Goal: Transaction & Acquisition: Purchase product/service

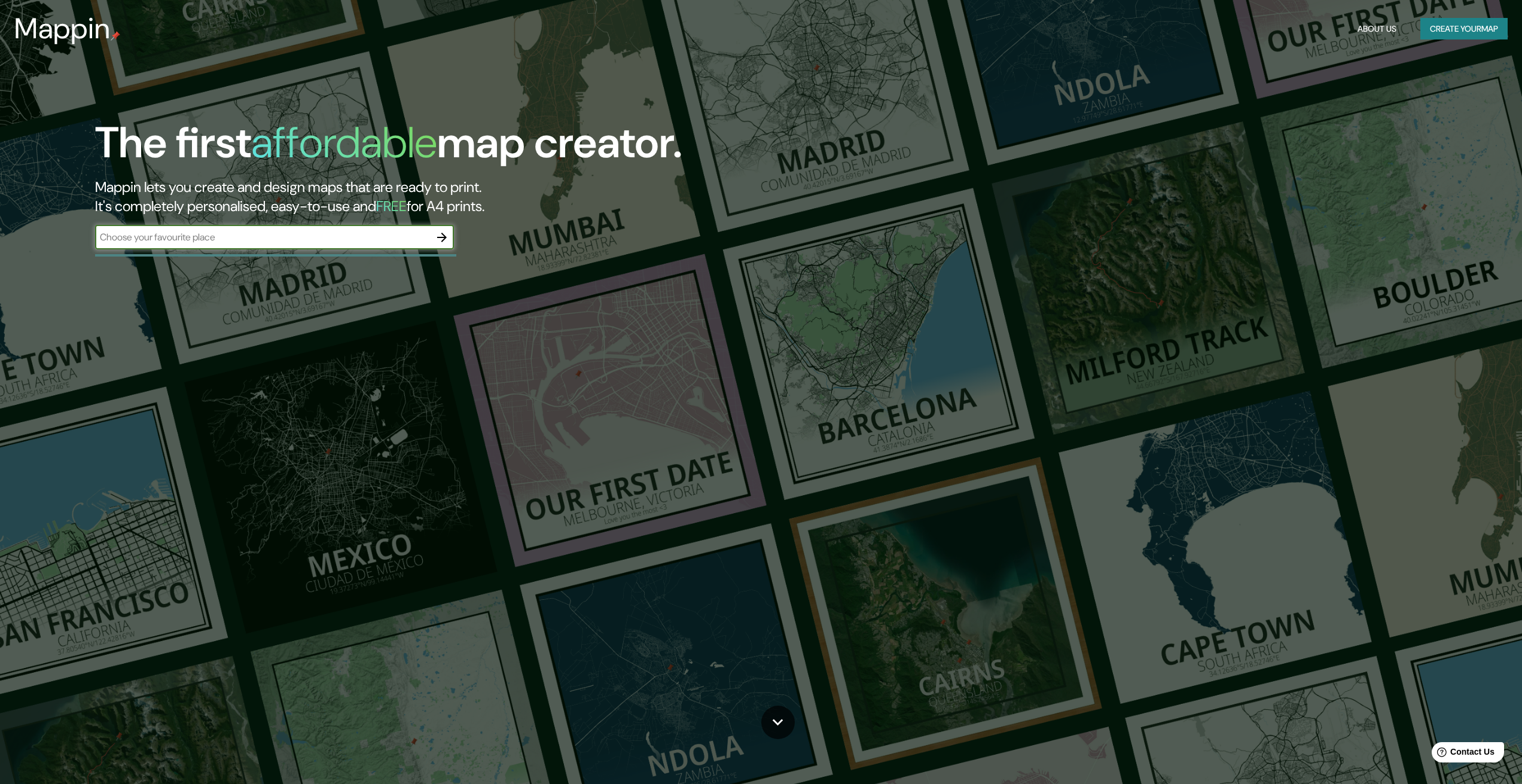
click at [254, 235] on input "text" at bounding box center [262, 237] width 335 height 14
type input "peru"
click at [452, 239] on button "button" at bounding box center [442, 237] width 24 height 24
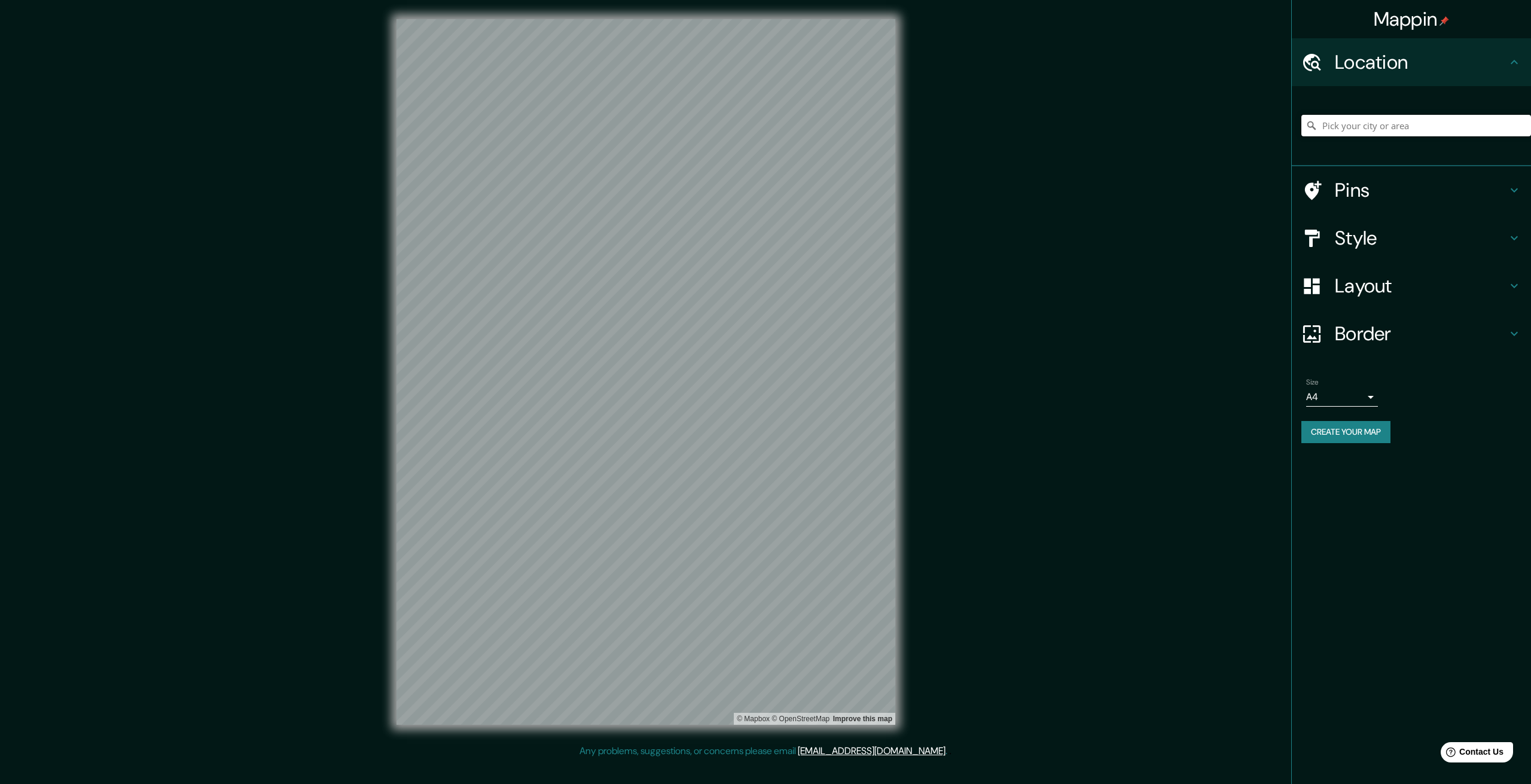
click at [1350, 123] on input "Pick your city or area" at bounding box center [1416, 125] width 230 height 21
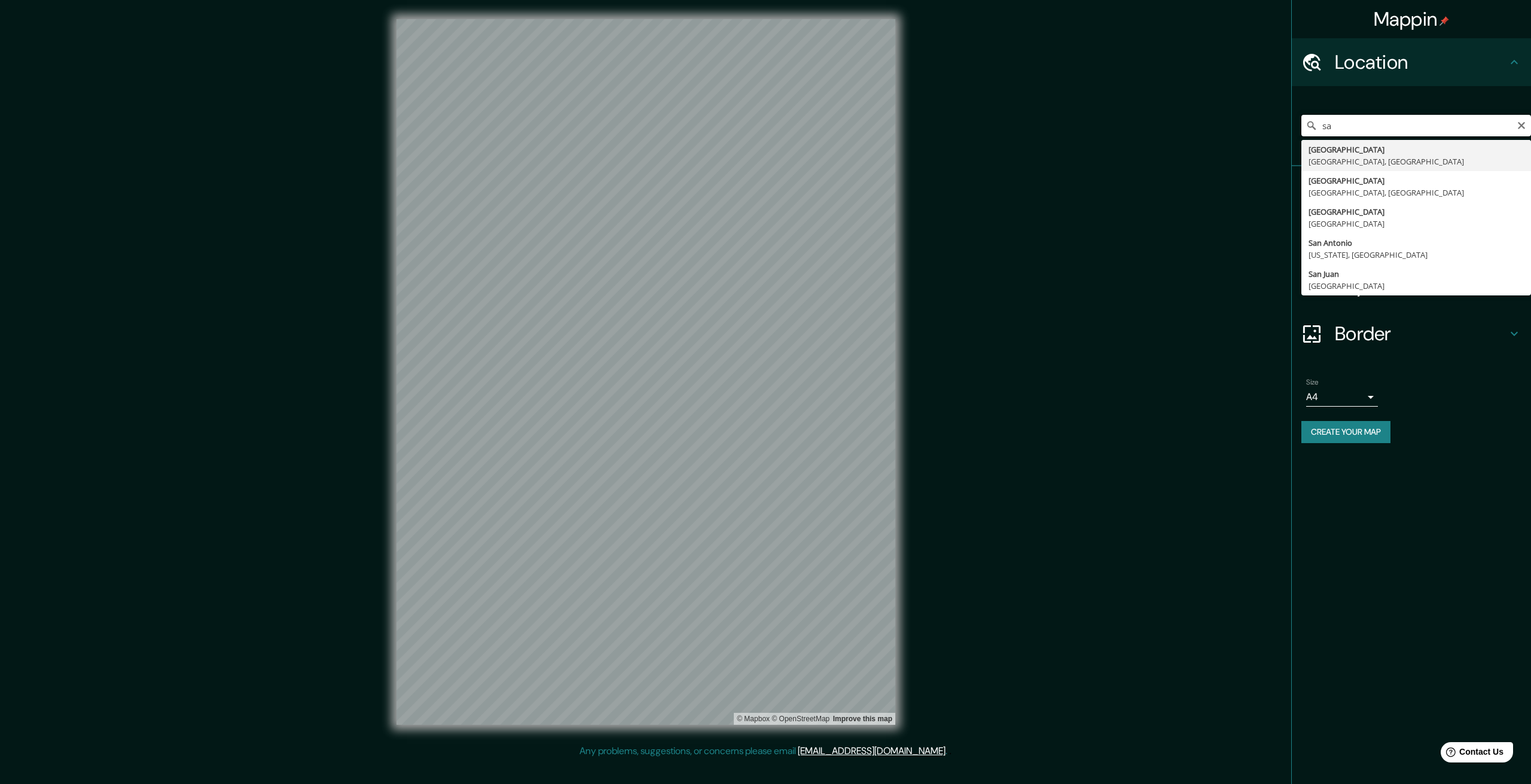
type input "s"
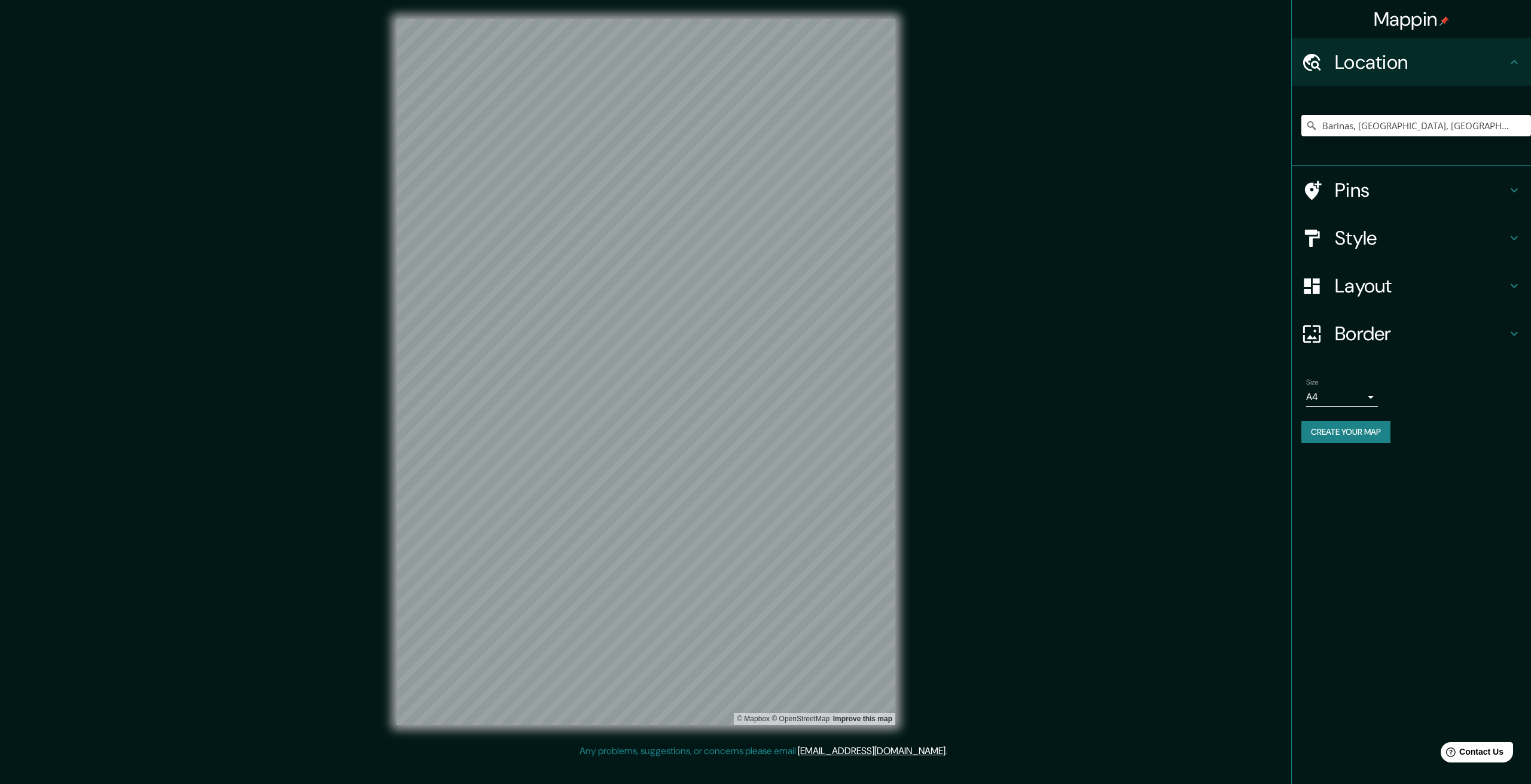
click at [1372, 136] on div "Barinas, Estado Barinas, Venezuela Barinas Estado Barinas, Venezuela Bari Ciuda…" at bounding box center [1416, 125] width 230 height 60
click at [1375, 129] on input "Barinas, Estado Barinas, Venezuela" at bounding box center [1416, 125] width 230 height 21
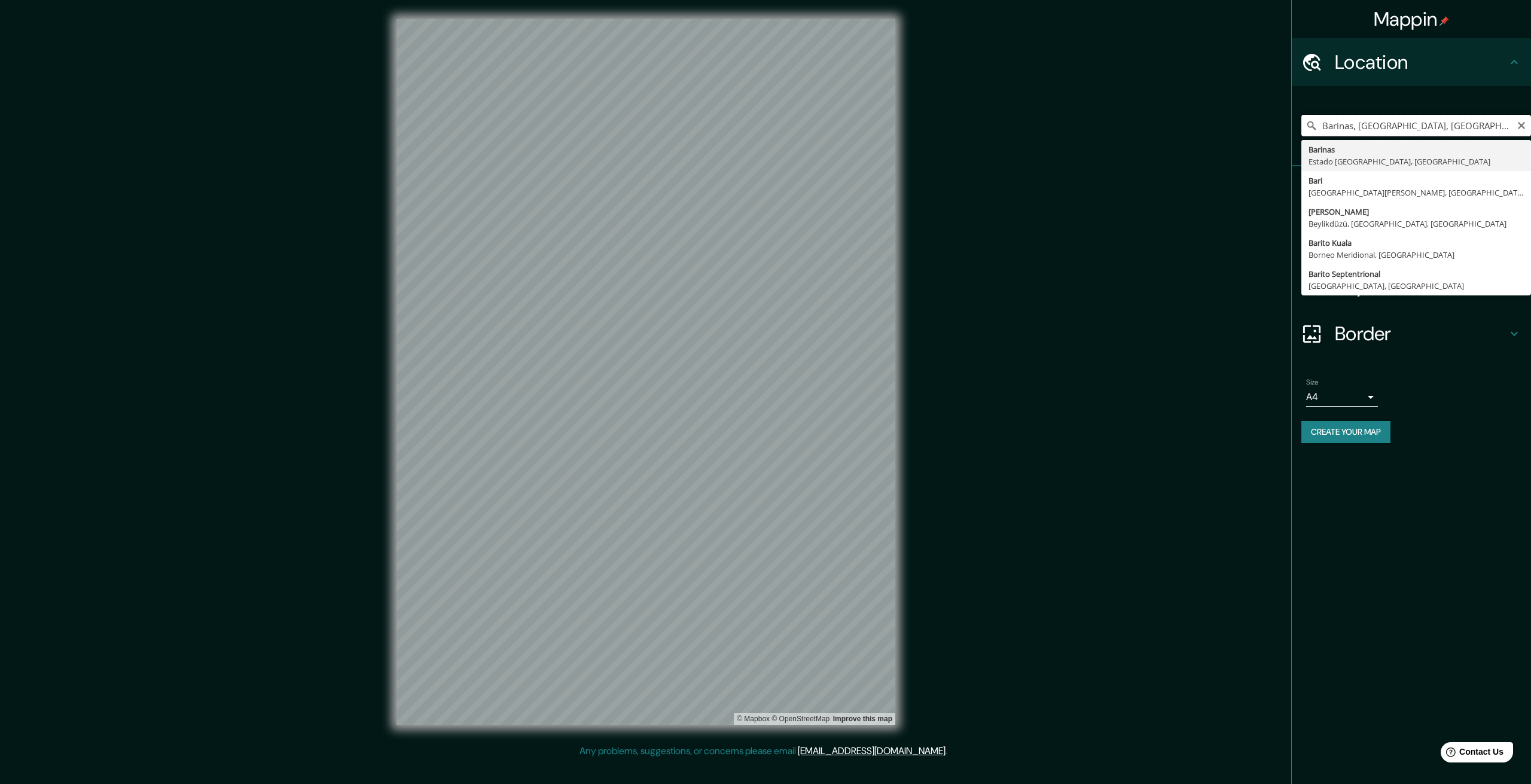
click at [1375, 129] on input "Barinas, Estado Barinas, Venezuela" at bounding box center [1416, 125] width 230 height 21
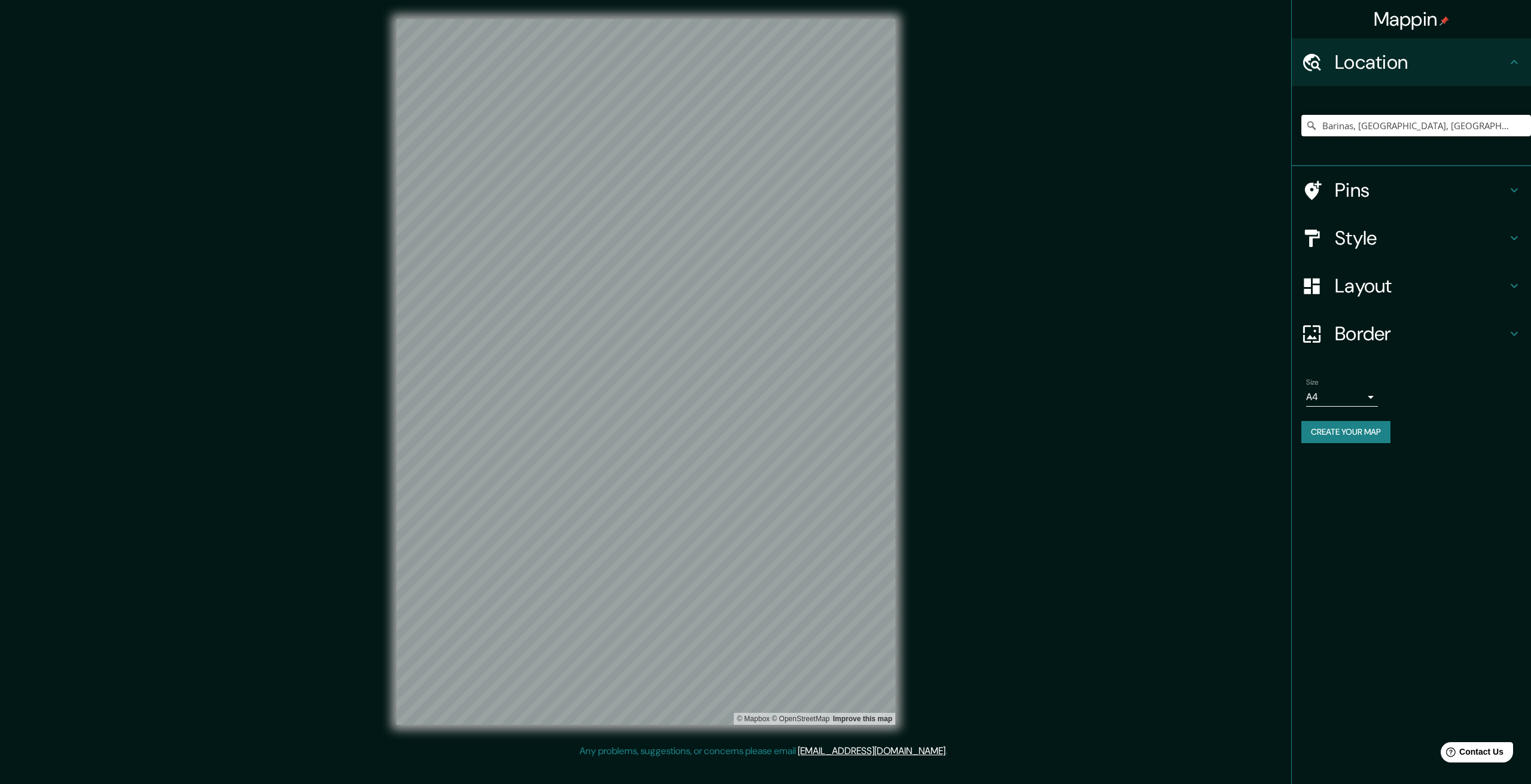
drag, startPoint x: 1478, startPoint y: 131, endPoint x: 1294, endPoint y: 129, distance: 184.0
click at [1294, 129] on div "Barinas, Estado Barinas, Venezuela Barinas Estado Barinas, Venezuela Bari Ciuda…" at bounding box center [1411, 126] width 239 height 80
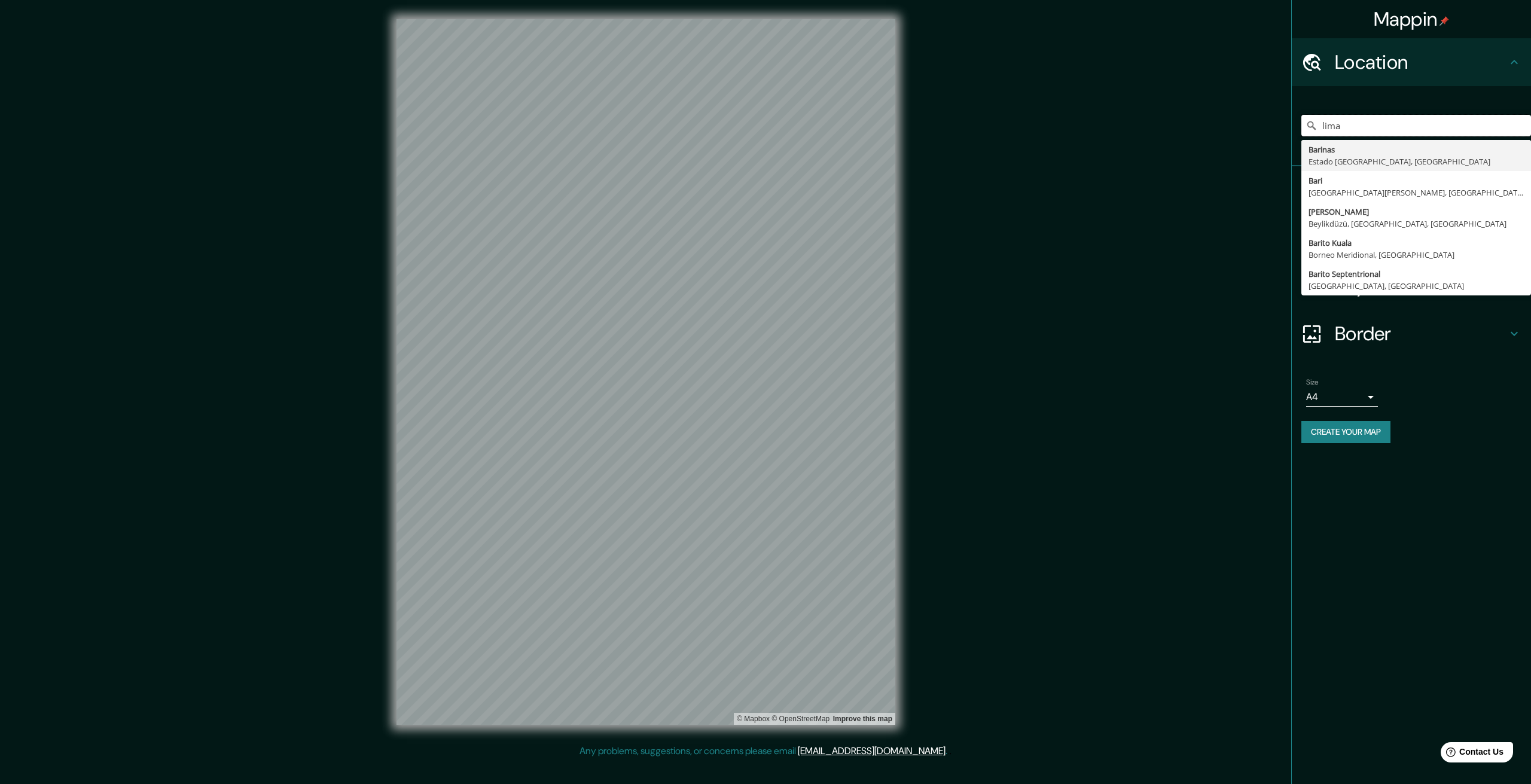
type input "Barinas, Estado Barinas, Venezuela"
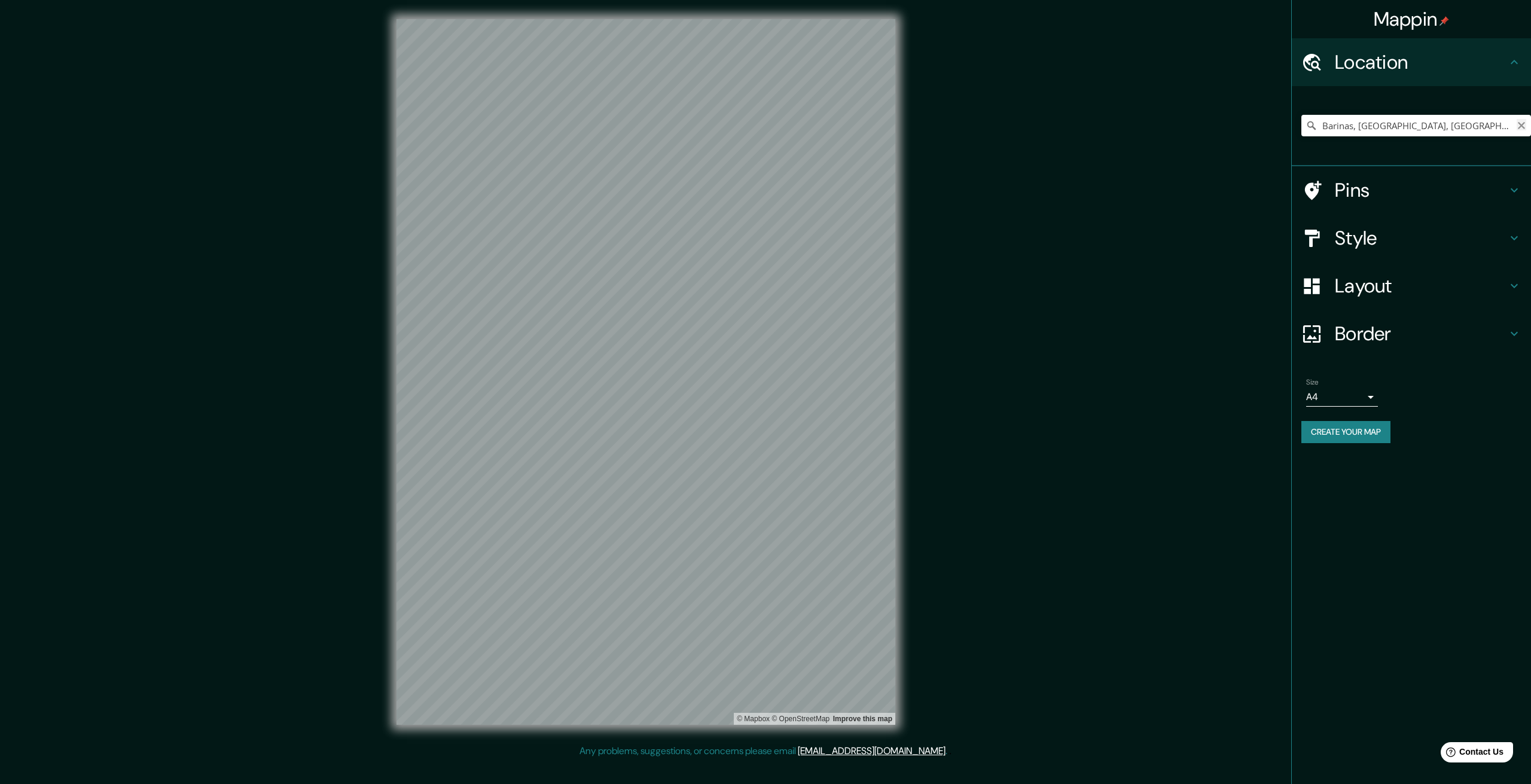
click at [1522, 125] on icon "Clear" at bounding box center [1521, 125] width 7 height 7
click at [1430, 132] on input "lima" at bounding box center [1416, 125] width 230 height 21
drag, startPoint x: 1430, startPoint y: 132, endPoint x: 1208, endPoint y: 127, distance: 222.1
click at [1208, 127] on div "Mappin Location lima Pins Style Layout Border Choose a border. Hint : you can m…" at bounding box center [766, 381] width 1531 height 763
click at [1352, 131] on input "Perú" at bounding box center [1416, 125] width 230 height 21
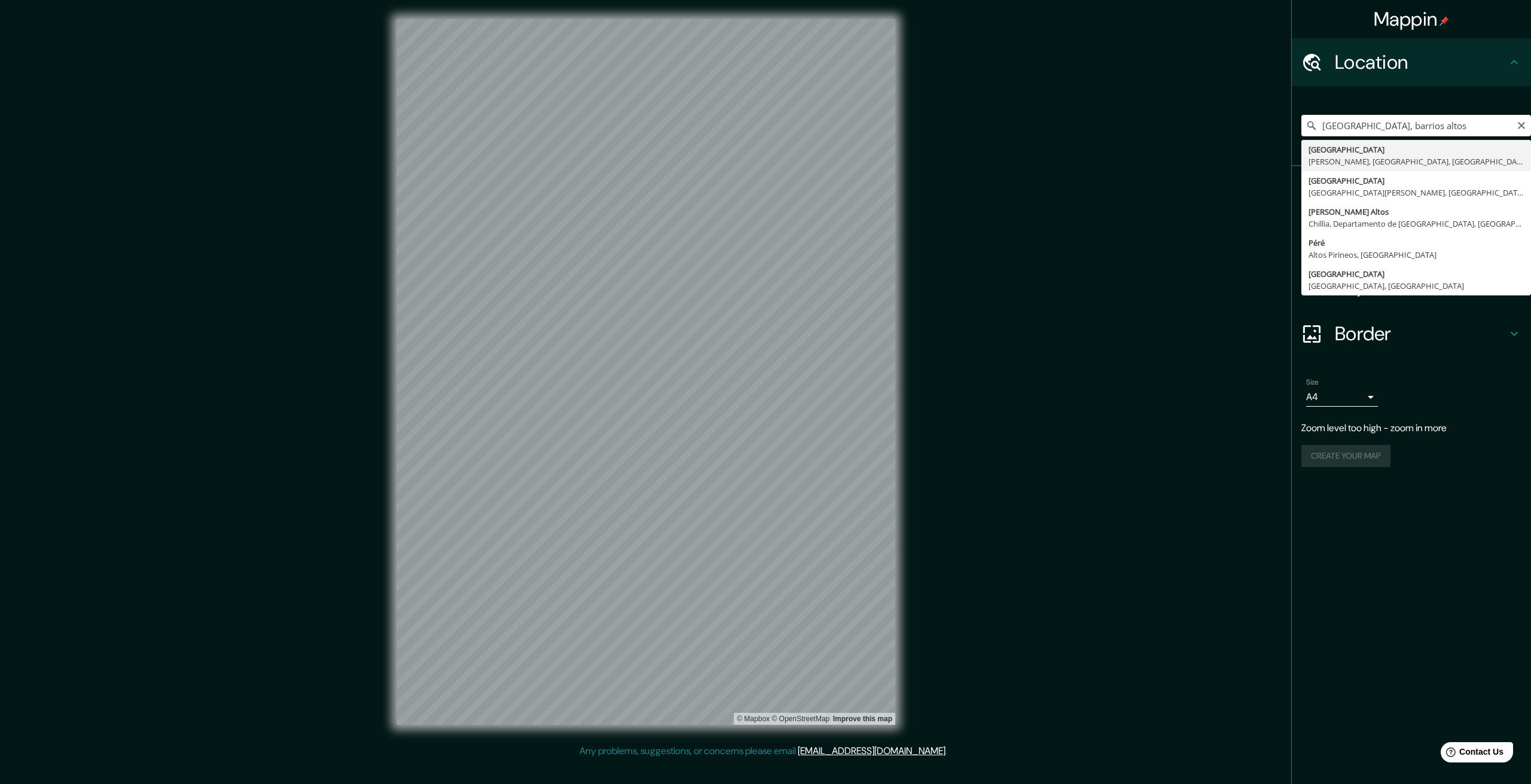
click at [1423, 123] on input "Perú, barrios altos" at bounding box center [1416, 125] width 230 height 21
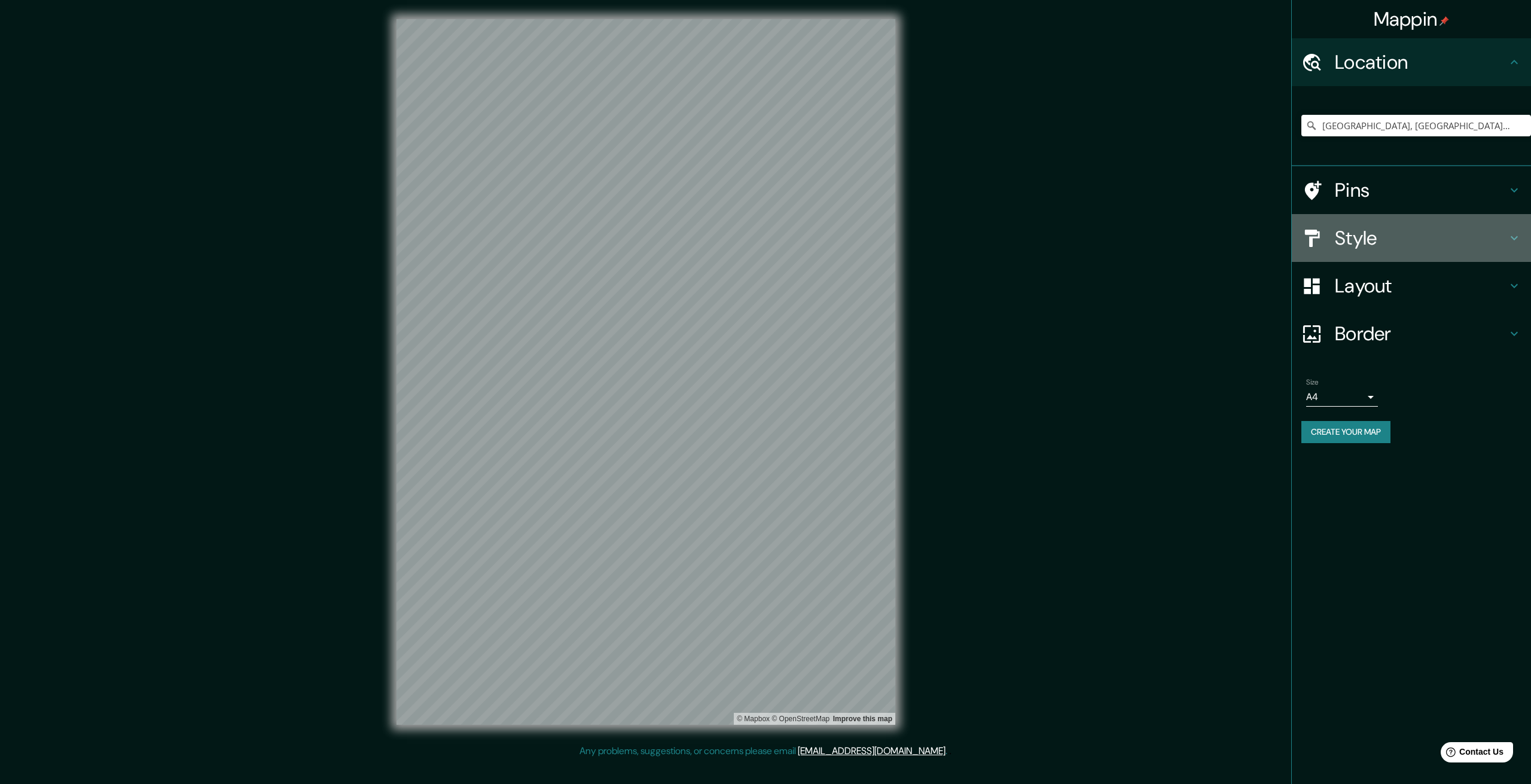
click at [1377, 237] on h4 "Style" at bounding box center [1421, 237] width 172 height 24
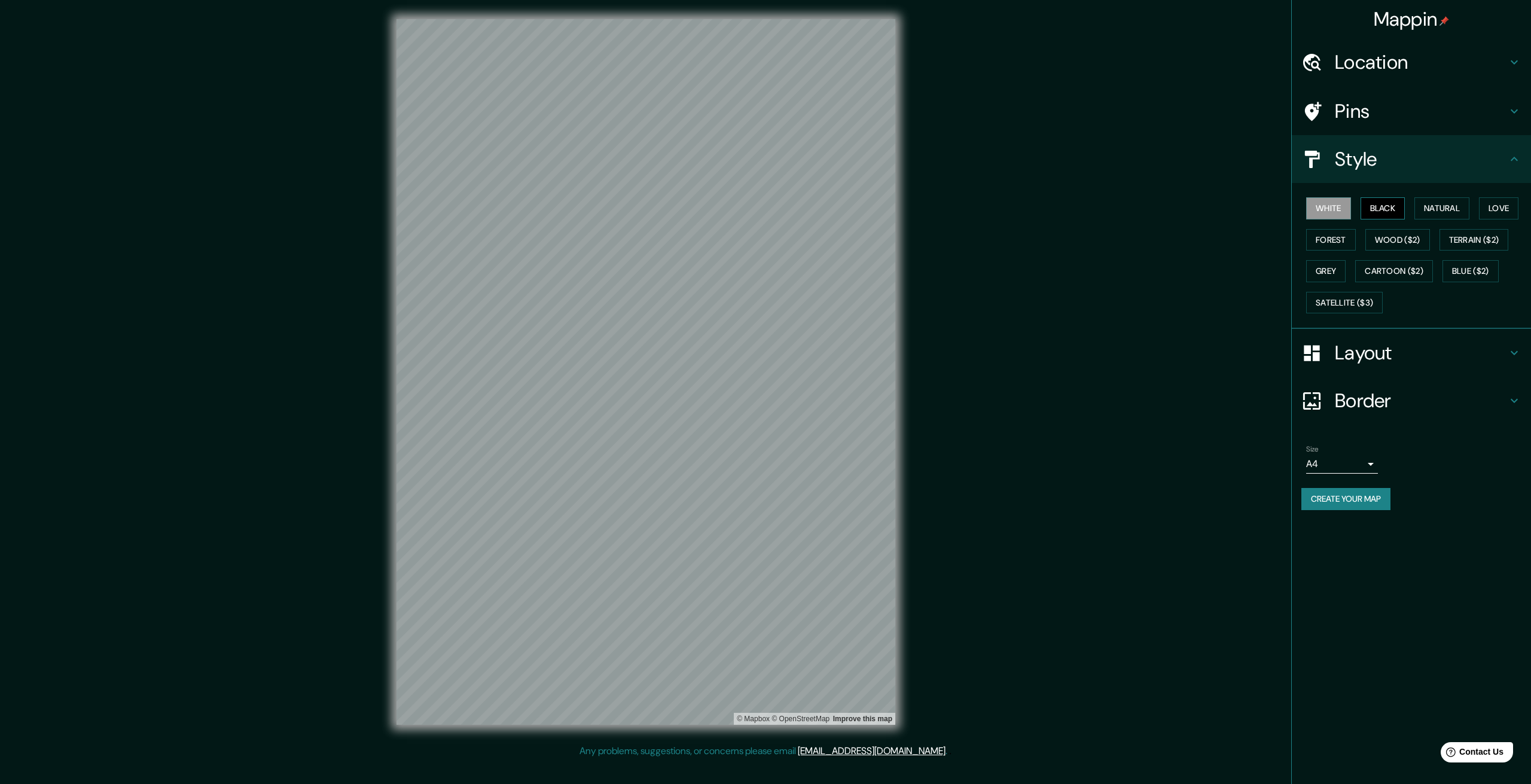
click at [1387, 208] on button "Black" at bounding box center [1383, 208] width 45 height 22
click at [1384, 73] on h4 "Location" at bounding box center [1421, 62] width 172 height 24
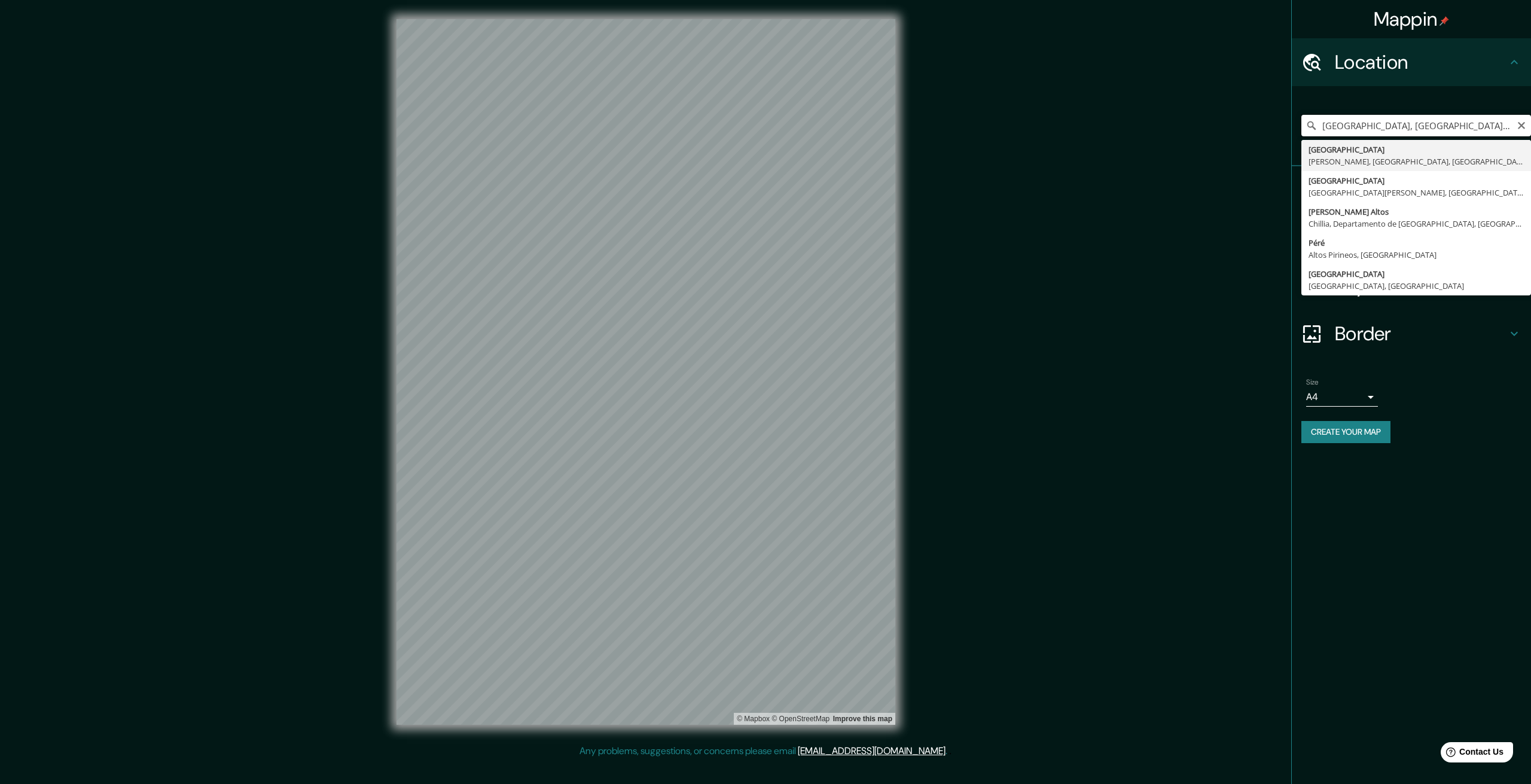
click at [1352, 127] on input "Avenida Barrios Altos, Lomas, Departamento de Arequipa, Perú" at bounding box center [1416, 125] width 230 height 21
type input "Avenida Barrios Altos, Lomas, Departamento de Arequipa, Perú"
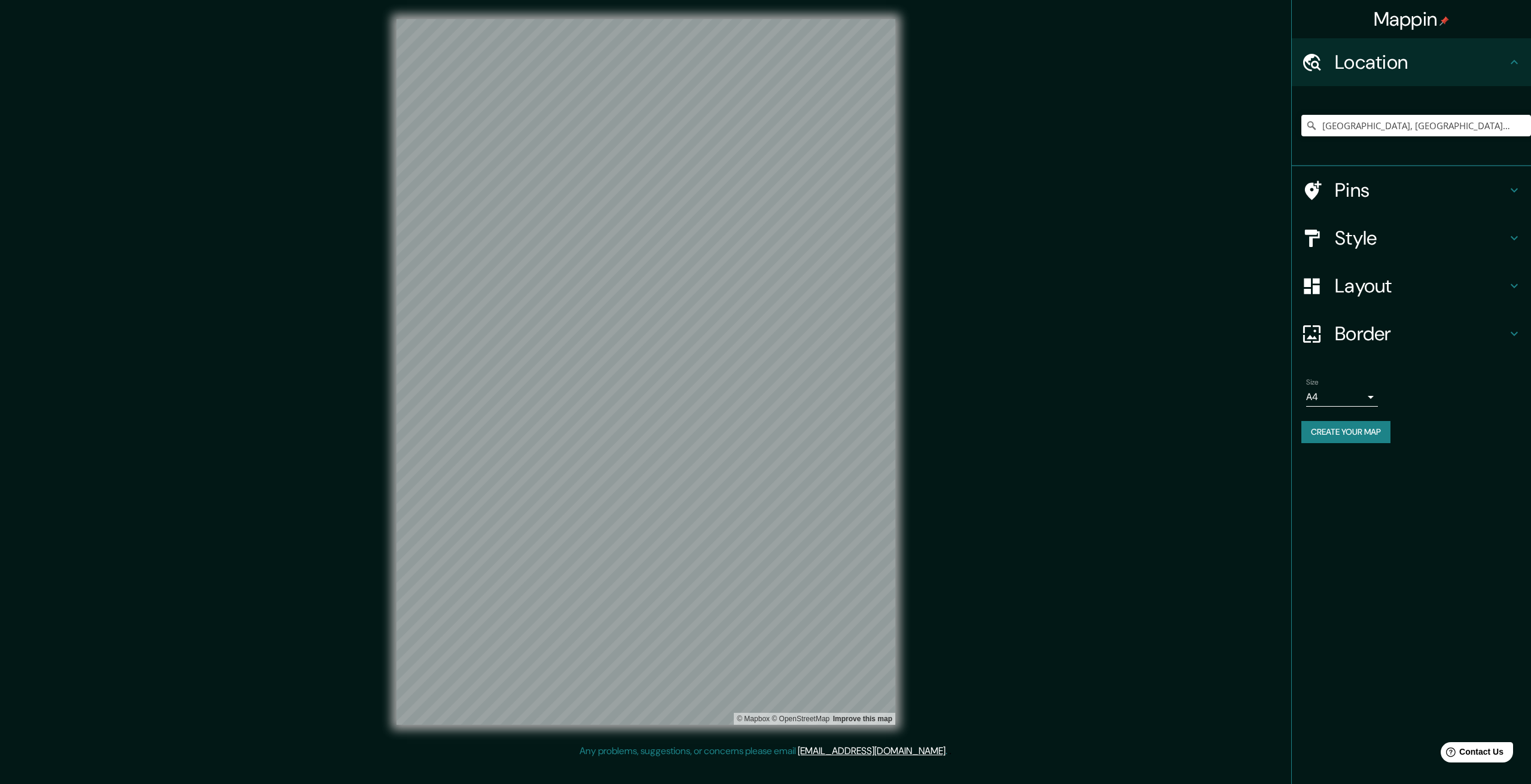
click at [1379, 137] on div "Avenida Barrios Altos, Lomas, Departamento de Arequipa, Perú Avenida Barrios Al…" at bounding box center [1416, 125] width 230 height 60
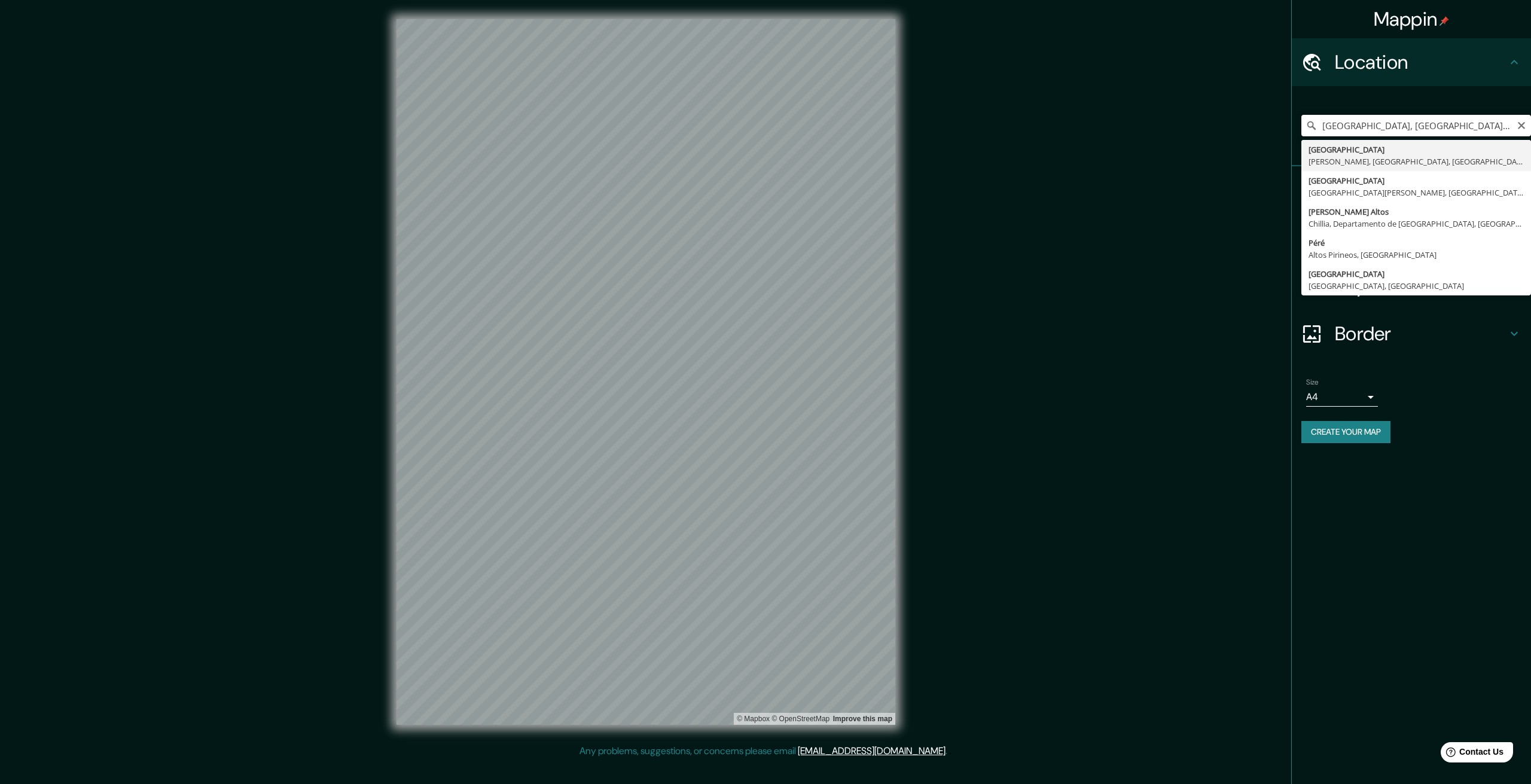
click at [1379, 134] on input "Avenida Barrios Altos, Lomas, Departamento de Arequipa, Perú" at bounding box center [1416, 125] width 230 height 21
click at [1514, 124] on input "Avenida Barrios Altos, Lomas, Departamento de Arequipa, Perú" at bounding box center [1416, 125] width 230 height 21
click at [1521, 123] on icon "Clear" at bounding box center [1521, 125] width 10 height 10
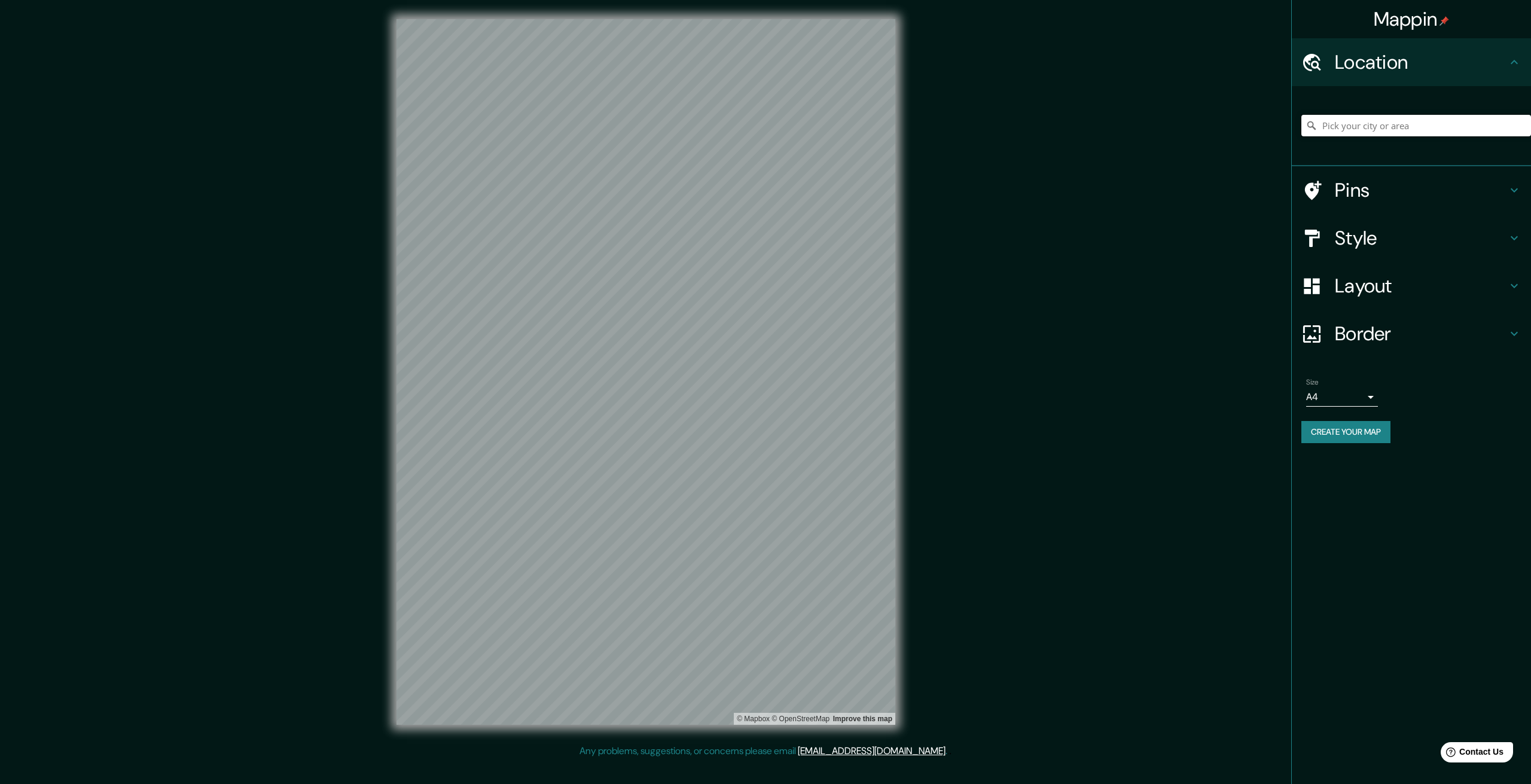
click at [1397, 125] on input "Pick your city or area" at bounding box center [1416, 125] width 230 height 21
click at [1384, 125] on input "Lima, Puente Alto, Región Metropolitana de Santiago 8150000, Chile" at bounding box center [1416, 125] width 230 height 21
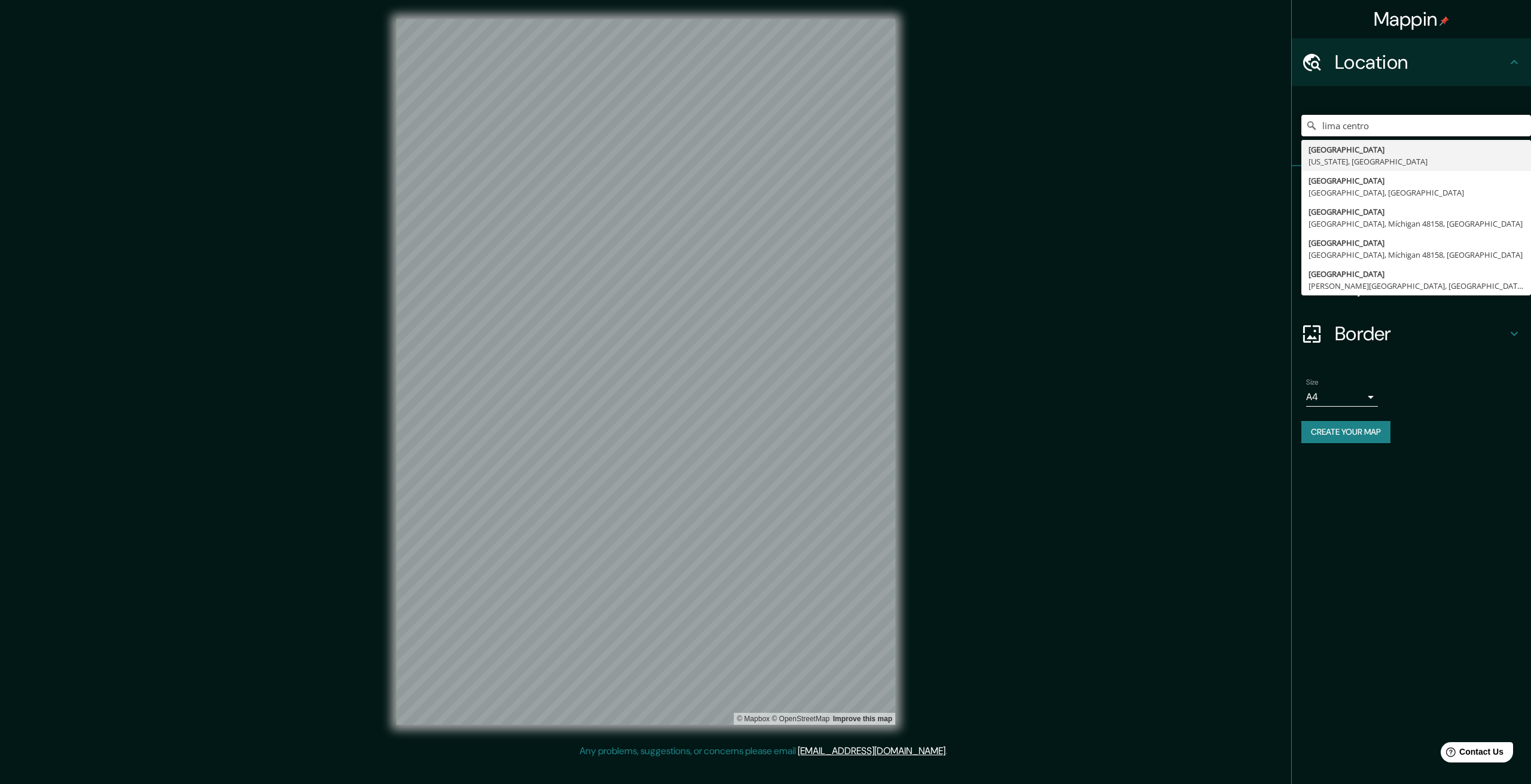
drag, startPoint x: 1383, startPoint y: 123, endPoint x: 1222, endPoint y: 127, distance: 161.0
click at [1222, 127] on div "Mappin Location lima centro Lima Center Wisconsin, Estados Unidos Lima Center M…" at bounding box center [766, 381] width 1531 height 763
type input "c"
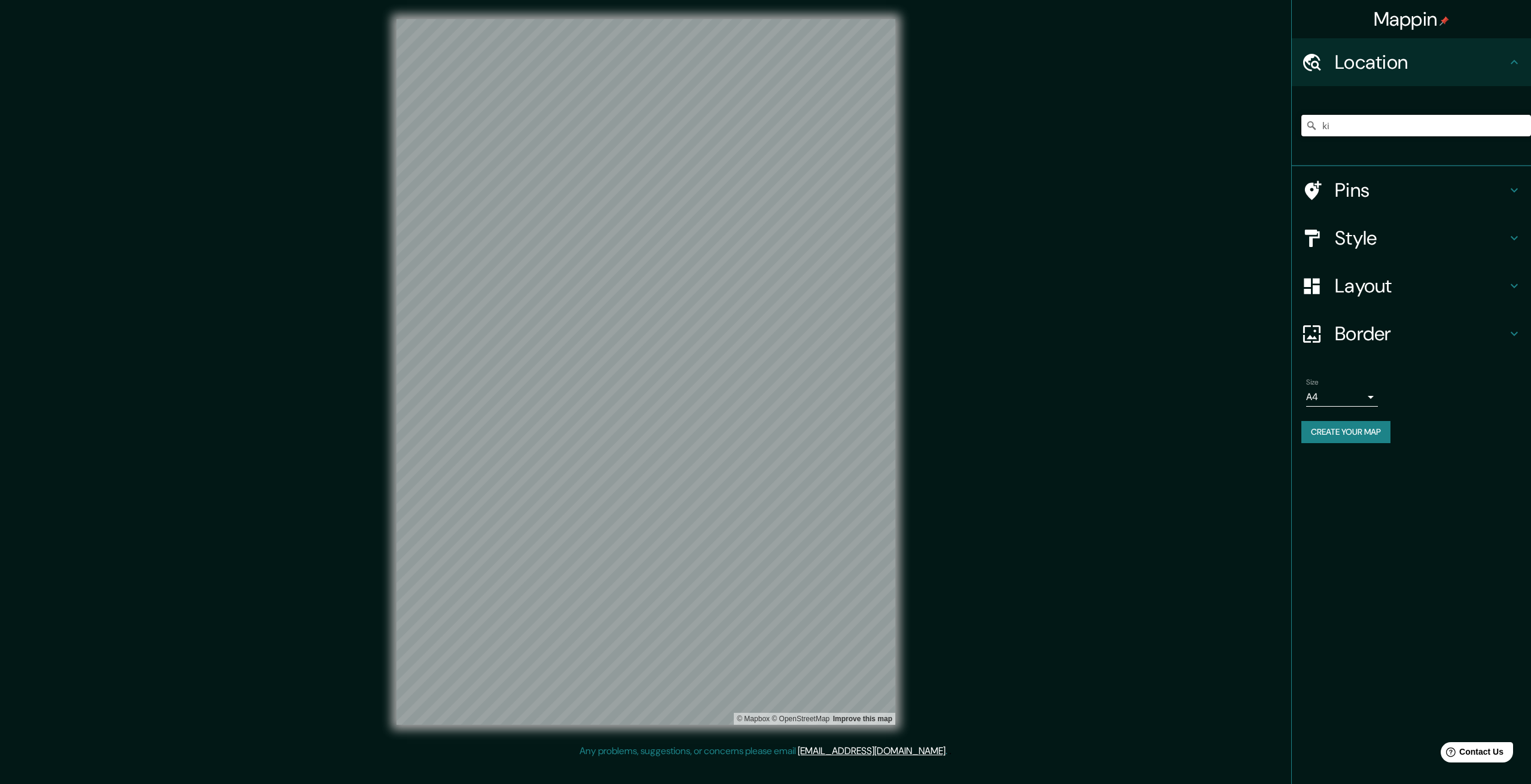
type input "k"
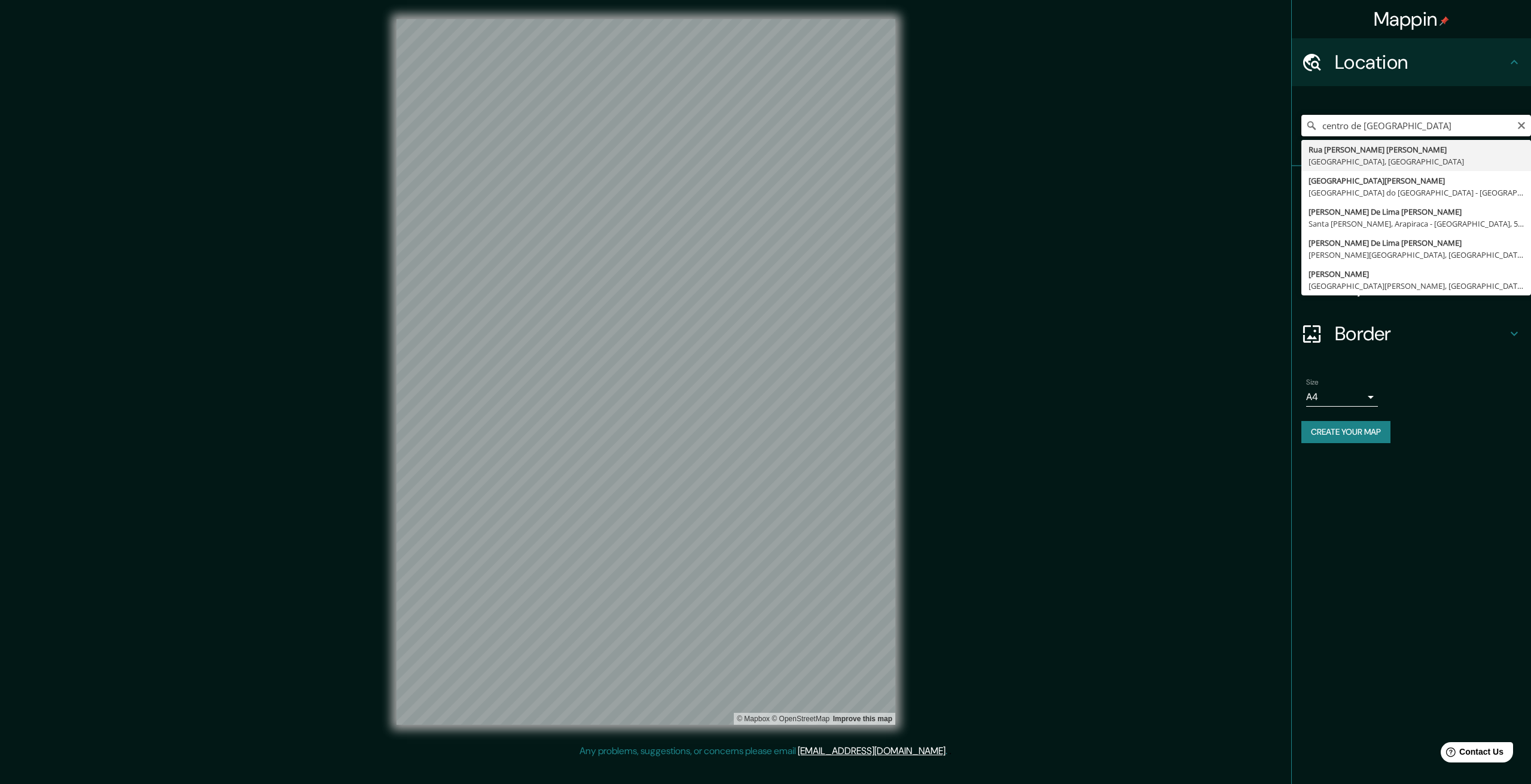
drag, startPoint x: 1384, startPoint y: 122, endPoint x: 1308, endPoint y: 141, distance: 78.3
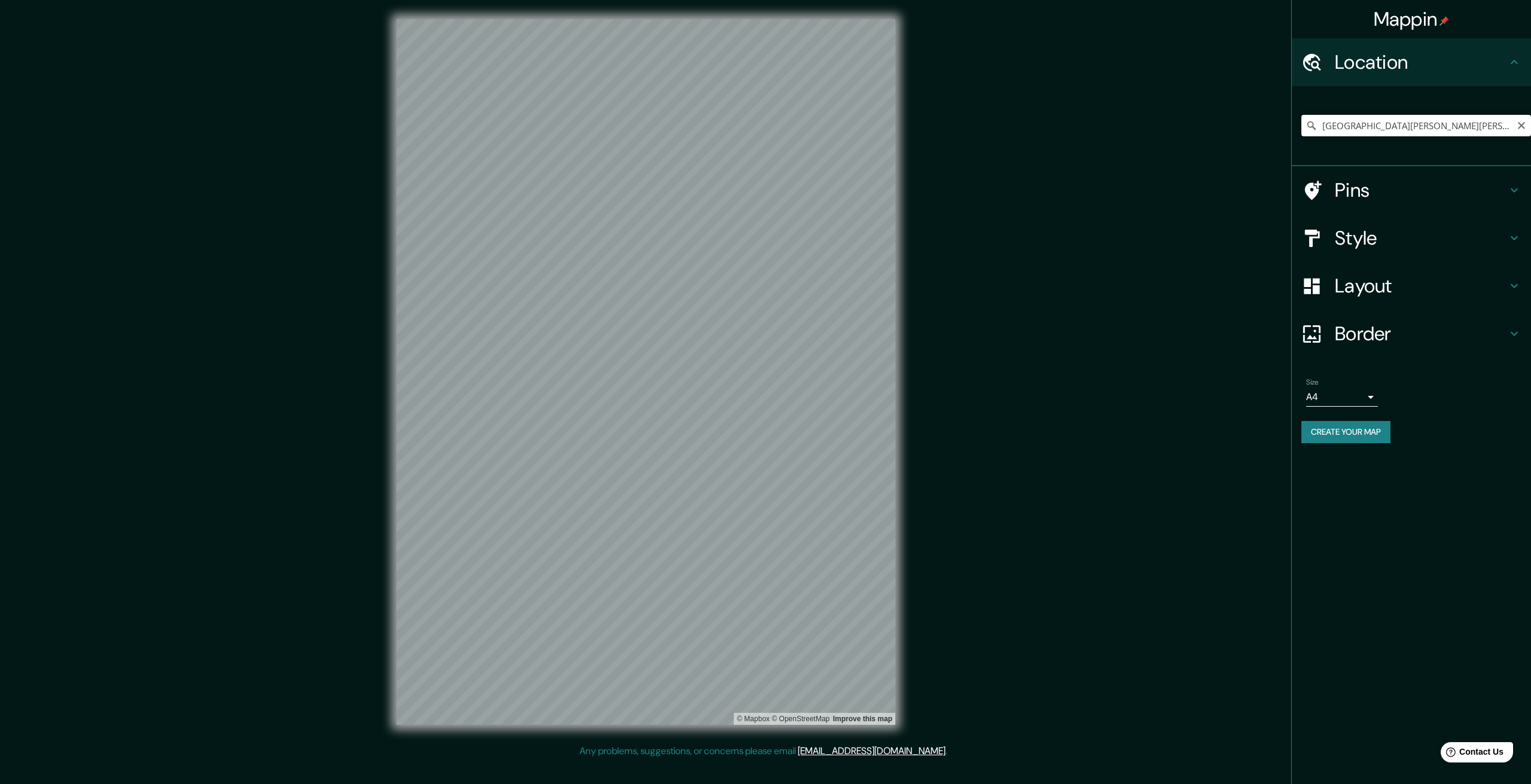
click at [1367, 122] on input "Rua Eduardo De Lima E Silva, Centro, Ibirama - Santa Catarina, 89140-000, Brasil" at bounding box center [1416, 125] width 230 height 21
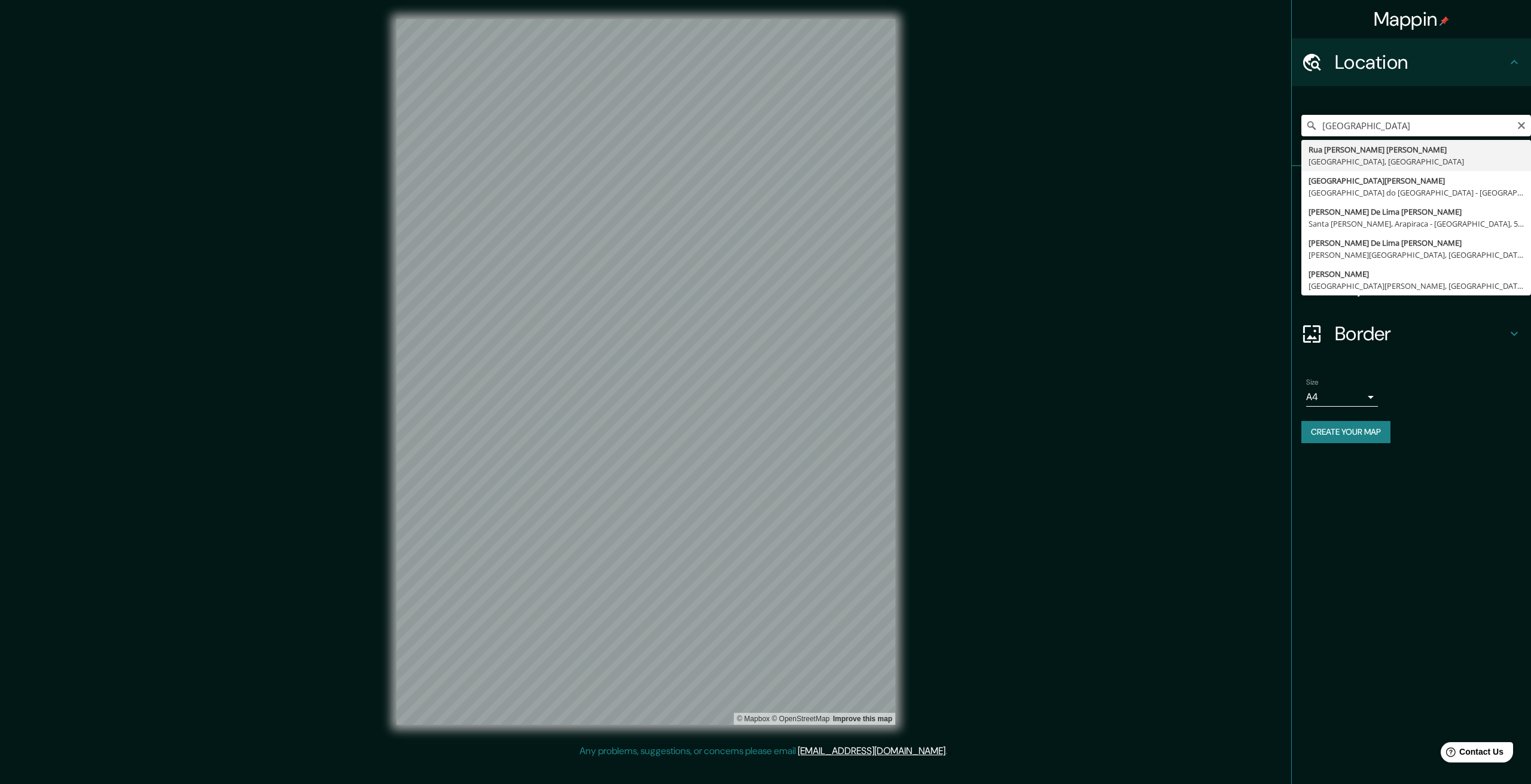
type input "Rua Eduardo De Lima E Silva, Centro, Ibirama - Santa Catarina, 89140-000, Brasil"
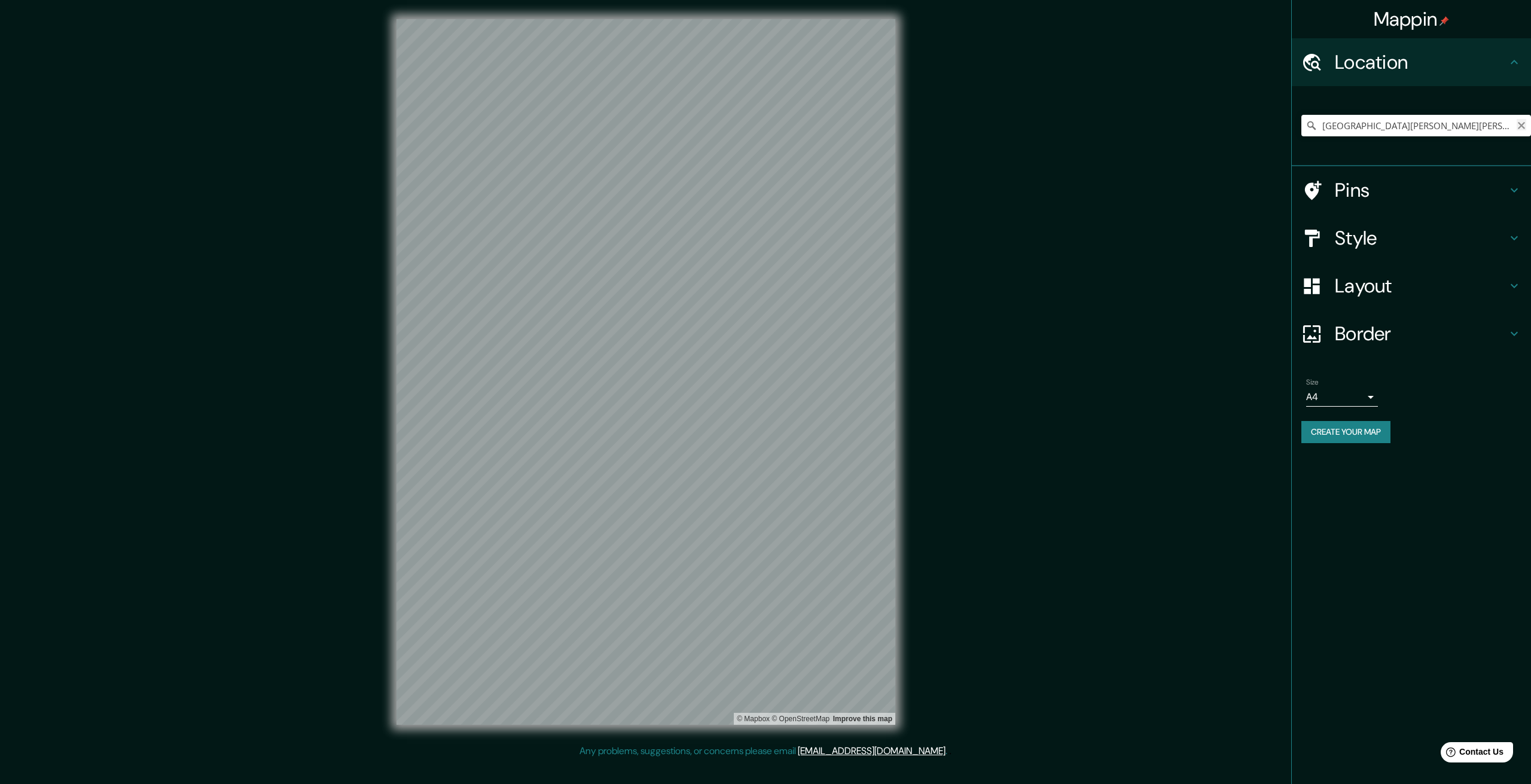
click at [1526, 129] on icon "Clear" at bounding box center [1521, 125] width 10 height 10
drag, startPoint x: 1358, startPoint y: 124, endPoint x: 1321, endPoint y: 127, distance: 37.1
click at [1321, 127] on input "Perú" at bounding box center [1416, 125] width 230 height 21
click at [1416, 122] on input "El Molino, La Guajira, Colombia" at bounding box center [1416, 125] width 230 height 21
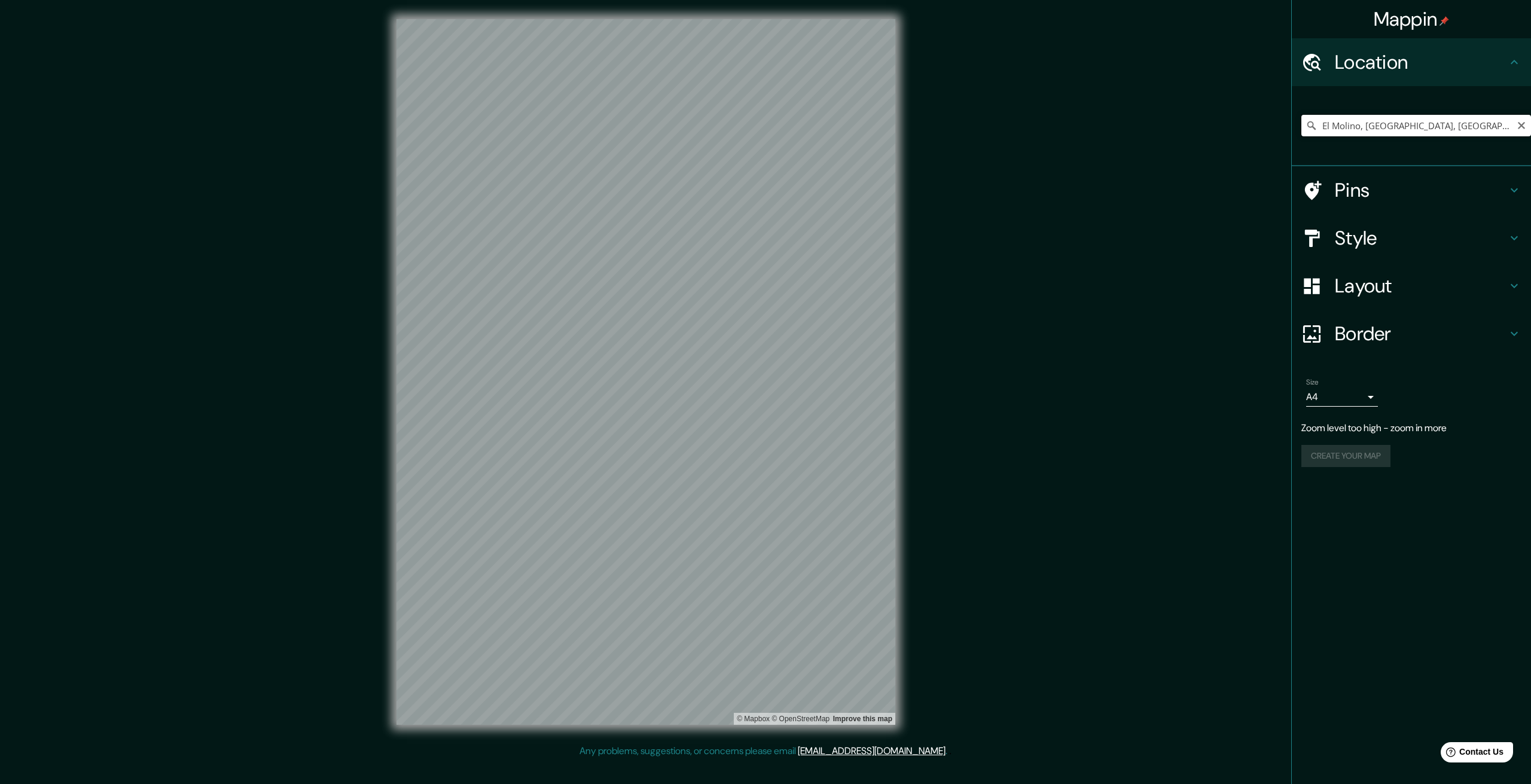
click at [1416, 122] on input "El Molino, La Guajira, Colombia" at bounding box center [1416, 125] width 230 height 21
type input "El Molino, La Guajira, Colombia"
click at [1521, 122] on icon "Clear" at bounding box center [1521, 125] width 10 height 10
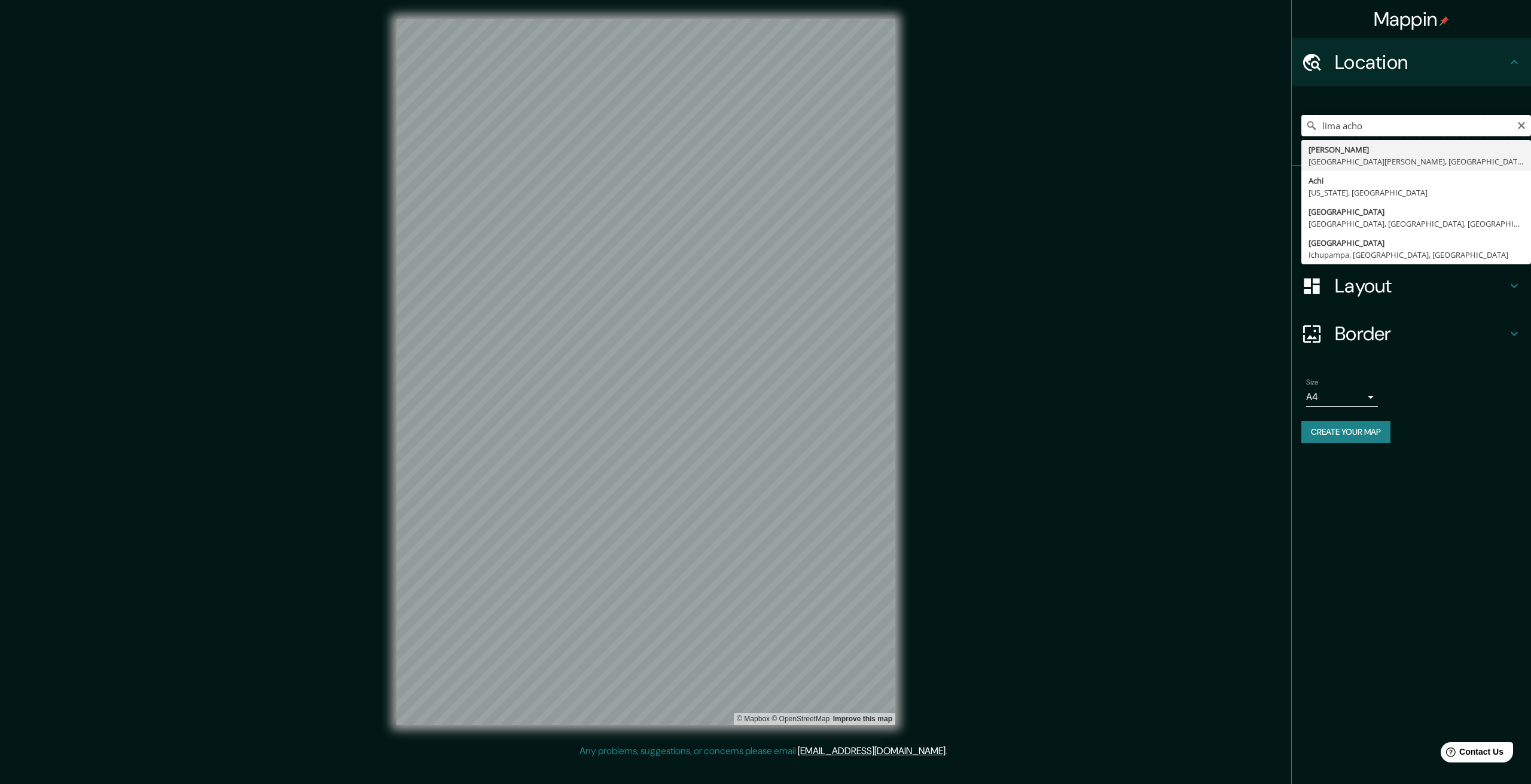
drag, startPoint x: 1379, startPoint y: 127, endPoint x: 1307, endPoint y: 131, distance: 72.1
click at [1307, 131] on div "lima acho Acholi Dumu Distrito de Lira, Uganda Achi Arizona, Estados Unidos Cal…" at bounding box center [1416, 125] width 230 height 21
type input "s"
drag, startPoint x: 1377, startPoint y: 125, endPoint x: 1281, endPoint y: 131, distance: 96.2
click at [1281, 131] on div "Mappin Location acho lima Athou 4103 Agios Athanasios, Chipre Athou 3047 Limaso…" at bounding box center [766, 381] width 1531 height 763
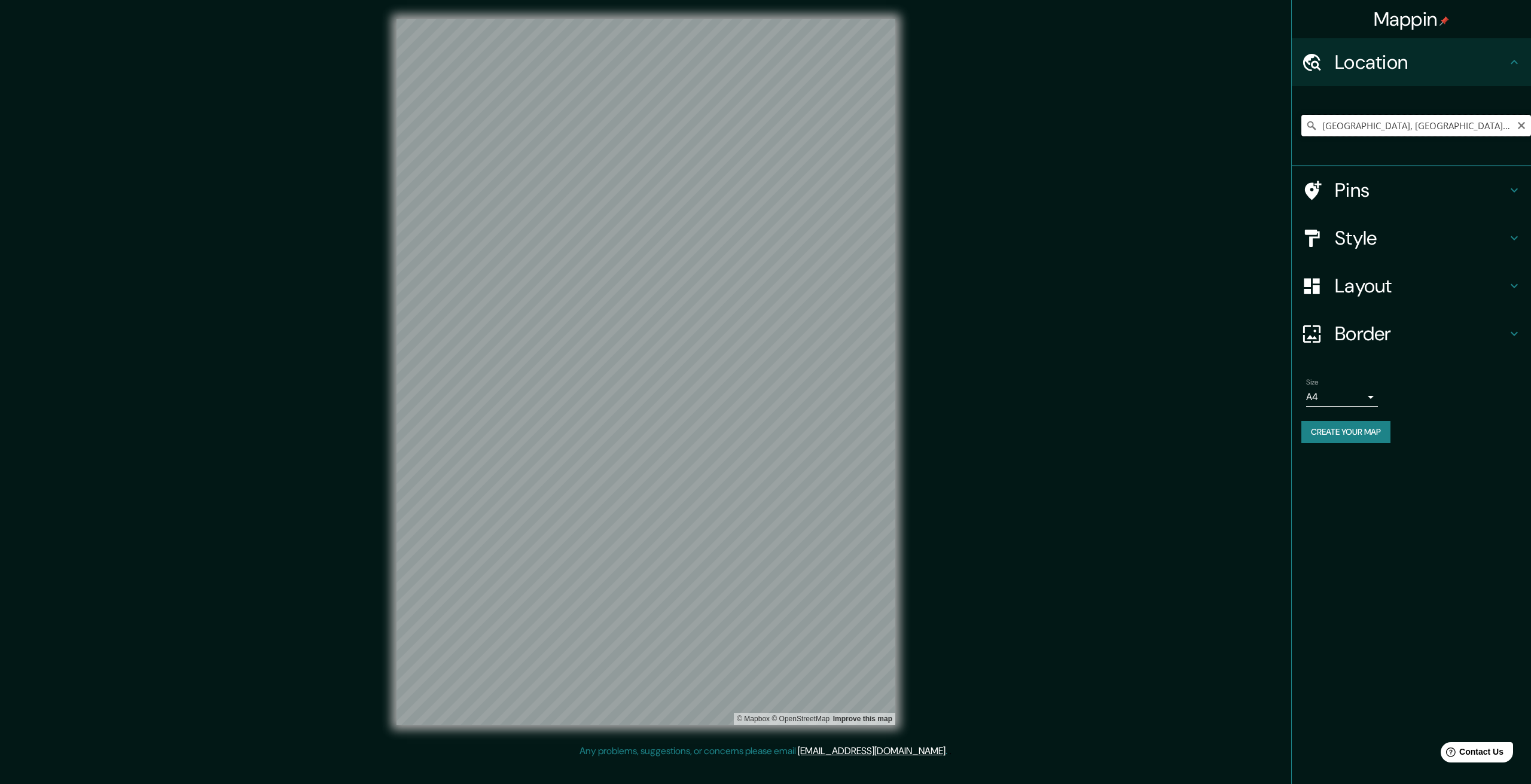
drag, startPoint x: 1352, startPoint y: 132, endPoint x: 1355, endPoint y: 125, distance: 7.6
click at [1354, 126] on input "Huacho, Departamento de Lima, Perú" at bounding box center [1416, 125] width 230 height 21
click at [1465, 123] on input "[GEOGRAPHIC_DATA], [GEOGRAPHIC_DATA], [GEOGRAPHIC_DATA]" at bounding box center [1416, 125] width 230 height 21
drag, startPoint x: 1341, startPoint y: 123, endPoint x: 1323, endPoint y: 124, distance: 18.0
click at [1323, 124] on input "[GEOGRAPHIC_DATA], [GEOGRAPHIC_DATA], [GEOGRAPHIC_DATA]" at bounding box center [1416, 125] width 230 height 21
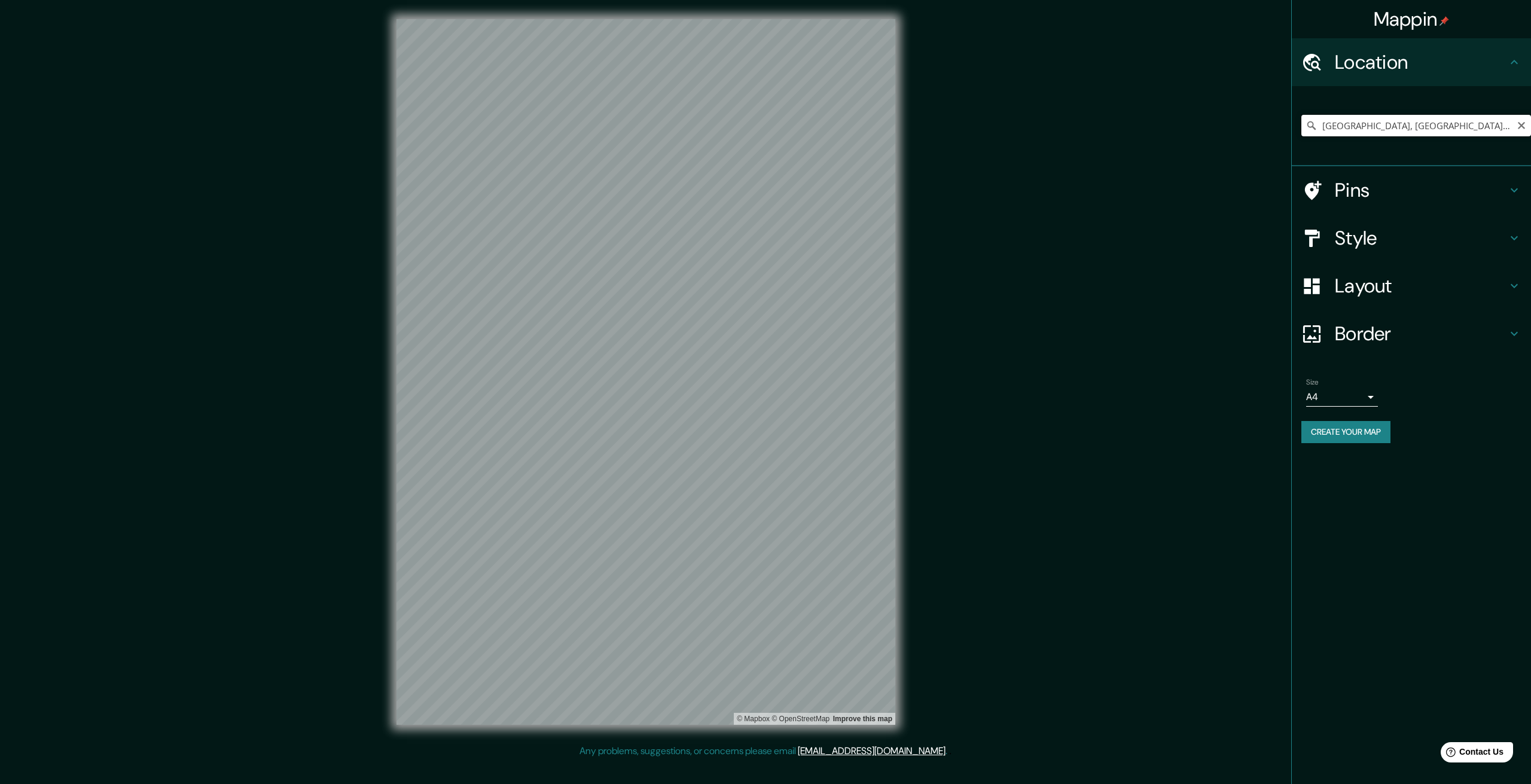
drag, startPoint x: 1366, startPoint y: 125, endPoint x: 1348, endPoint y: 125, distance: 18.0
click at [1348, 125] on input "Calle Ocho, Lima, Provincia de Lima, Perú" at bounding box center [1416, 125] width 230 height 21
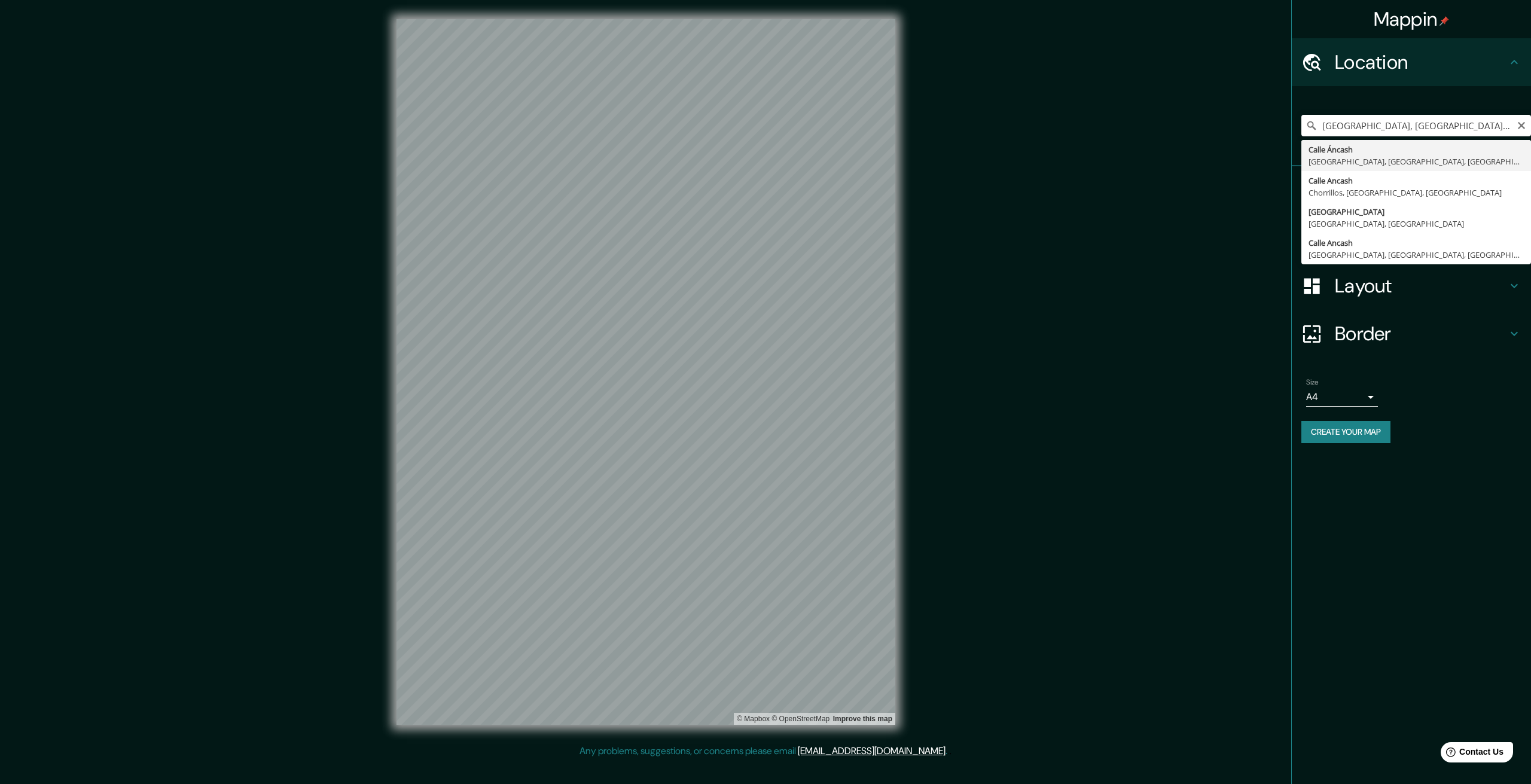
drag, startPoint x: 1348, startPoint y: 174, endPoint x: 1349, endPoint y: 164, distance: 10.0
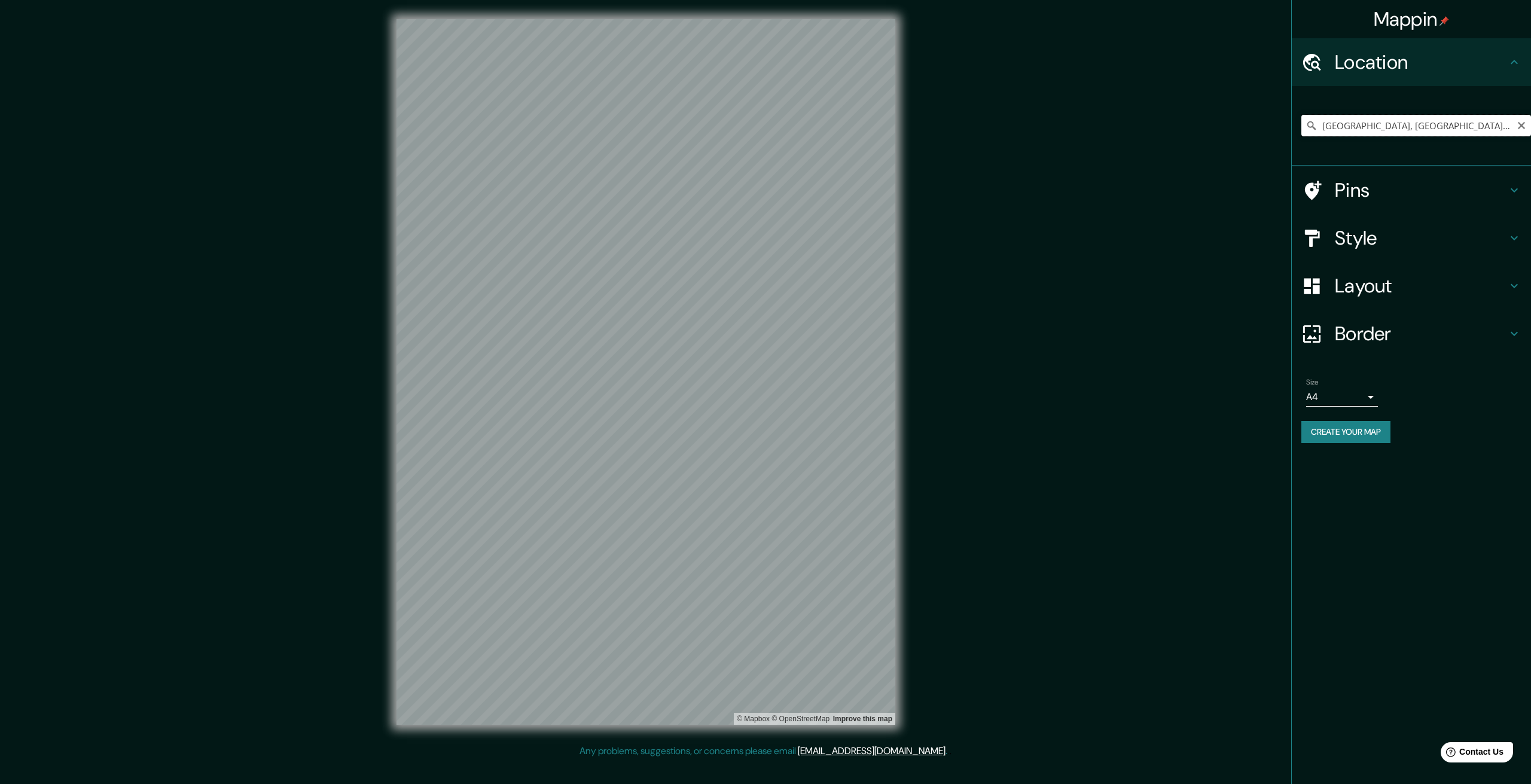
drag, startPoint x: 1419, startPoint y: 125, endPoint x: 1372, endPoint y: 125, distance: 47.0
click at [1372, 125] on input "Calle Ancash, Chorrillos, Provincia de Lima, Perú" at bounding box center [1416, 125] width 230 height 21
drag, startPoint x: 1373, startPoint y: 124, endPoint x: 1316, endPoint y: 123, distance: 57.0
click at [1316, 123] on div "Calle Áncash, Lima, Provincia de Lima, Perú" at bounding box center [1416, 125] width 230 height 21
click at [1380, 128] on input "Jirón Huanuco, Lima, Provincia de Lima, Perú" at bounding box center [1416, 125] width 230 height 21
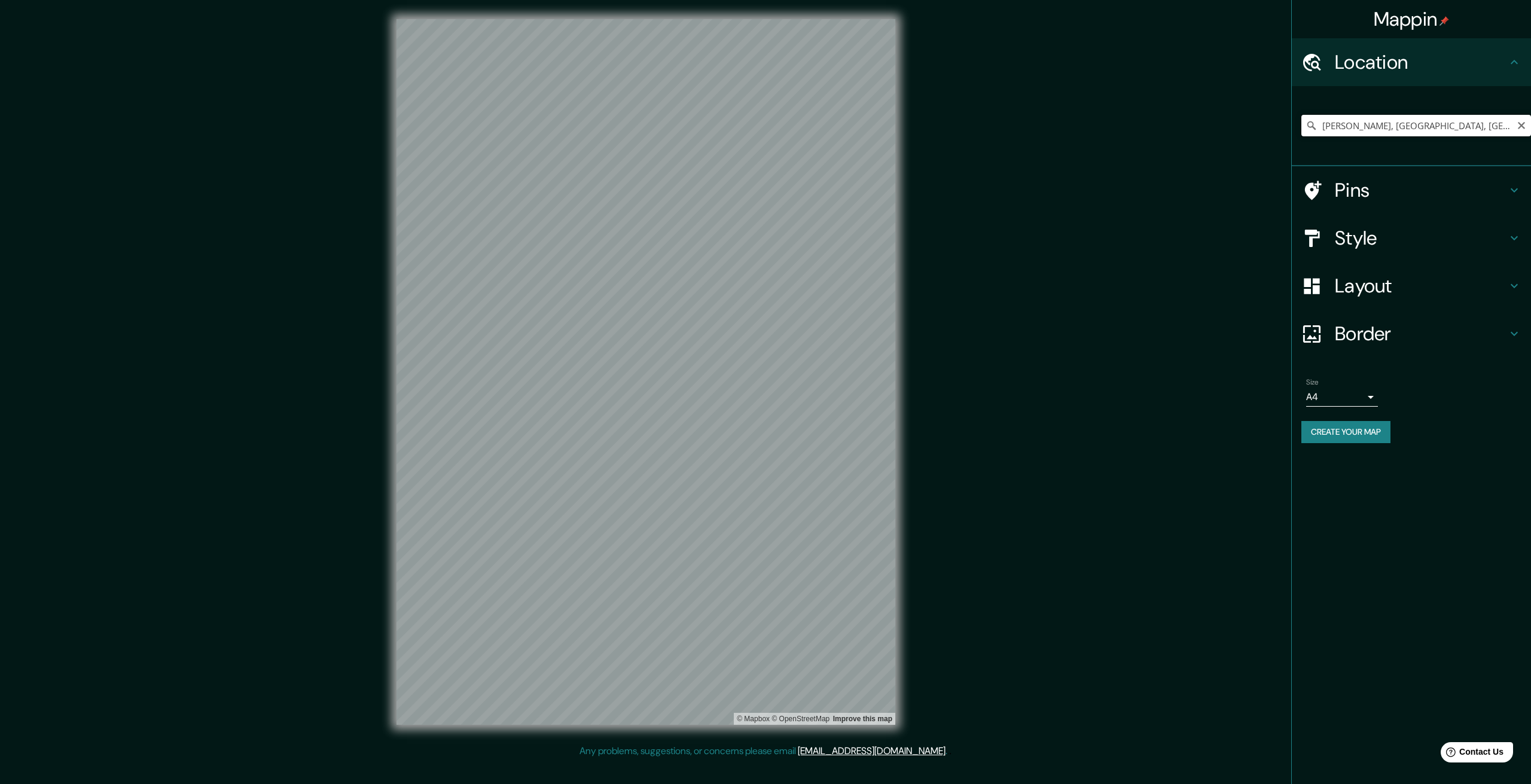
drag, startPoint x: 1381, startPoint y: 125, endPoint x: 1314, endPoint y: 118, distance: 67.4
click at [1314, 118] on input "Jirón Huanuco, Lima, Provincia de Lima, Perú" at bounding box center [1416, 125] width 230 height 21
click at [1380, 119] on input "Jirón Ancash, Lima, Provincia de Lima, Perú" at bounding box center [1416, 125] width 230 height 21
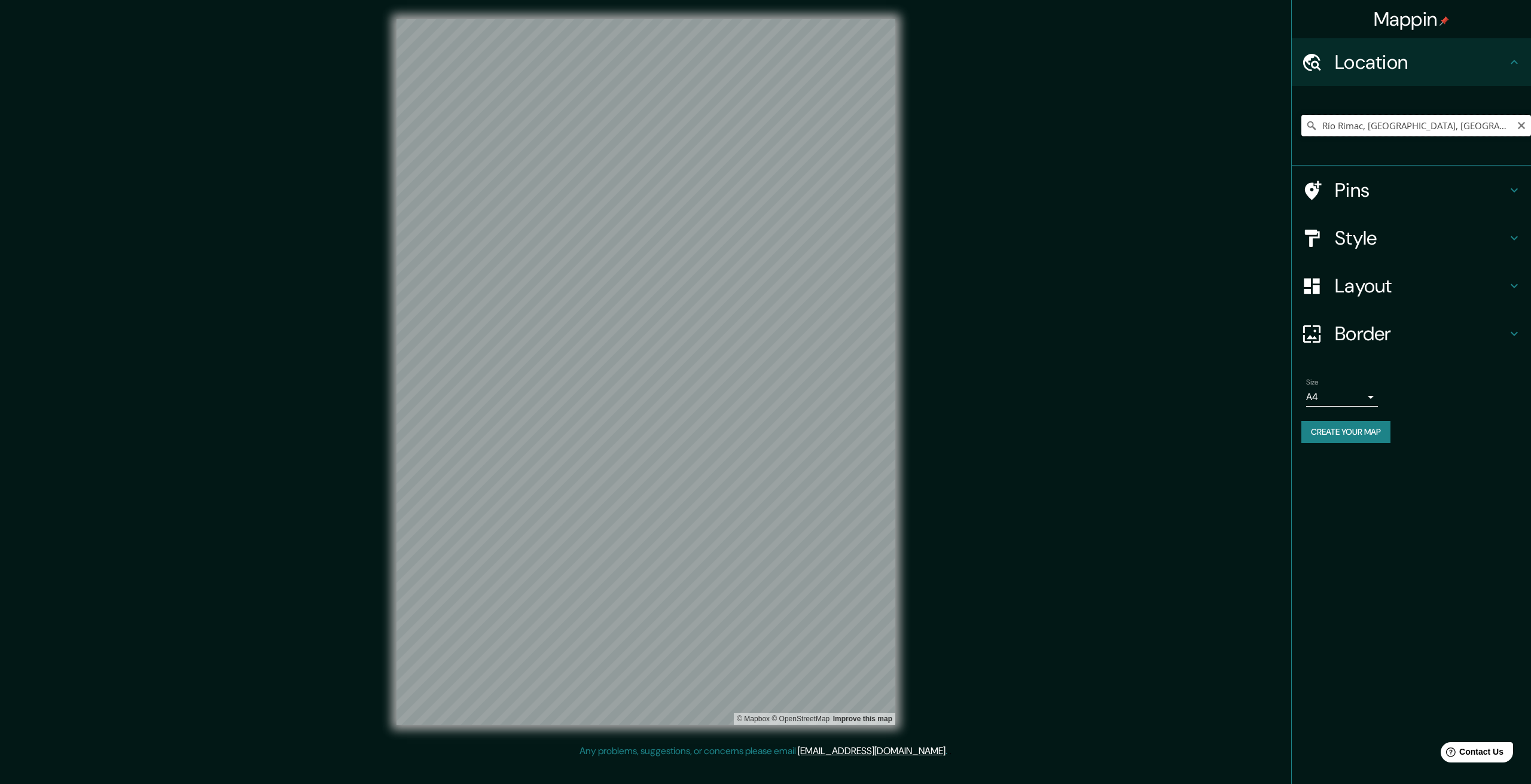
drag, startPoint x: 1361, startPoint y: 125, endPoint x: 1274, endPoint y: 129, distance: 87.1
click at [1274, 129] on div "Mappin Location Río Rimac, Lima, Provincia de Lima, Perú Pins Style Layout Bord…" at bounding box center [766, 381] width 1531 height 763
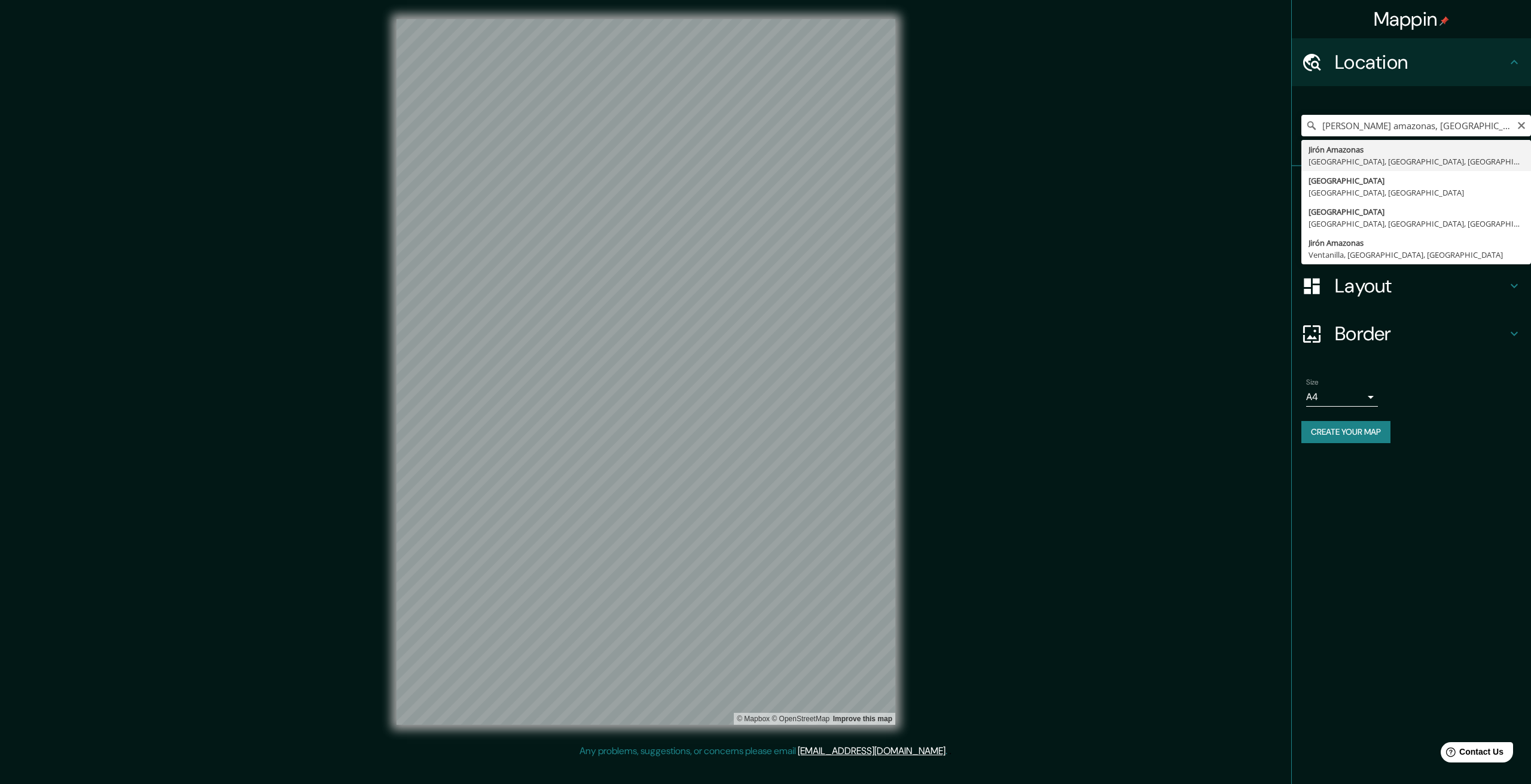
type input "[PERSON_NAME] Amazonas, [GEOGRAPHIC_DATA], [GEOGRAPHIC_DATA], [GEOGRAPHIC_DATA]"
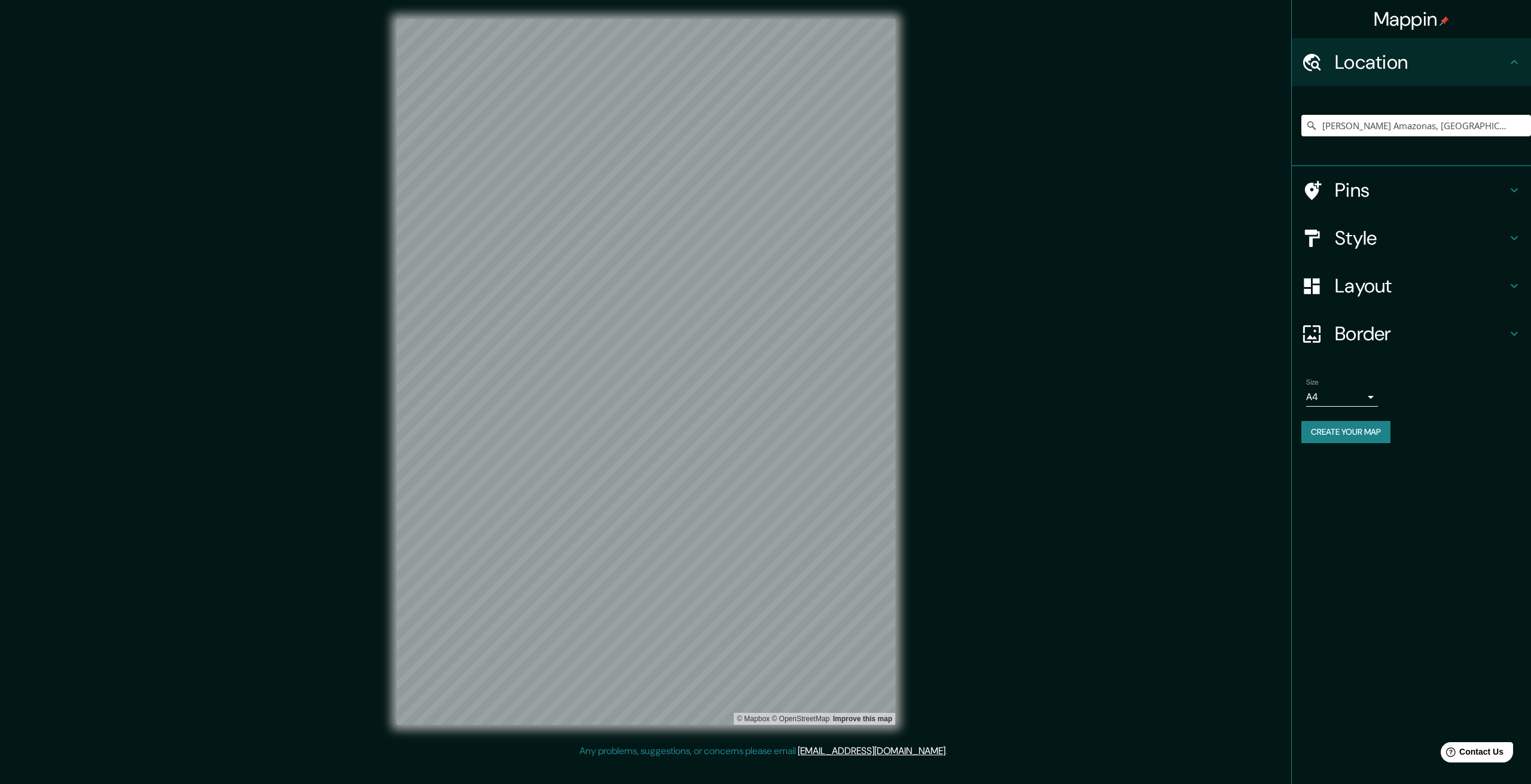
click at [1337, 395] on body "Mappin Location [PERSON_NAME][GEOGRAPHIC_DATA], [GEOGRAPHIC_DATA], [GEOGRAPHIC_…" at bounding box center [766, 392] width 1531 height 784
click at [1341, 435] on li "A3" at bounding box center [1343, 443] width 72 height 21
click at [1333, 390] on body "Mappin Location Jirón Amazonas, Lima, Provincia de Lima, Perú Pins Style Layout…" at bounding box center [766, 392] width 1531 height 784
click at [1339, 427] on li "A4" at bounding box center [1343, 422] width 72 height 21
click at [1338, 405] on body "Mappin Location [PERSON_NAME][GEOGRAPHIC_DATA], [GEOGRAPHIC_DATA], [GEOGRAPHIC_…" at bounding box center [766, 392] width 1531 height 784
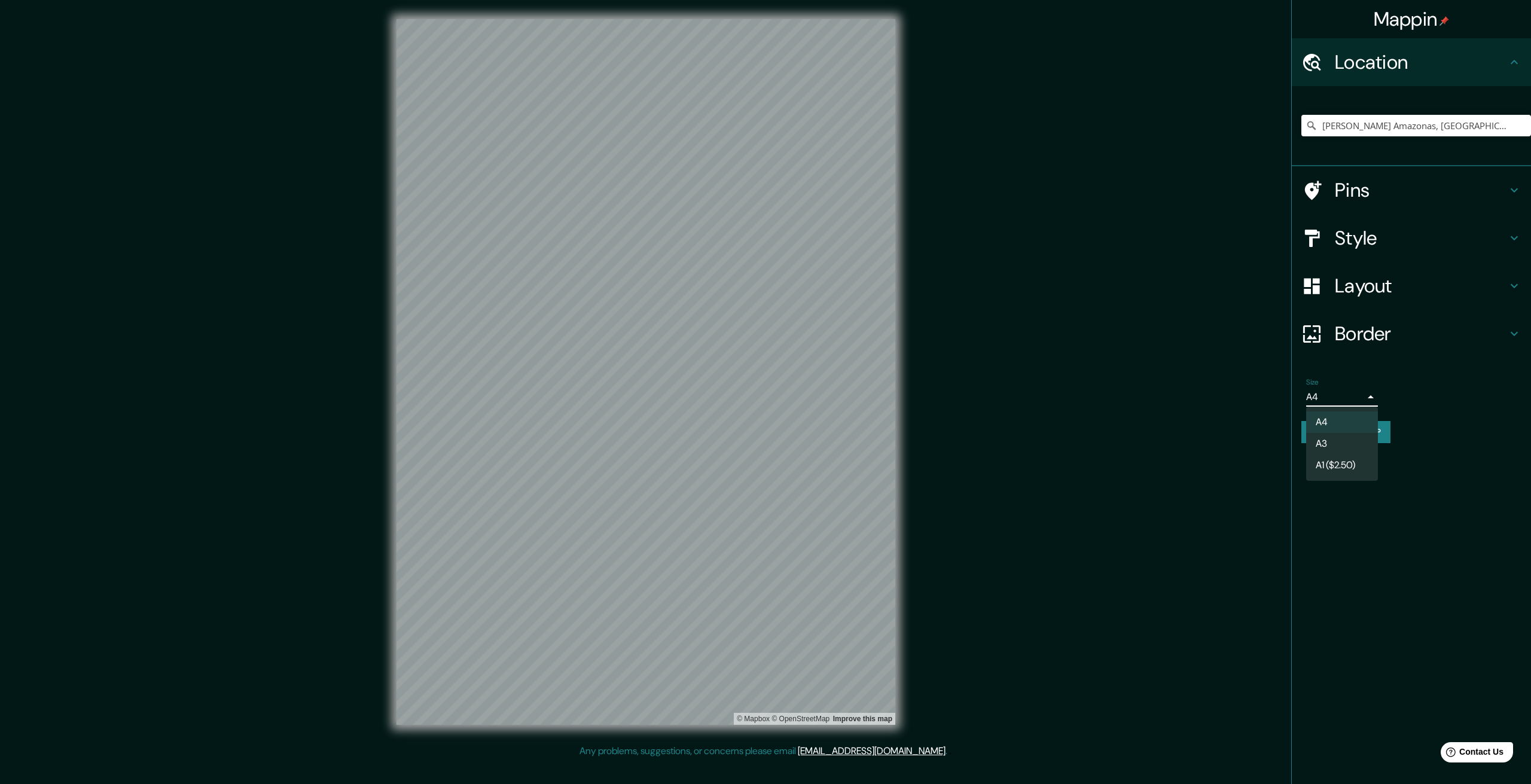
click at [1334, 435] on li "A3" at bounding box center [1343, 443] width 72 height 21
type input "a4"
click at [1333, 403] on body "Mappin Location Jirón Amazonas, Lima, Provincia de Lima, Perú Pins Style Layout…" at bounding box center [766, 392] width 1531 height 784
click at [1330, 434] on li "A3" at bounding box center [1343, 443] width 72 height 21
click at [1356, 426] on button "Create your map" at bounding box center [1346, 432] width 89 height 22
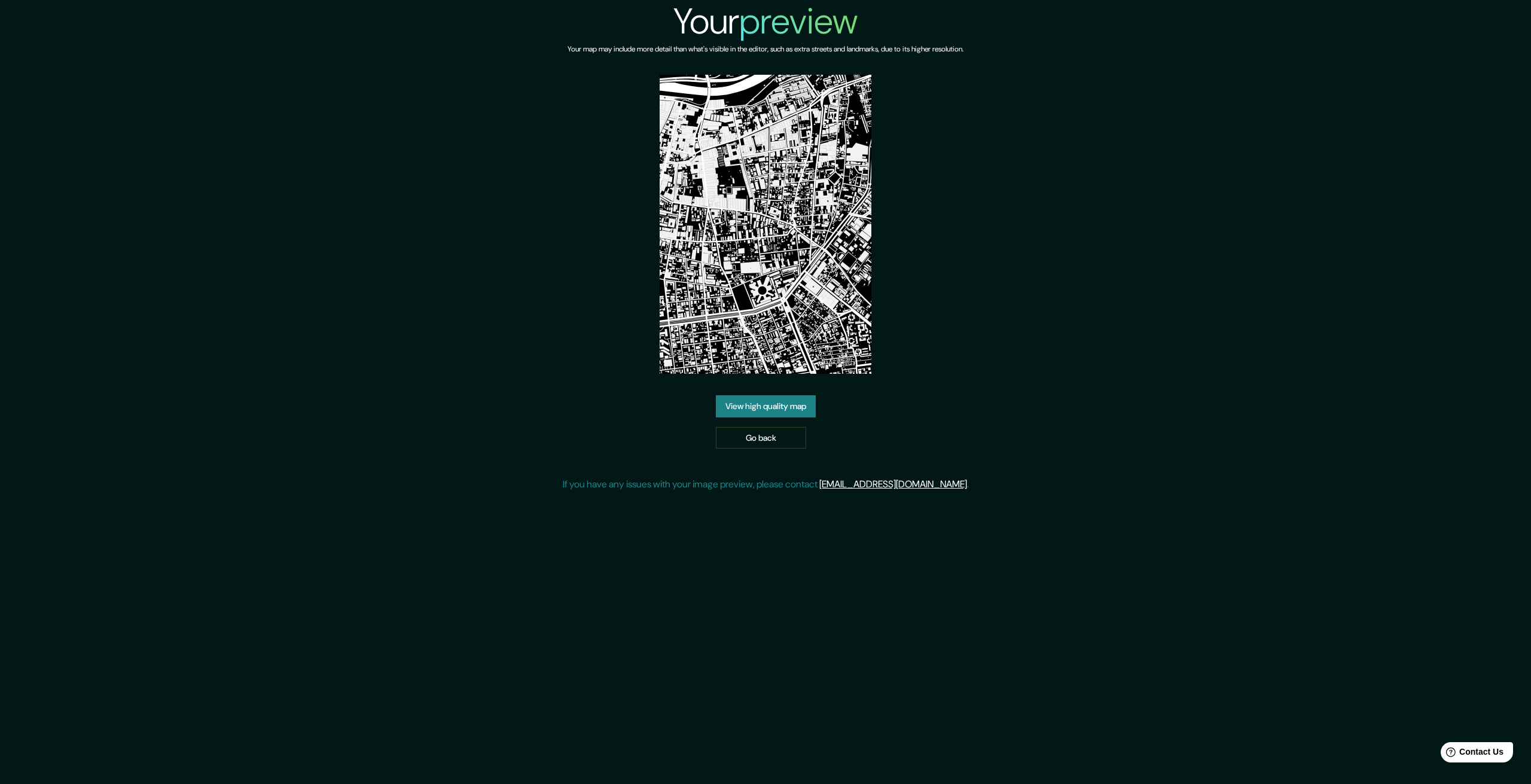
click at [784, 406] on link "View high quality map" at bounding box center [766, 406] width 100 height 22
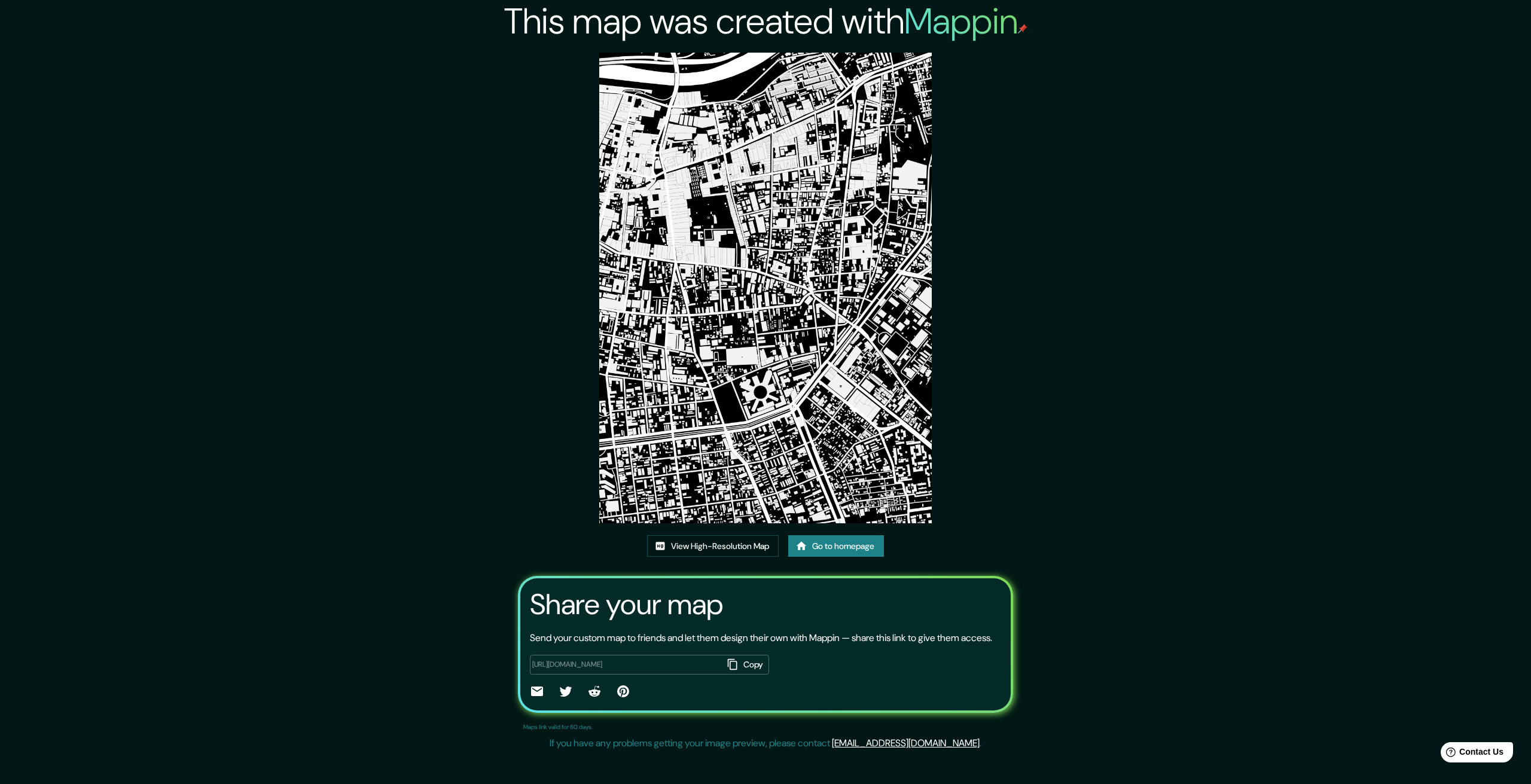
click at [788, 360] on img at bounding box center [766, 288] width 333 height 471
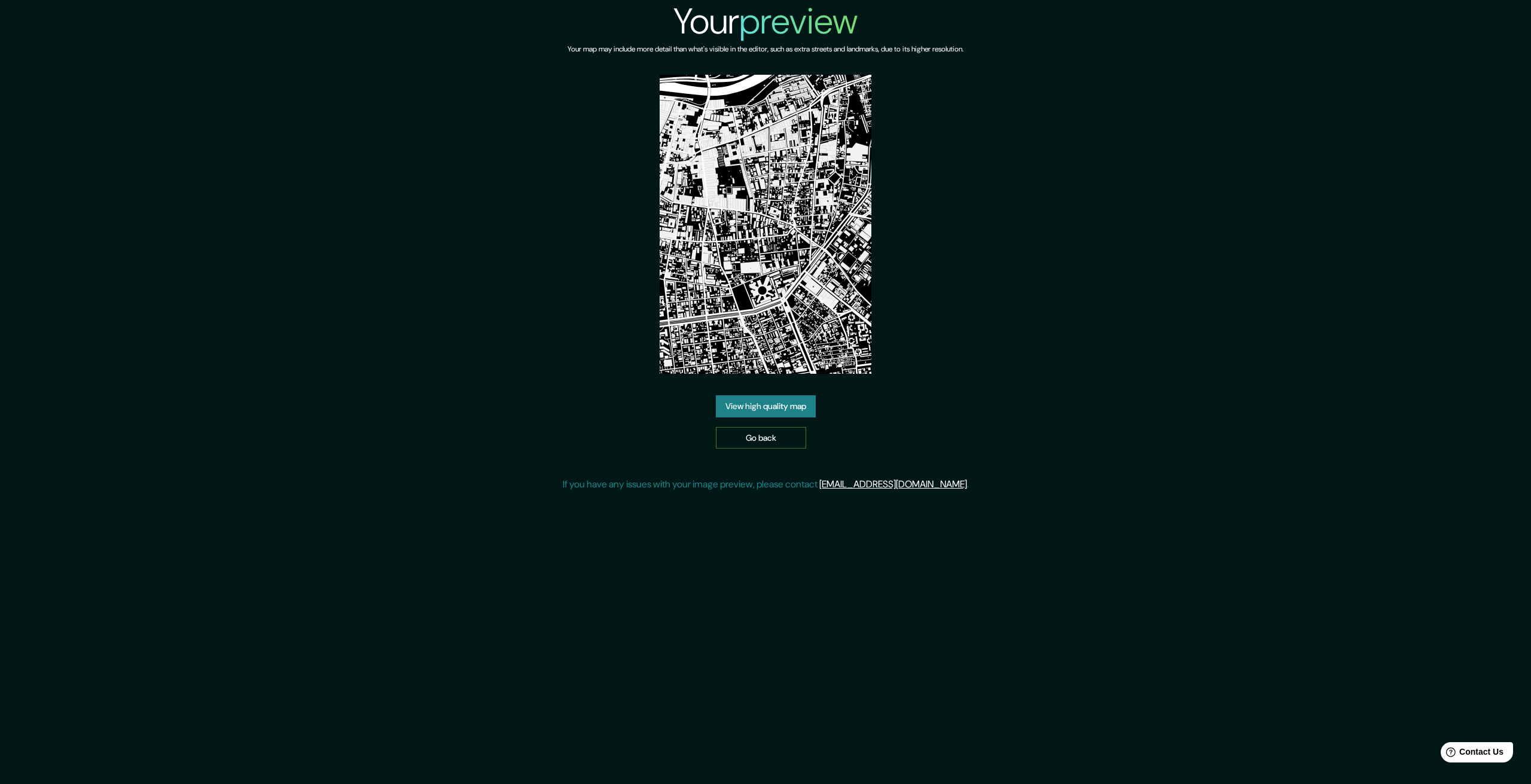
click at [753, 441] on link "Go back" at bounding box center [761, 438] width 90 height 22
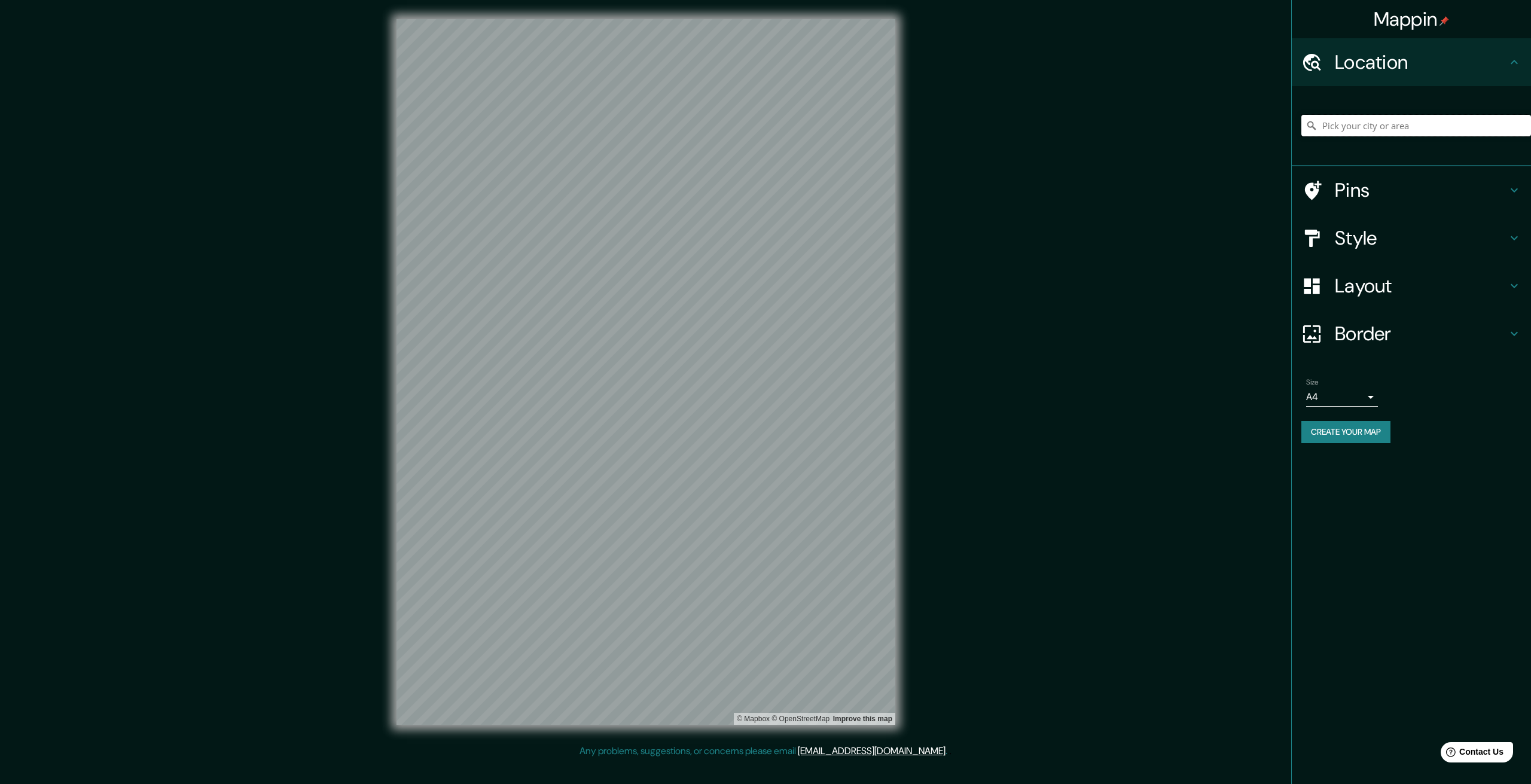
click at [1368, 125] on input "Pick your city or area" at bounding box center [1416, 125] width 230 height 21
type input "r"
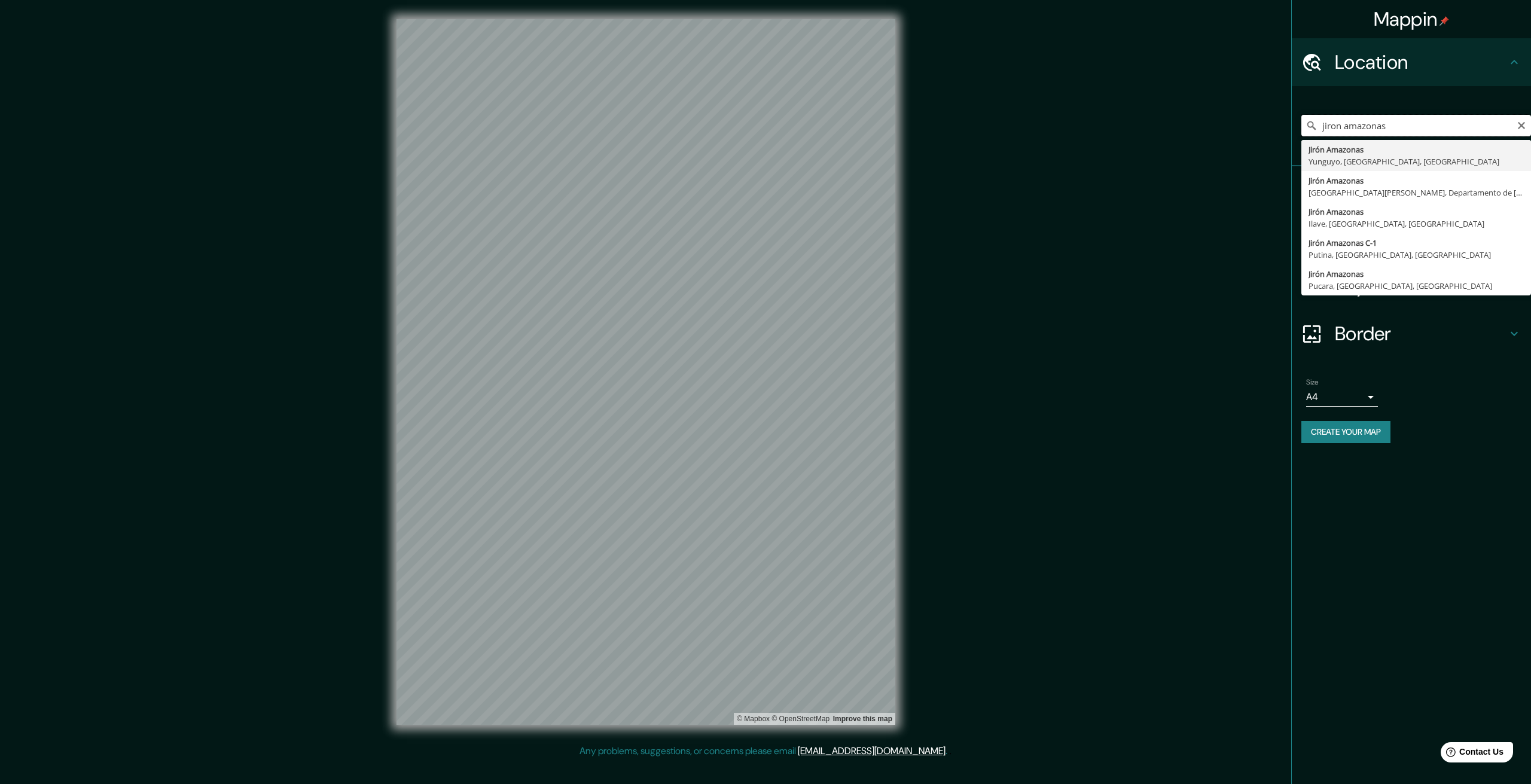
click at [1422, 127] on input "jiron amazonas" at bounding box center [1416, 125] width 230 height 21
type input "[PERSON_NAME] Amazonas, [GEOGRAPHIC_DATA], [GEOGRAPHIC_DATA], [GEOGRAPHIC_DATA]"
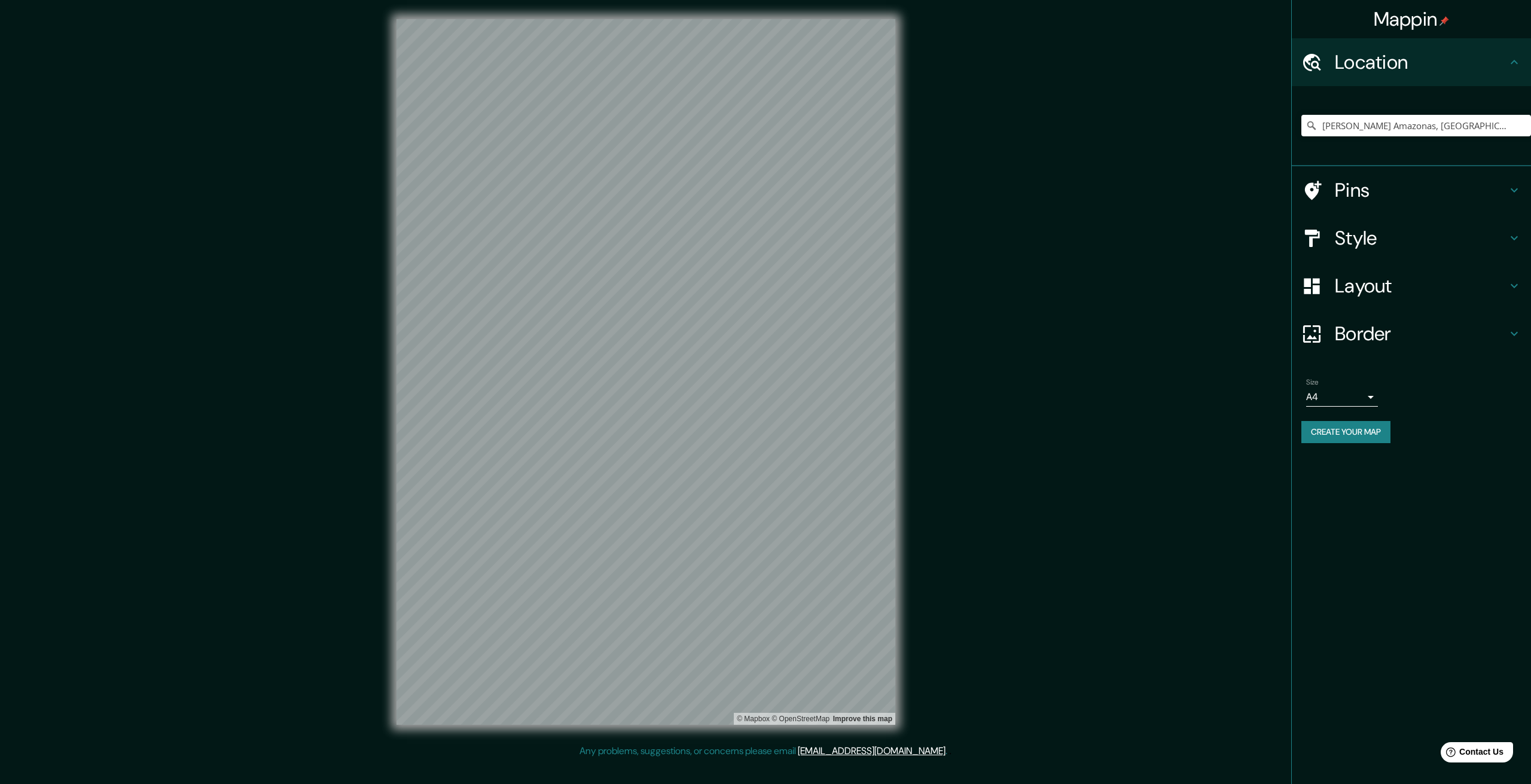
click at [1330, 399] on body "Mappin Location [PERSON_NAME][GEOGRAPHIC_DATA], [GEOGRAPHIC_DATA], [GEOGRAPHIC_…" at bounding box center [766, 392] width 1531 height 784
click at [1341, 440] on li "A3" at bounding box center [1343, 443] width 72 height 21
click at [1343, 225] on div "Style" at bounding box center [1411, 238] width 239 height 48
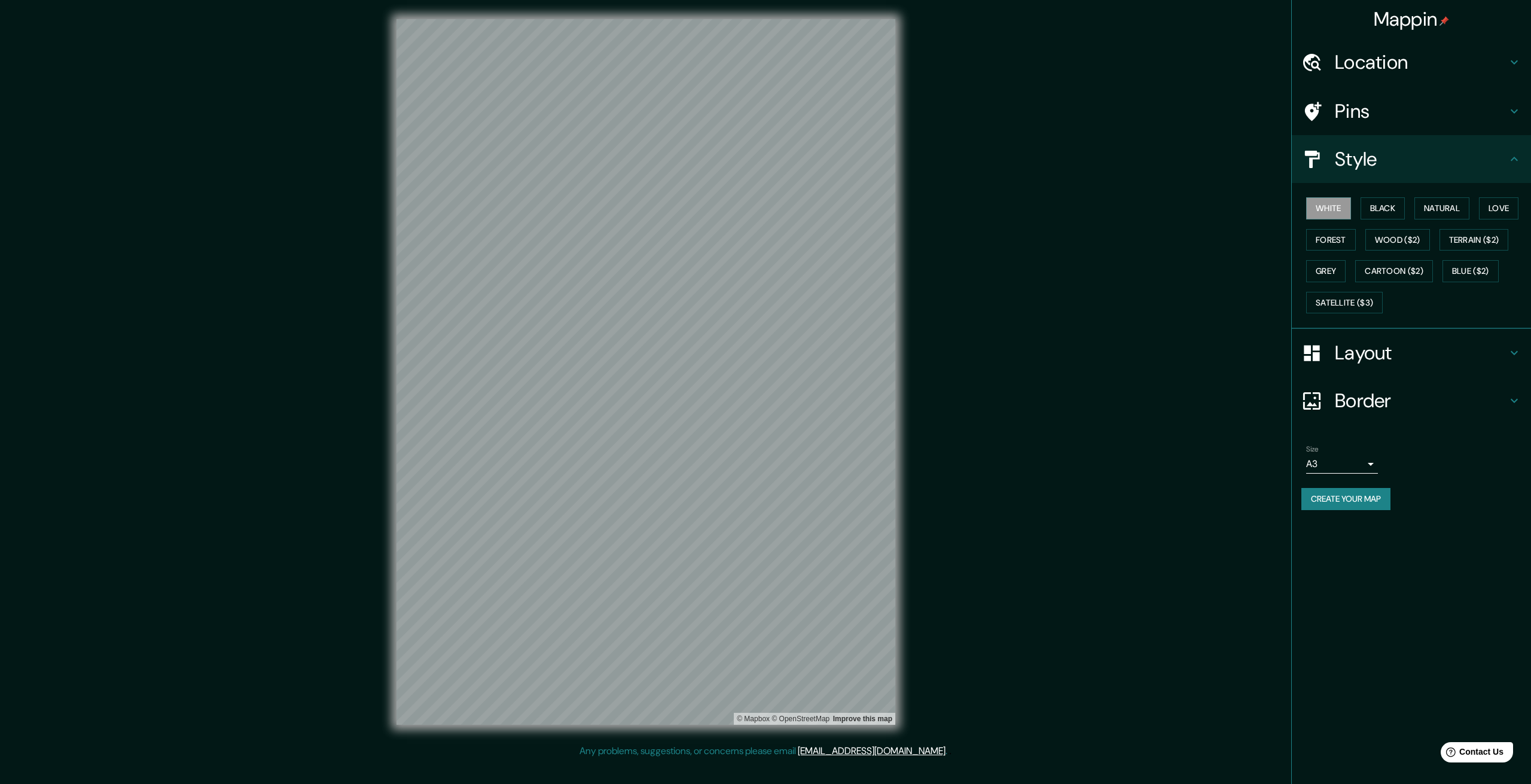
drag, startPoint x: 1388, startPoint y: 199, endPoint x: 1408, endPoint y: 205, distance: 20.9
click at [1387, 200] on button "Black" at bounding box center [1383, 208] width 45 height 22
click at [1435, 208] on button "Natural" at bounding box center [1442, 208] width 55 height 22
click at [1505, 206] on button "Love" at bounding box center [1498, 208] width 39 height 22
click at [1384, 210] on button "Black" at bounding box center [1383, 208] width 45 height 22
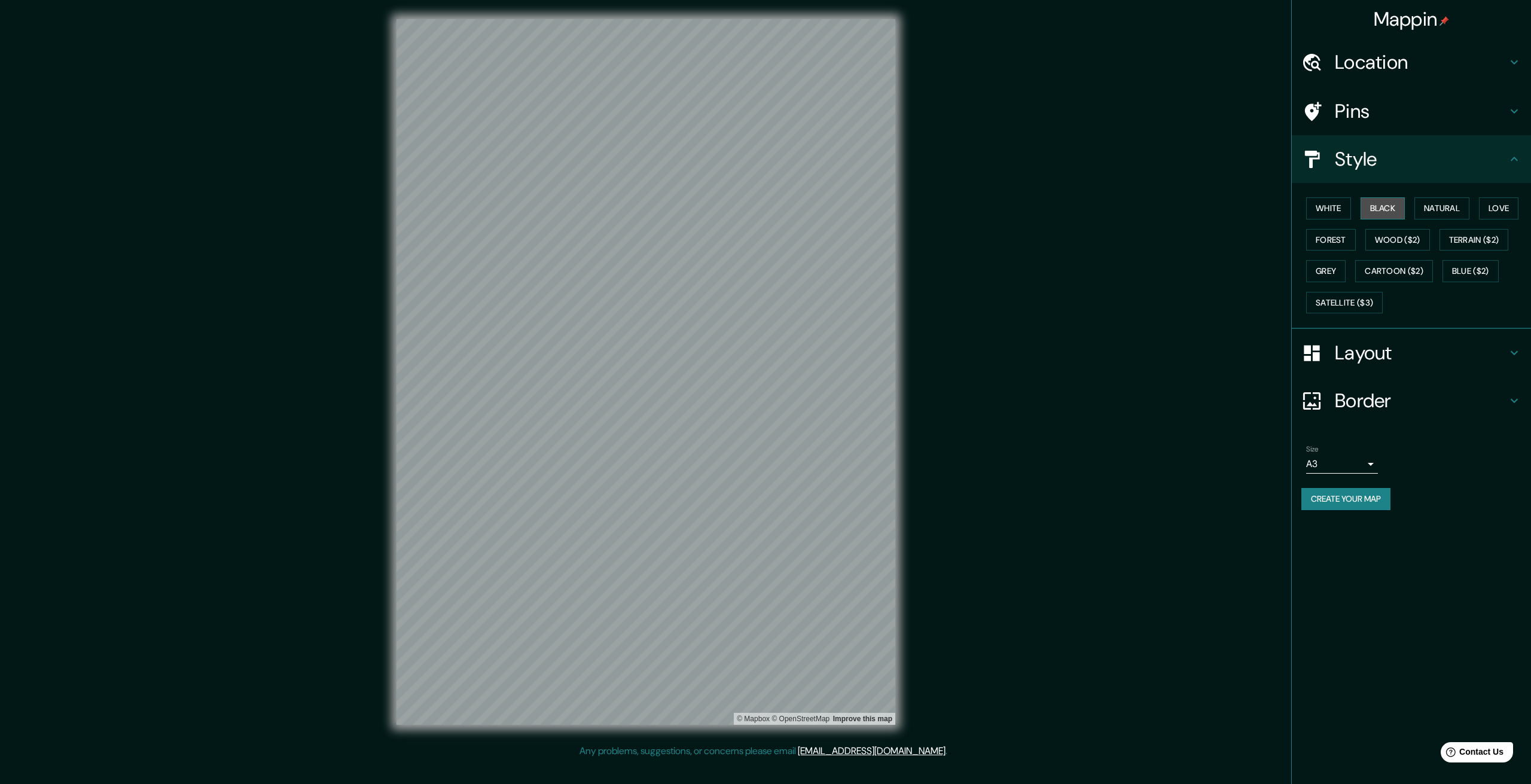
click at [1384, 210] on button "Black" at bounding box center [1383, 208] width 45 height 22
click at [1316, 244] on button "Forest" at bounding box center [1331, 240] width 50 height 22
click at [1395, 213] on button "Black" at bounding box center [1383, 208] width 45 height 22
click at [523, 188] on div at bounding box center [522, 185] width 10 height 10
click at [521, 185] on div at bounding box center [523, 185] width 10 height 10
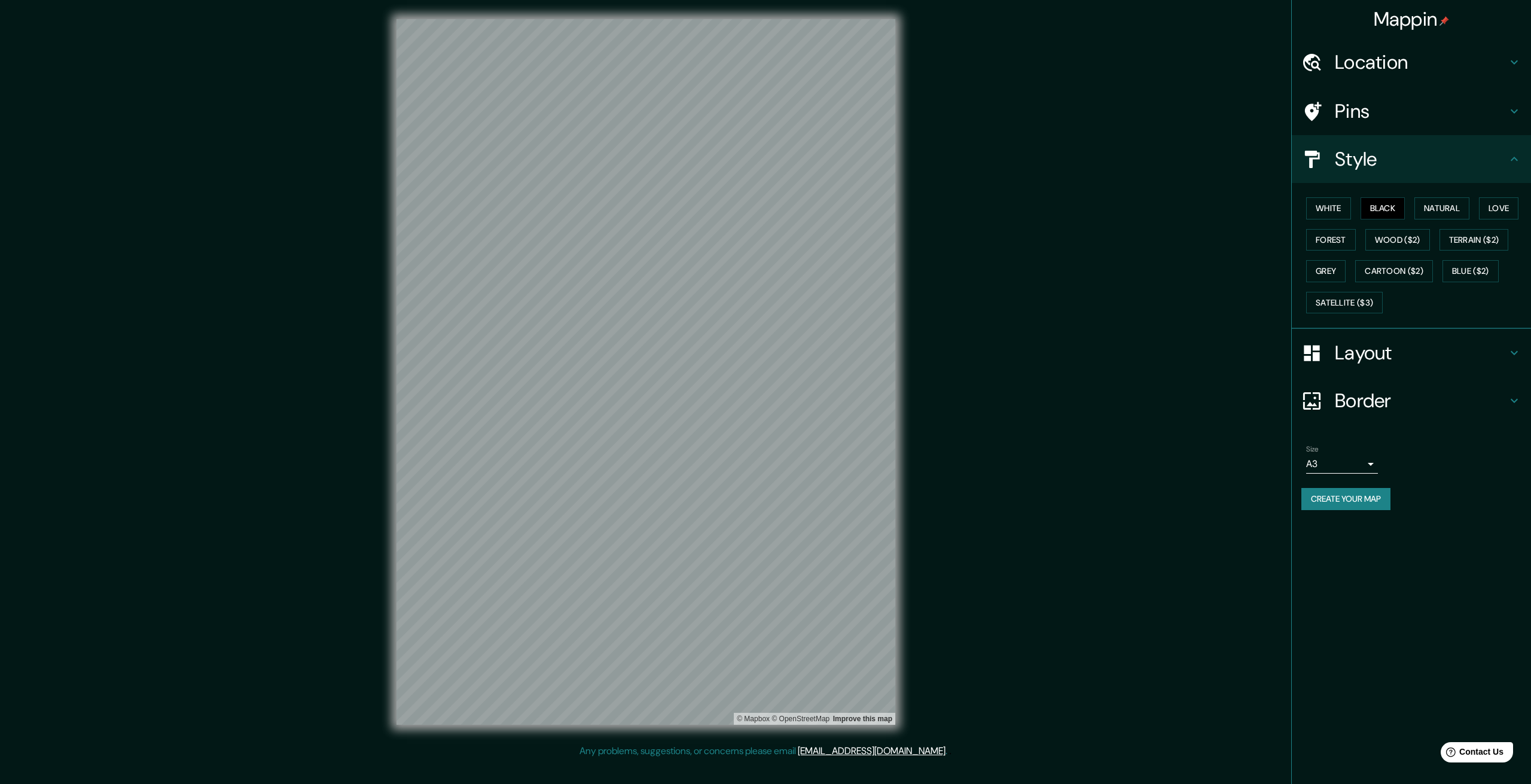
drag, startPoint x: 234, startPoint y: 137, endPoint x: 357, endPoint y: 28, distance: 164.3
click at [234, 137] on div "Mappin Location [PERSON_NAME][GEOGRAPHIC_DATA], [GEOGRAPHIC_DATA], [GEOGRAPHIC_…" at bounding box center [766, 381] width 1531 height 763
click at [1366, 402] on h4 "Border" at bounding box center [1421, 400] width 172 height 24
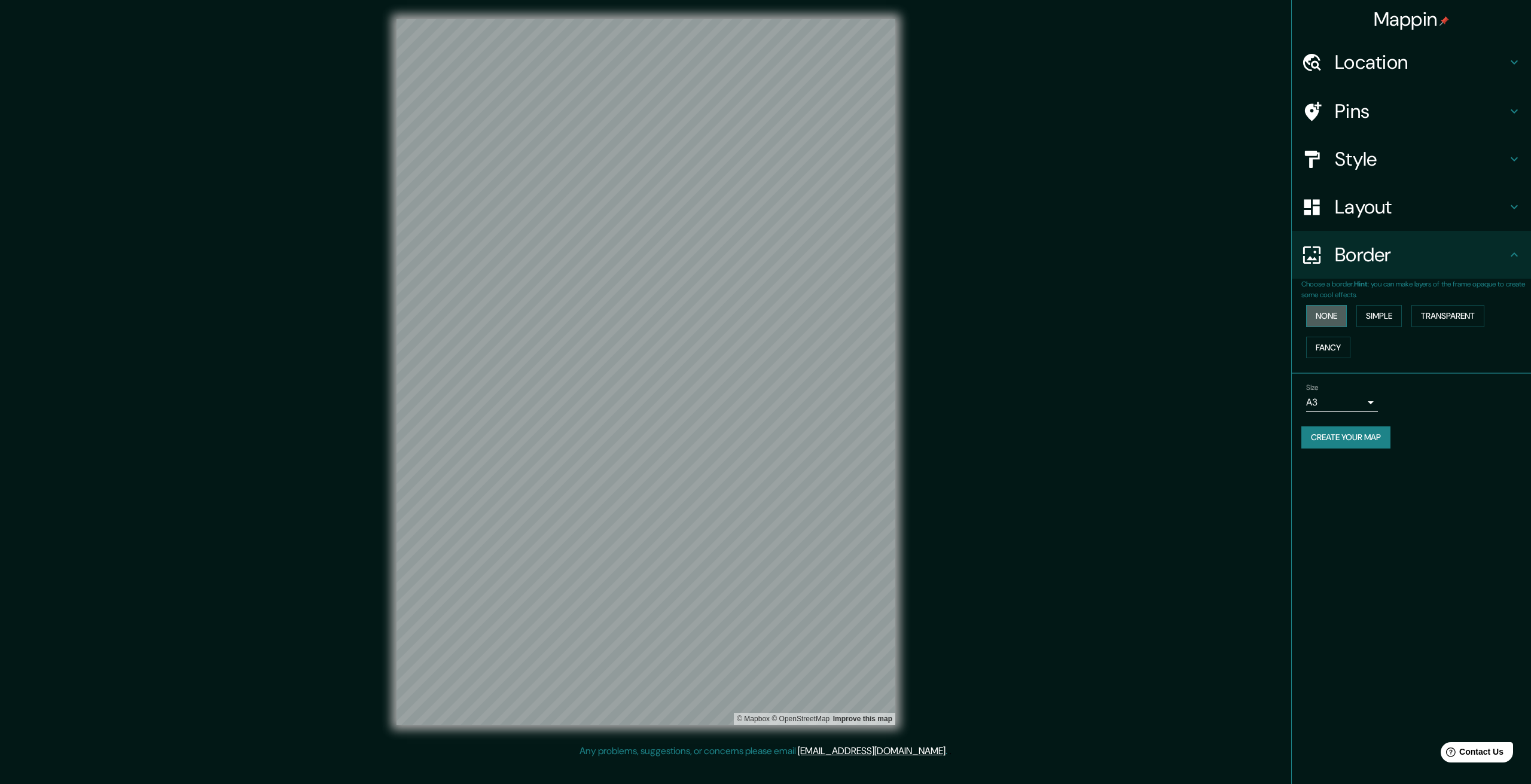
click at [1339, 308] on button "None" at bounding box center [1326, 316] width 41 height 22
click at [1391, 306] on button "Simple" at bounding box center [1379, 316] width 46 height 22
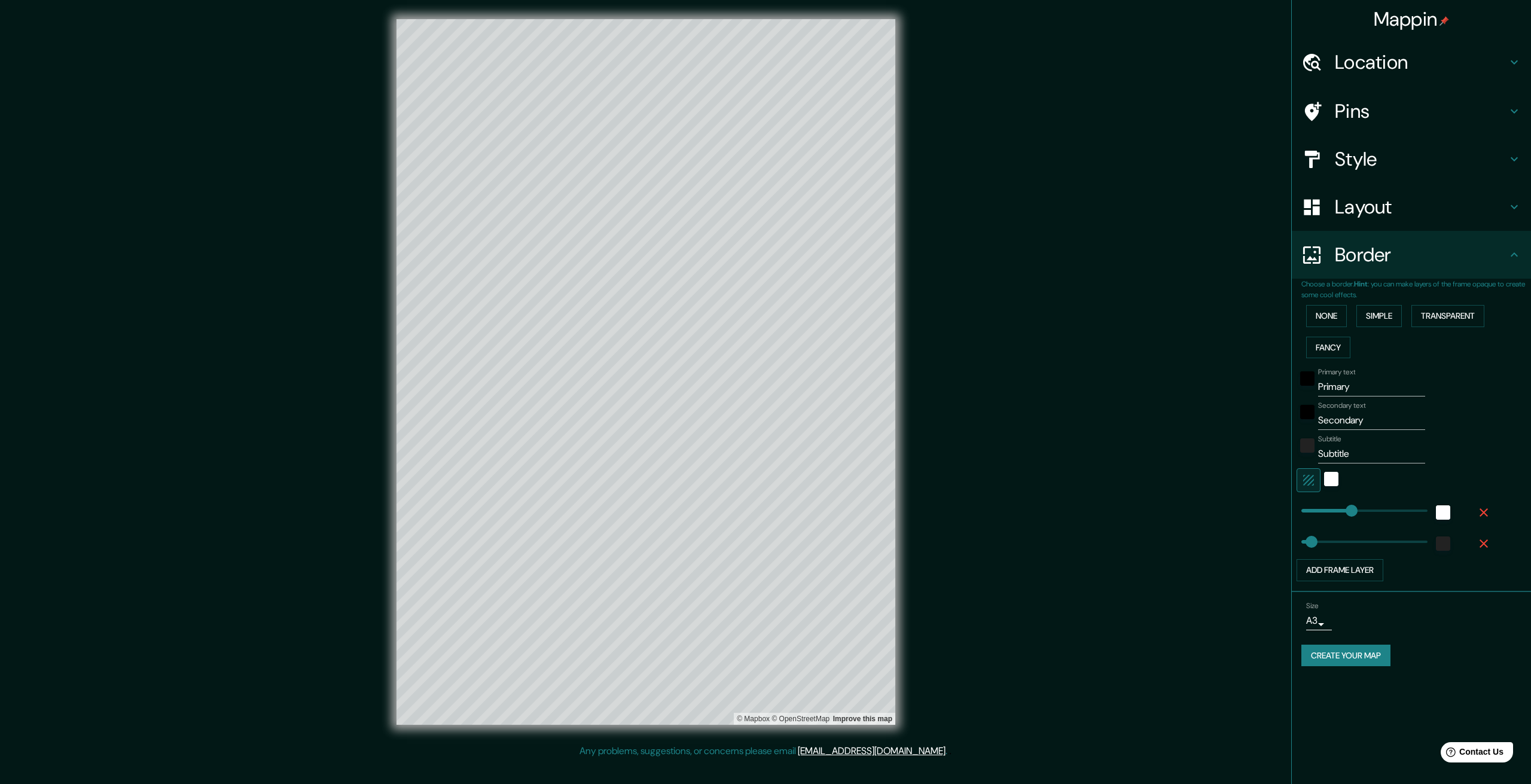
click at [1355, 313] on div "None Simple Transparent Fancy" at bounding box center [1416, 332] width 230 height 63
click at [1350, 311] on div "None Simple Transparent Fancy" at bounding box center [1416, 332] width 230 height 63
click at [1337, 313] on button "None" at bounding box center [1326, 316] width 41 height 22
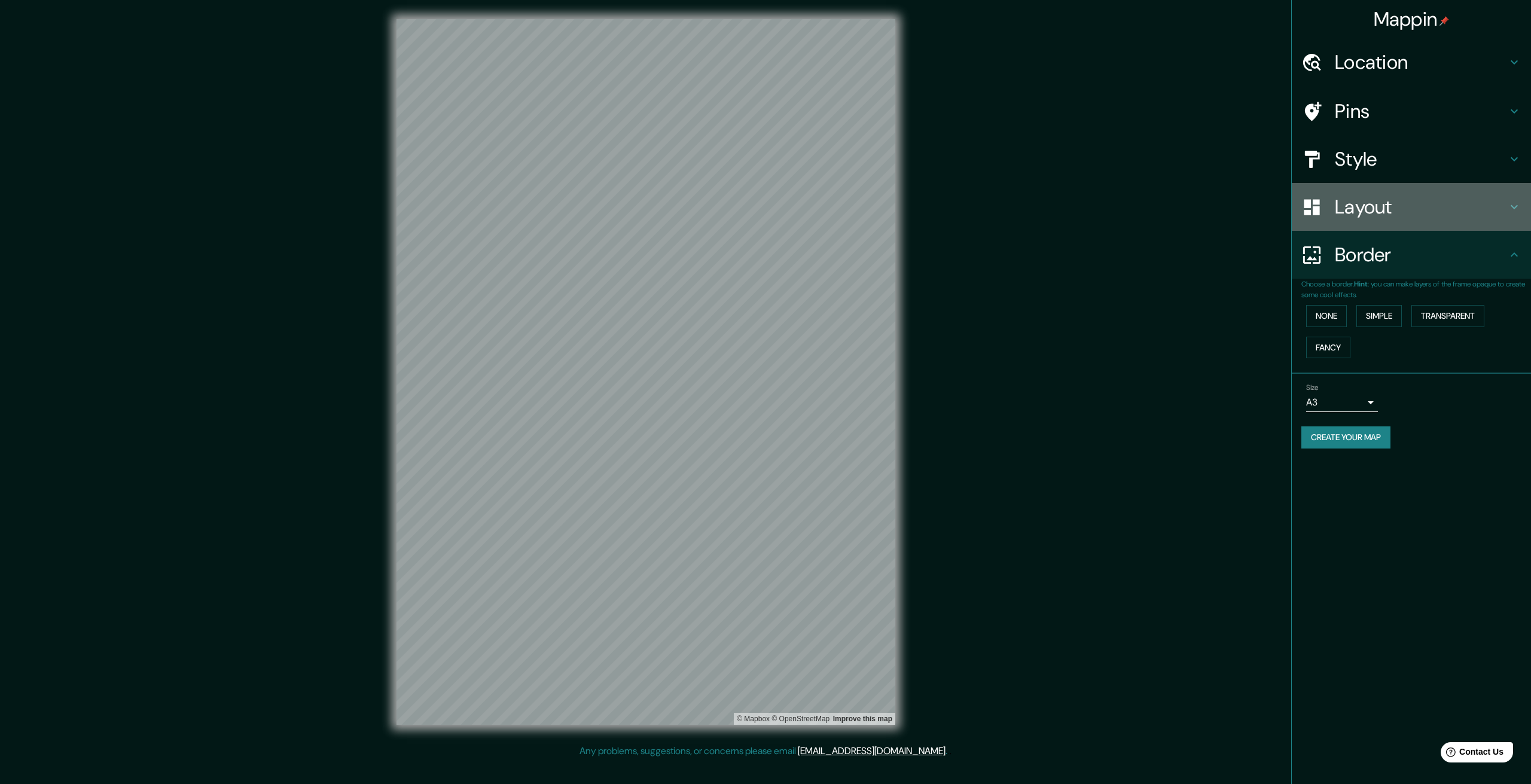
click at [1379, 204] on h4 "Layout" at bounding box center [1421, 206] width 172 height 24
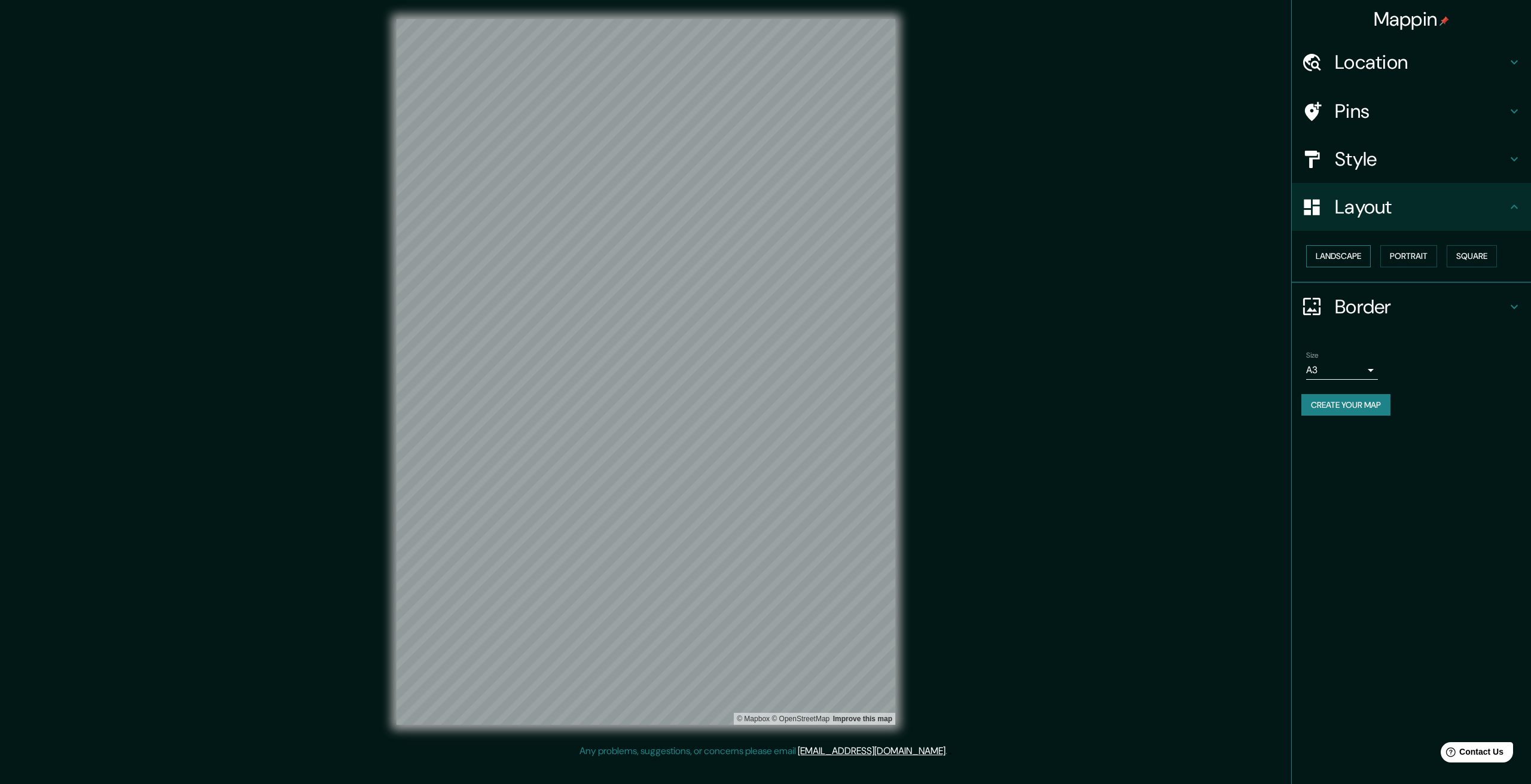
click at [1355, 254] on button "Landscape" at bounding box center [1339, 256] width 64 height 22
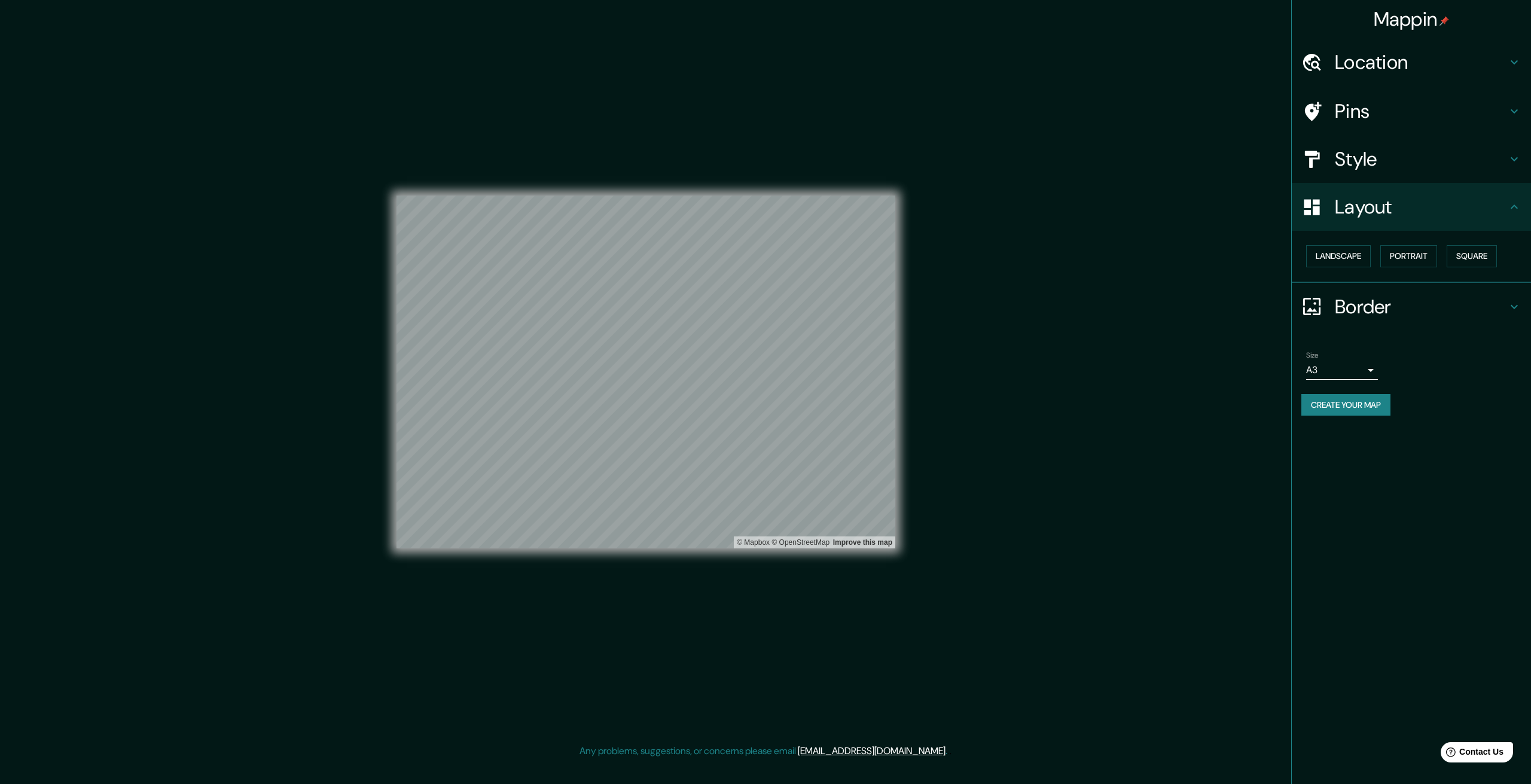
click at [1355, 173] on div "Style" at bounding box center [1411, 159] width 239 height 48
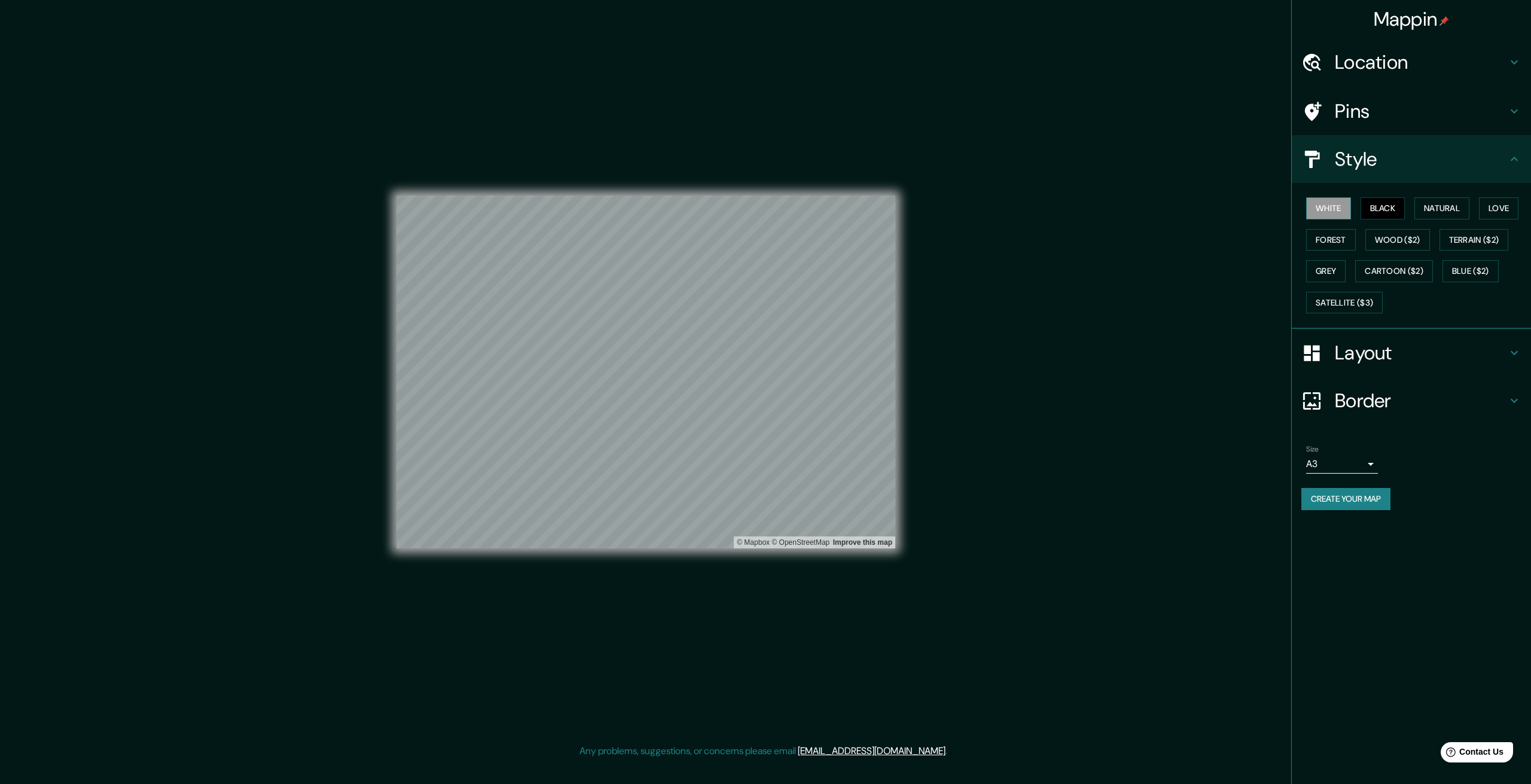
click at [1347, 207] on button "White" at bounding box center [1329, 208] width 45 height 22
click at [1380, 206] on button "Black" at bounding box center [1383, 208] width 45 height 22
click at [1323, 304] on button "Satellite ($3)" at bounding box center [1344, 303] width 77 height 22
click at [1316, 200] on button "White" at bounding box center [1329, 208] width 45 height 22
click at [1380, 206] on button "Black" at bounding box center [1383, 208] width 45 height 22
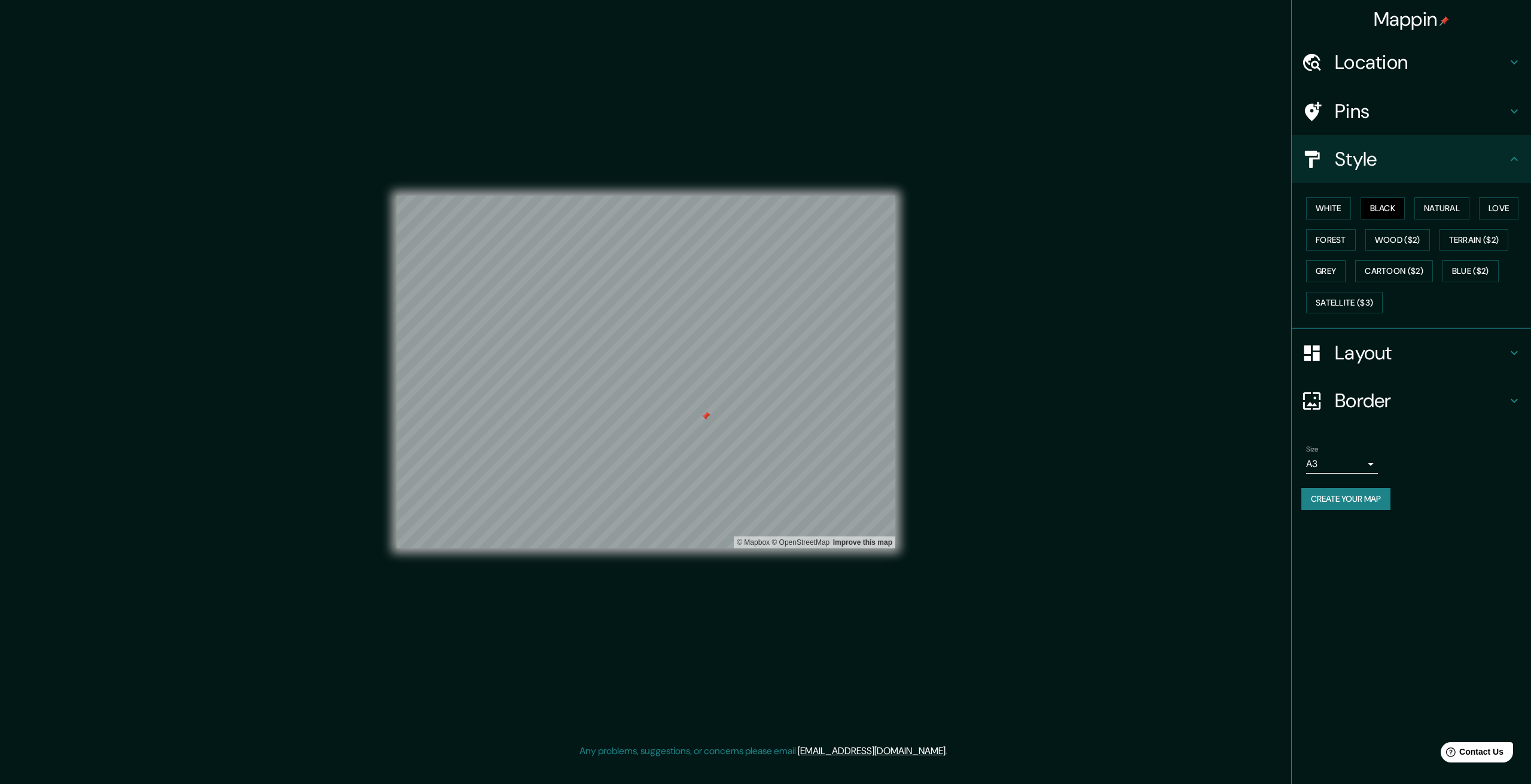
click at [705, 415] on div at bounding box center [706, 416] width 10 height 10
click at [1389, 114] on h4 "Pins" at bounding box center [1421, 111] width 172 height 24
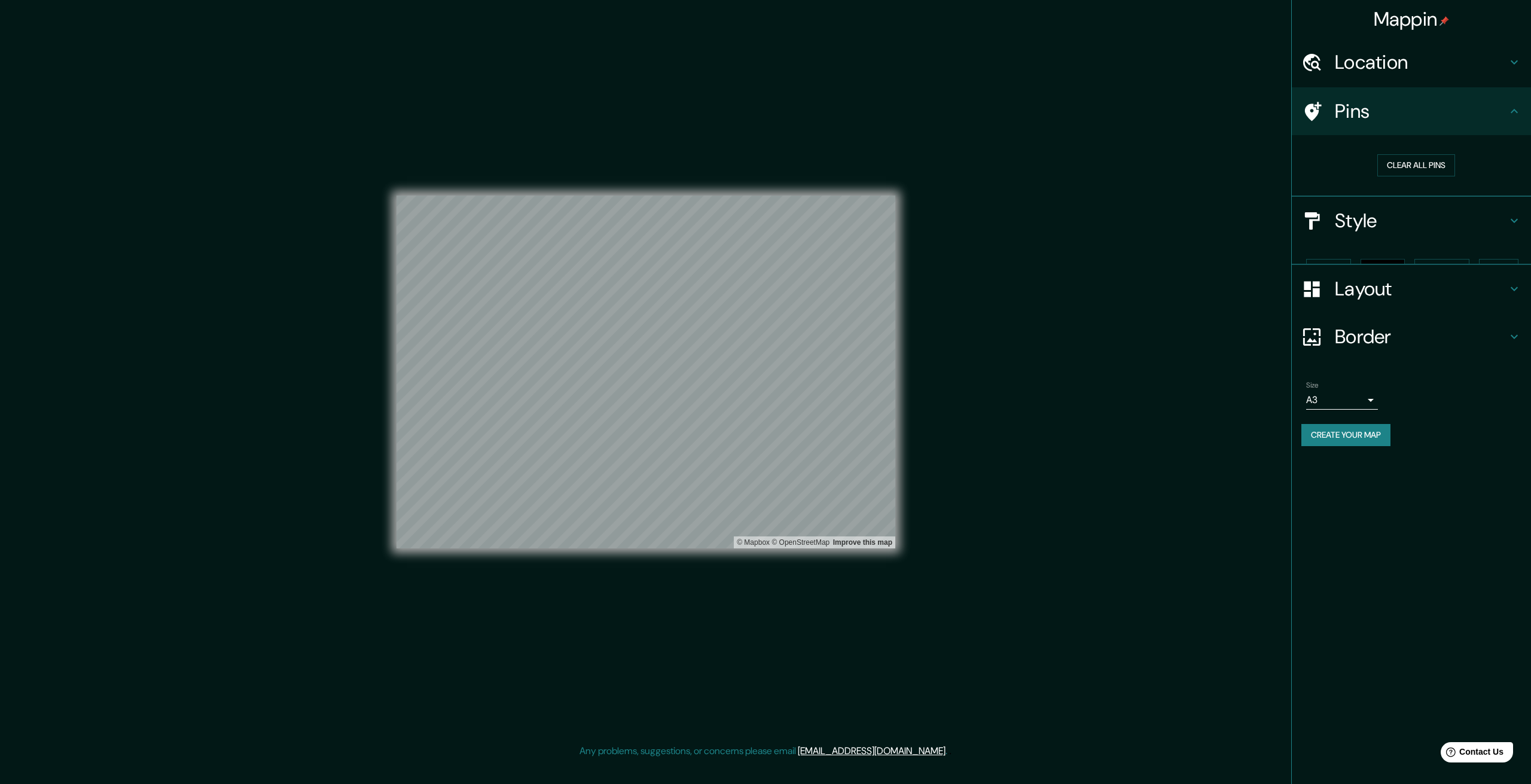
click at [1389, 114] on h4 "Pins" at bounding box center [1421, 111] width 172 height 24
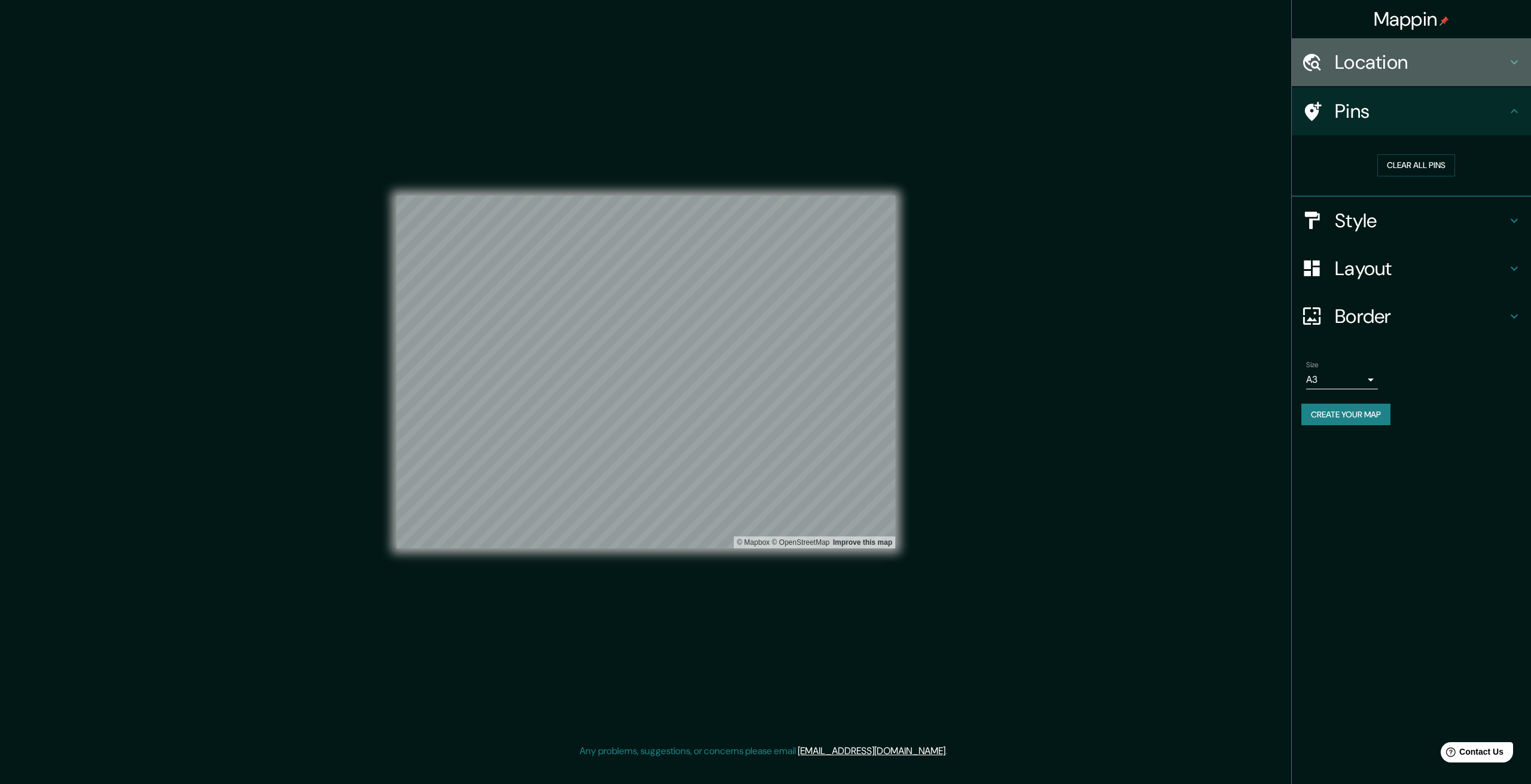
click at [1389, 65] on h4 "Location" at bounding box center [1421, 62] width 172 height 24
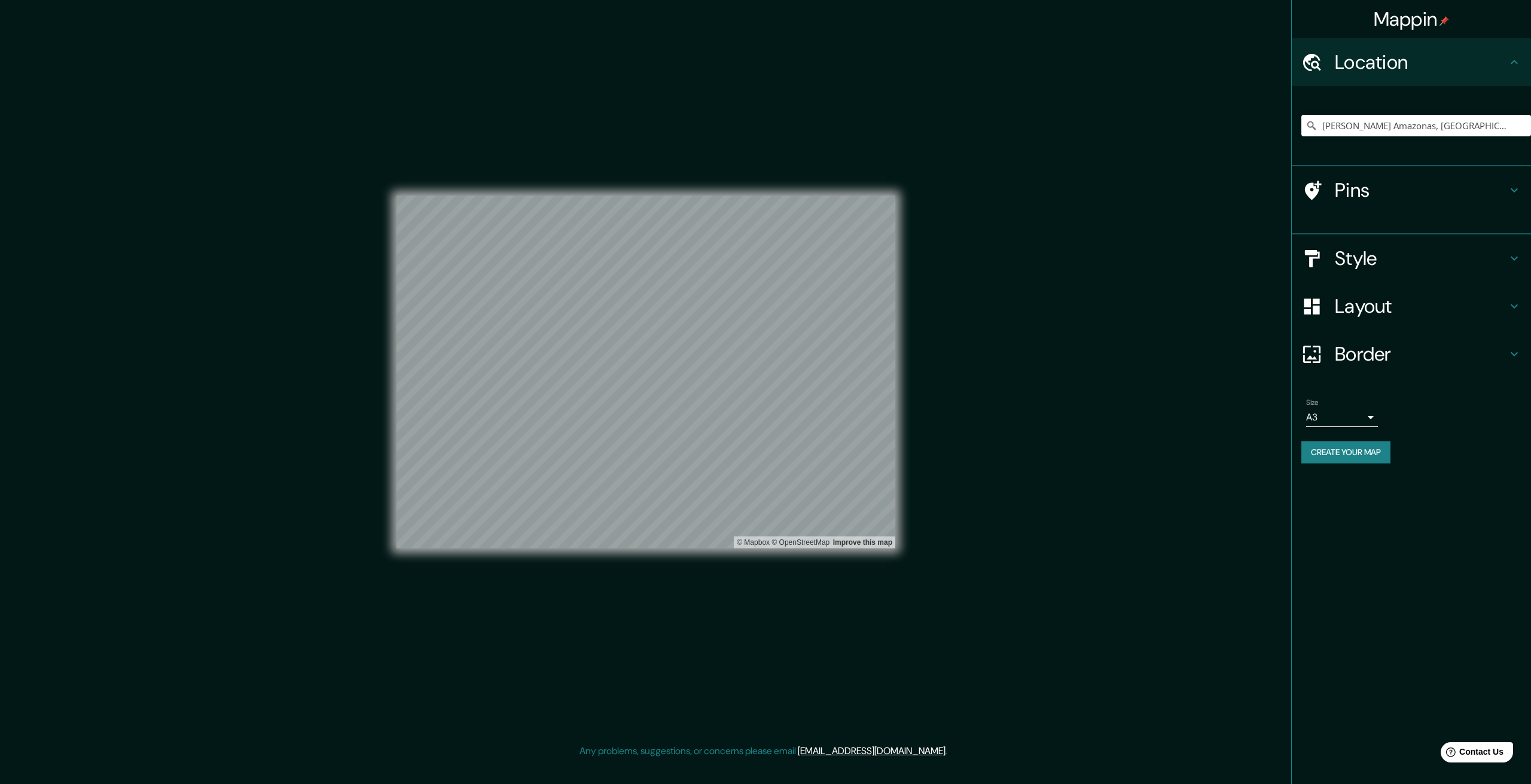
click at [1389, 65] on h4 "Location" at bounding box center [1421, 62] width 172 height 24
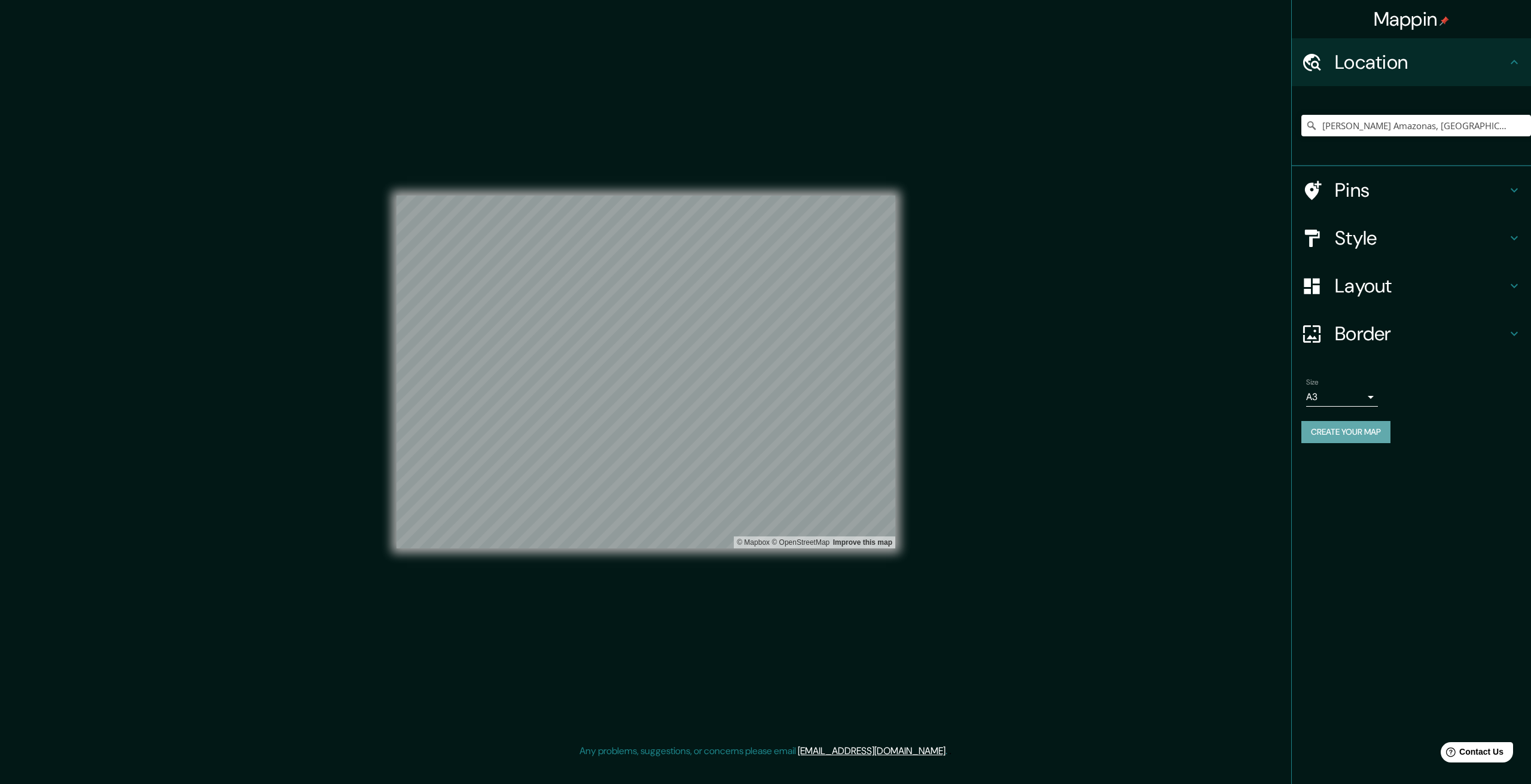
click at [1322, 433] on button "Create your map" at bounding box center [1346, 432] width 89 height 22
drag, startPoint x: 1121, startPoint y: 589, endPoint x: 1261, endPoint y: 486, distance: 173.8
click at [1122, 589] on div "Mappin Location [PERSON_NAME][GEOGRAPHIC_DATA], [GEOGRAPHIC_DATA], [GEOGRAPHIC_…" at bounding box center [766, 381] width 1531 height 763
click at [1328, 440] on button "Create your map" at bounding box center [1346, 432] width 89 height 22
click at [965, 662] on div "Mappin Location [PERSON_NAME][GEOGRAPHIC_DATA], [GEOGRAPHIC_DATA], [GEOGRAPHIC_…" at bounding box center [766, 381] width 1531 height 763
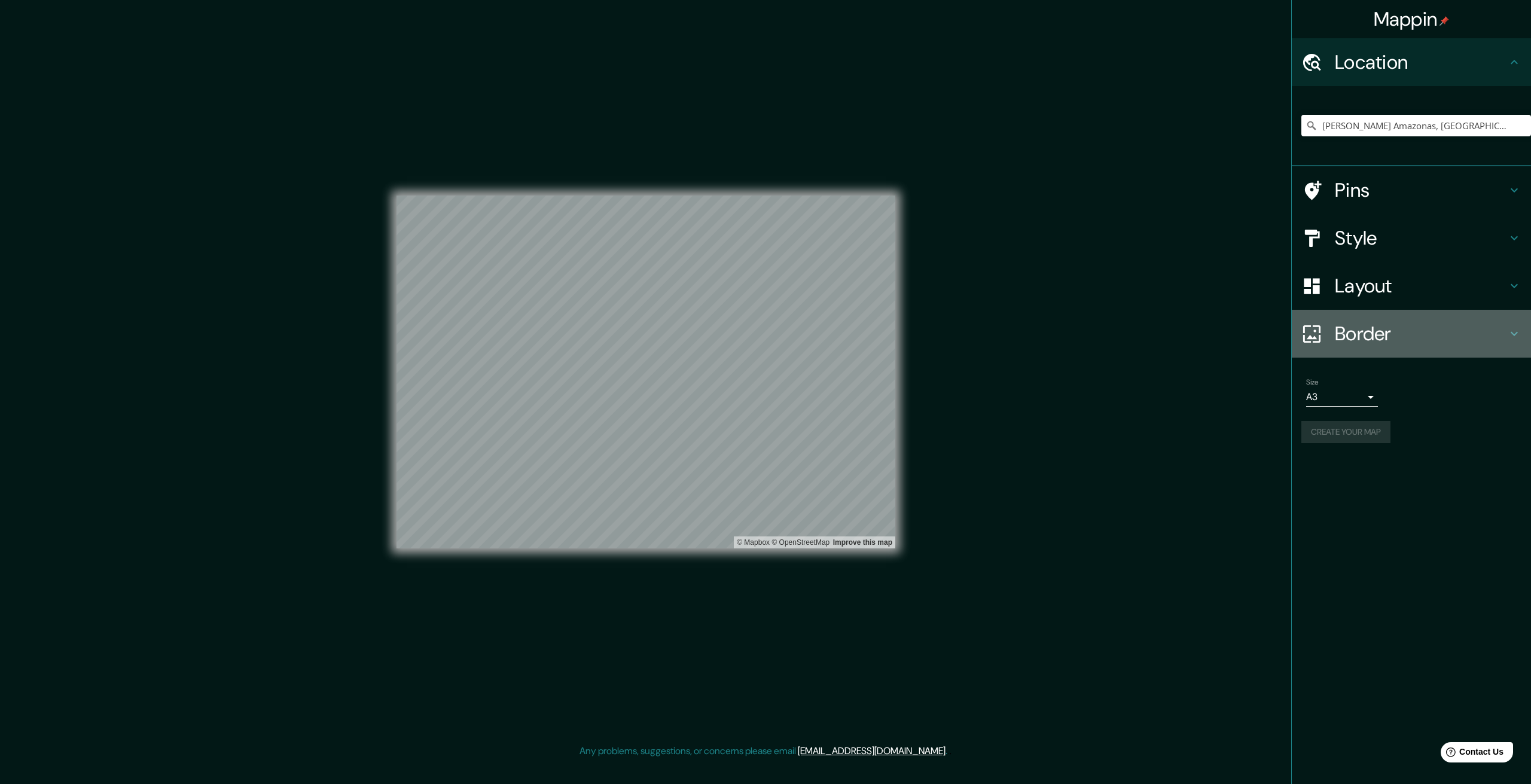
click at [1380, 337] on h4 "Border" at bounding box center [1421, 333] width 172 height 24
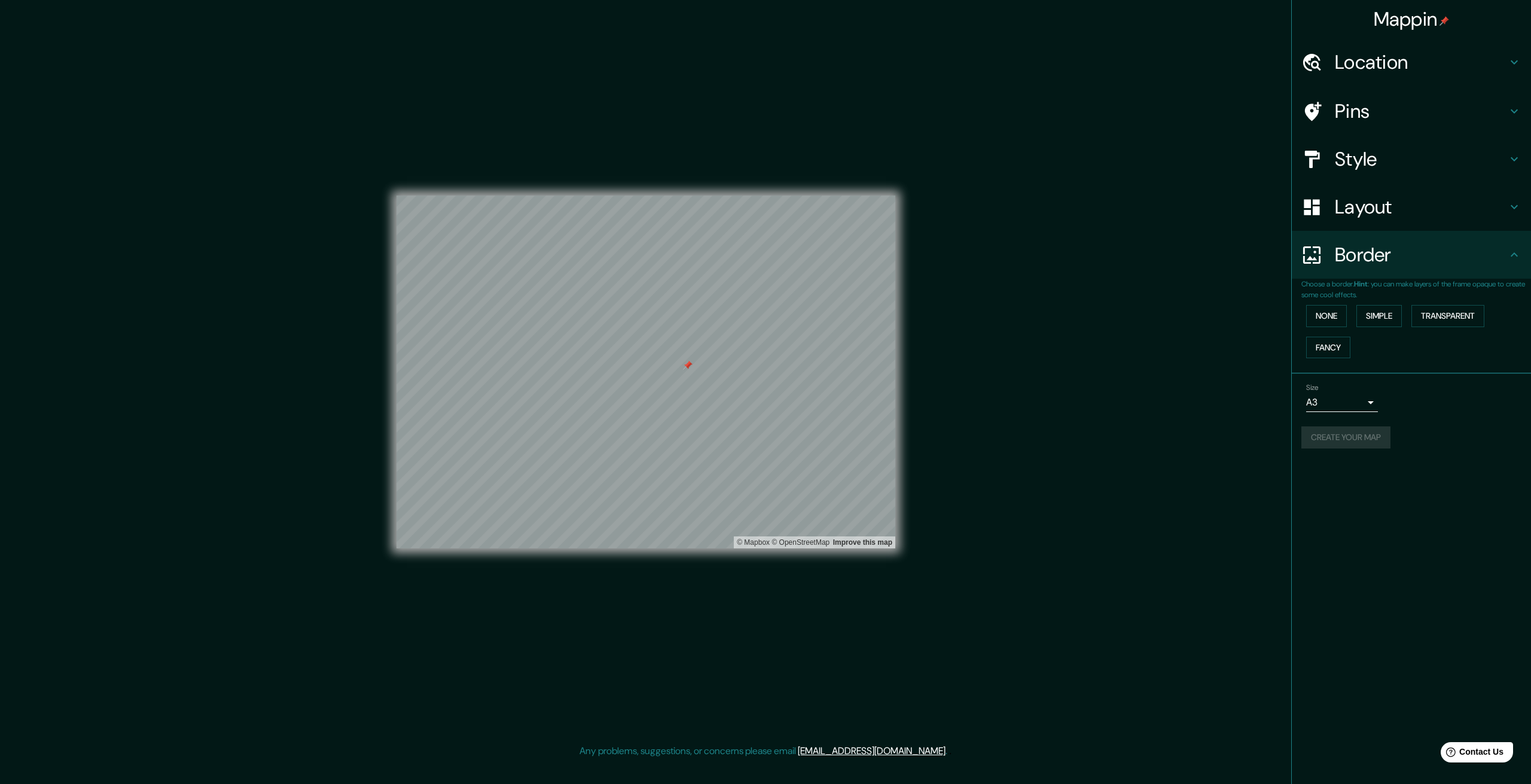
click at [1368, 74] on h4 "Location" at bounding box center [1421, 62] width 172 height 24
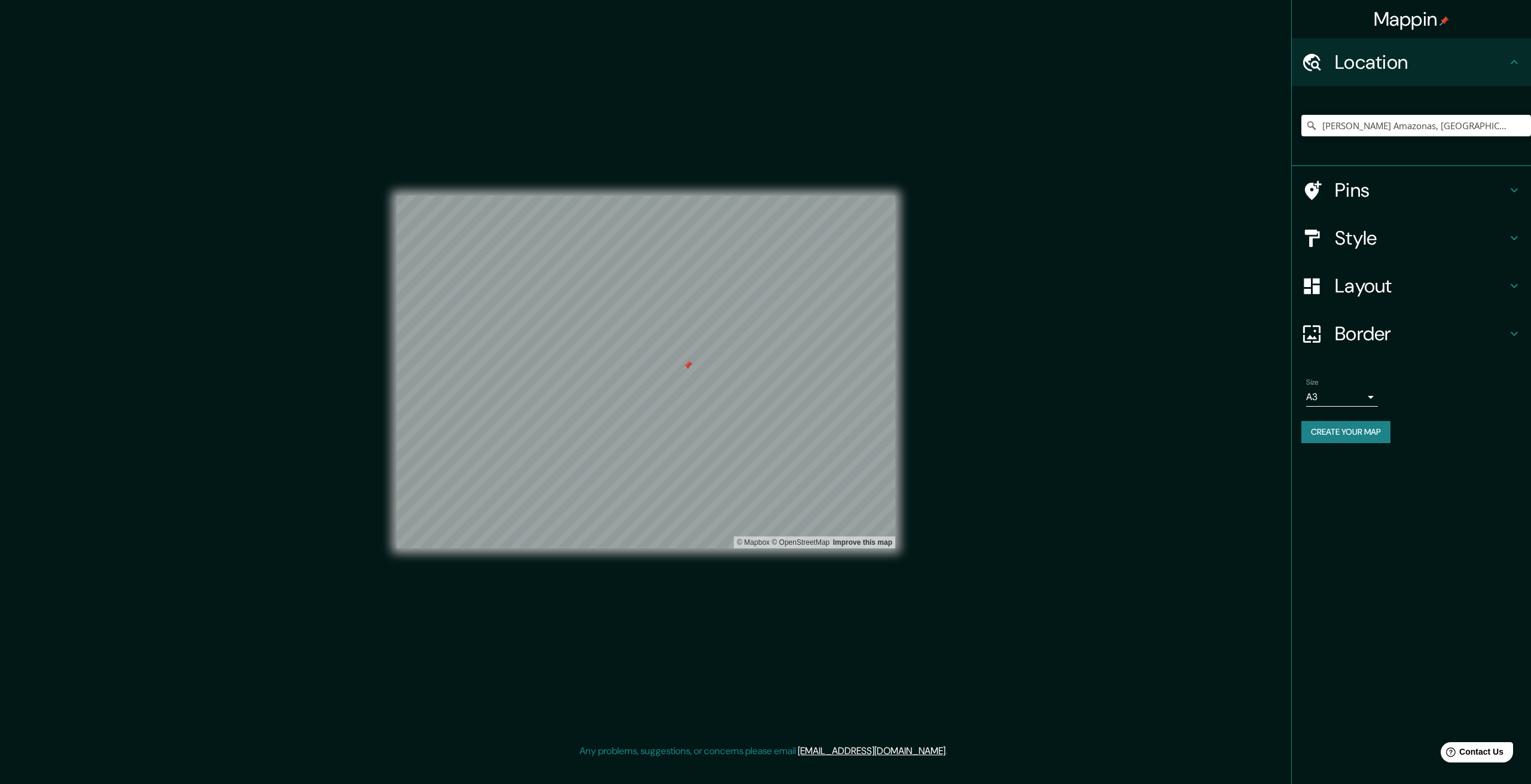
click at [1367, 174] on div "Pins" at bounding box center [1411, 190] width 239 height 48
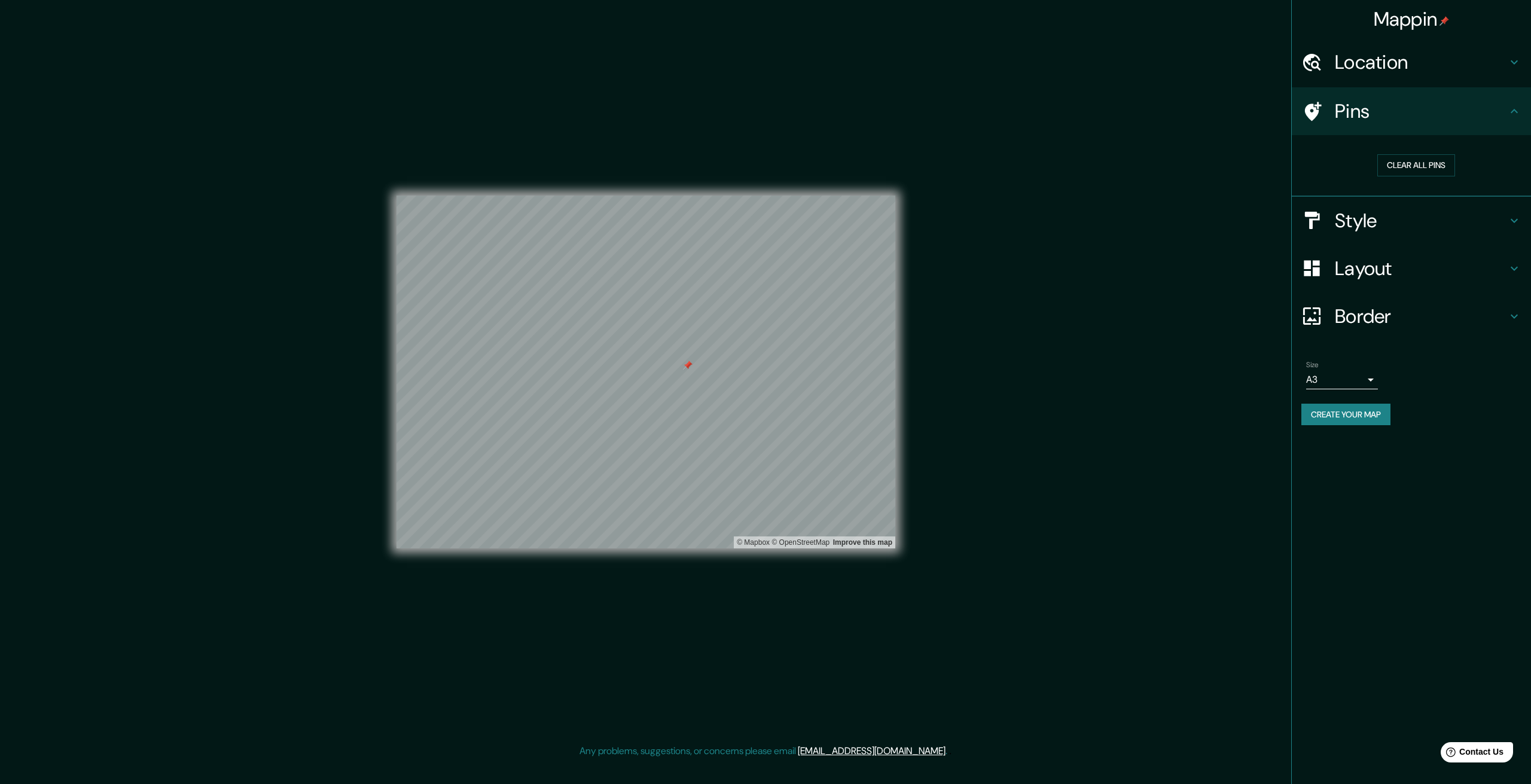
click at [1343, 421] on button "Create your map" at bounding box center [1346, 415] width 89 height 22
click at [1098, 666] on div "Mappin Location [PERSON_NAME][GEOGRAPHIC_DATA], [GEOGRAPHIC_DATA], [GEOGRAPHIC_…" at bounding box center [766, 381] width 1531 height 763
click at [686, 369] on div at bounding box center [688, 365] width 10 height 10
click at [1358, 379] on body "Mappin Location [PERSON_NAME][GEOGRAPHIC_DATA], [GEOGRAPHIC_DATA], [GEOGRAPHIC_…" at bounding box center [766, 392] width 1531 height 784
click at [1333, 414] on li "A4" at bounding box center [1343, 405] width 72 height 21
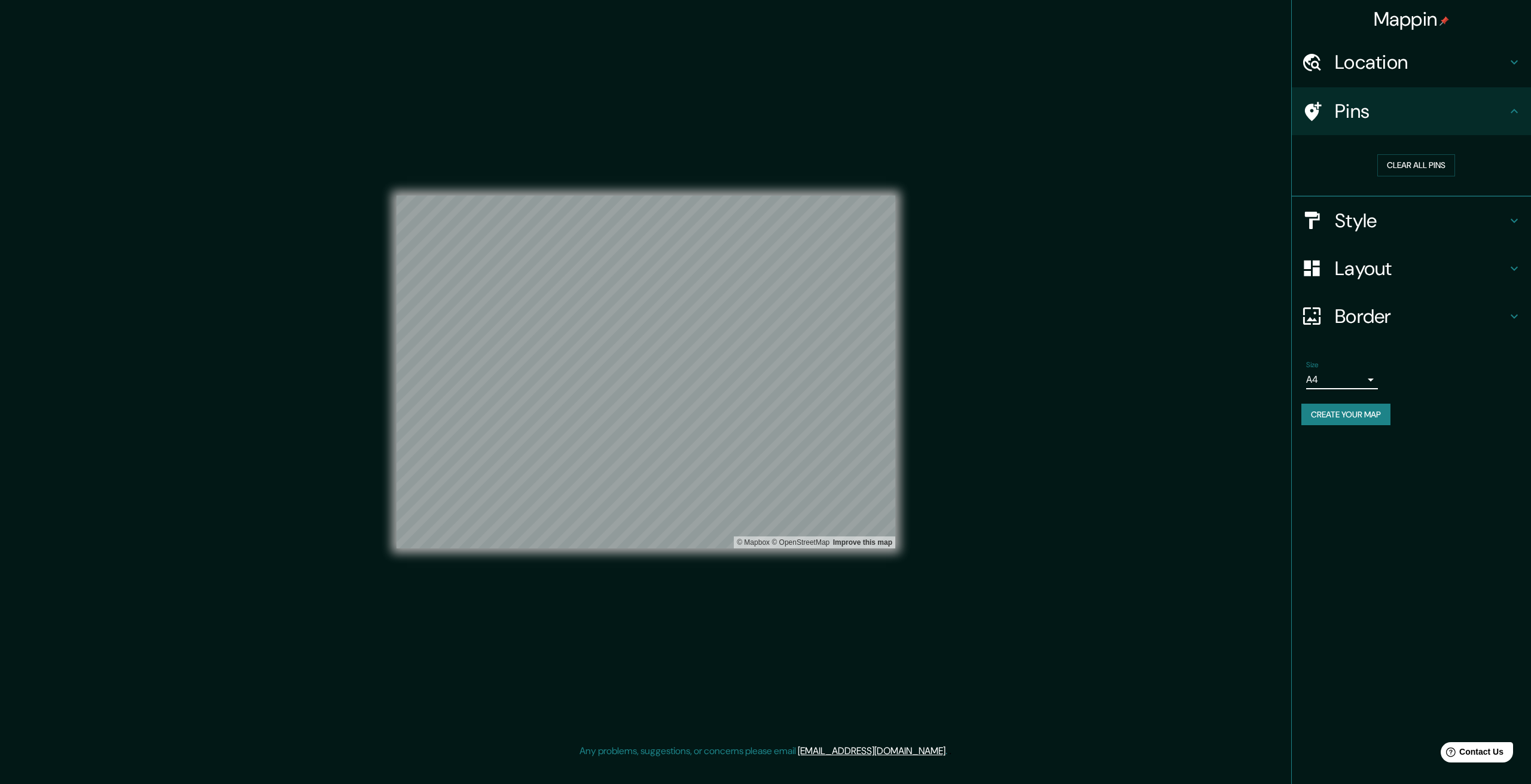
click at [1338, 381] on body "Mappin Location [PERSON_NAME][GEOGRAPHIC_DATA], [GEOGRAPHIC_DATA], [GEOGRAPHIC_…" at bounding box center [766, 392] width 1531 height 784
click at [1331, 399] on li "A4" at bounding box center [1343, 405] width 72 height 21
click at [1337, 376] on body "Mappin Location [PERSON_NAME][GEOGRAPHIC_DATA], [GEOGRAPHIC_DATA], [GEOGRAPHIC_…" at bounding box center [766, 392] width 1531 height 784
click at [1336, 412] on li "A4" at bounding box center [1343, 405] width 72 height 21
click at [1341, 374] on body "Mappin Location [PERSON_NAME][GEOGRAPHIC_DATA], [GEOGRAPHIC_DATA], [GEOGRAPHIC_…" at bounding box center [766, 392] width 1531 height 784
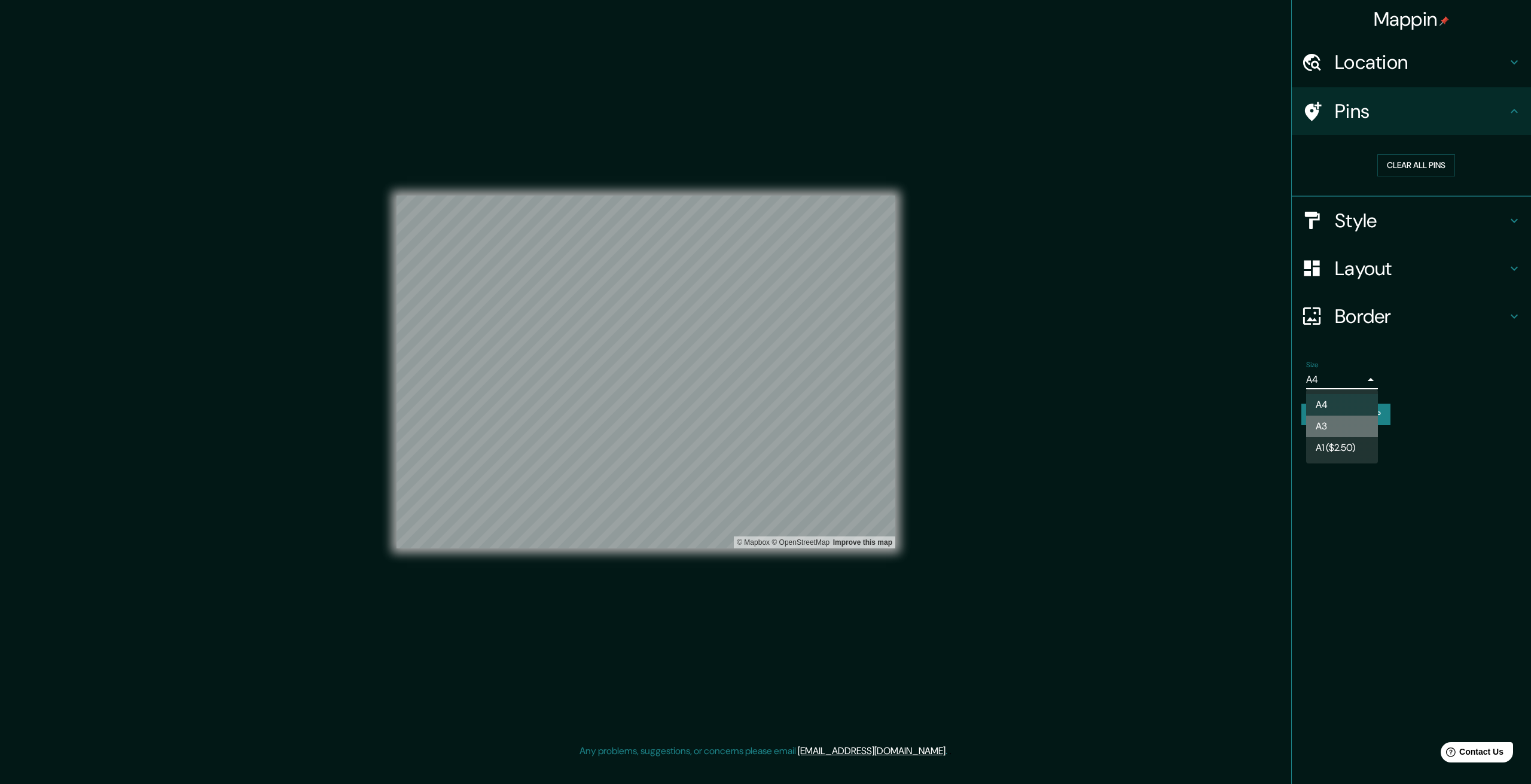
click at [1335, 420] on li "A3" at bounding box center [1343, 426] width 72 height 21
type input "a4"
click at [1355, 412] on button "Create your map" at bounding box center [1346, 415] width 89 height 22
click at [1355, 412] on div "Create your map" at bounding box center [1411, 415] width 220 height 22
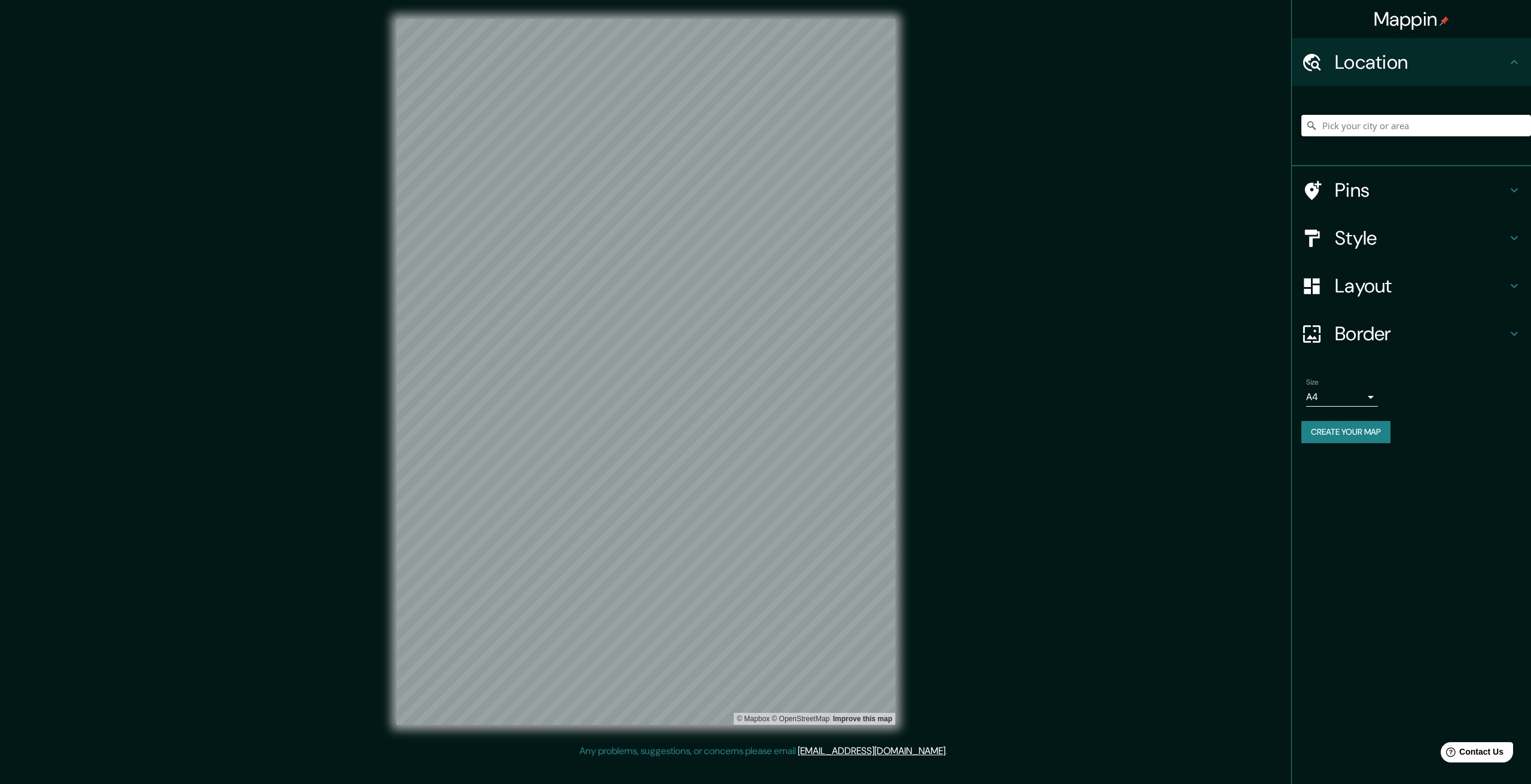
click at [1364, 117] on input "Pick your city or area" at bounding box center [1416, 125] width 230 height 21
type input "[PERSON_NAME] Amazonas, [GEOGRAPHIC_DATA], [GEOGRAPHIC_DATA], [GEOGRAPHIC_DATA]"
click at [1391, 190] on h4 "Pins" at bounding box center [1421, 190] width 172 height 24
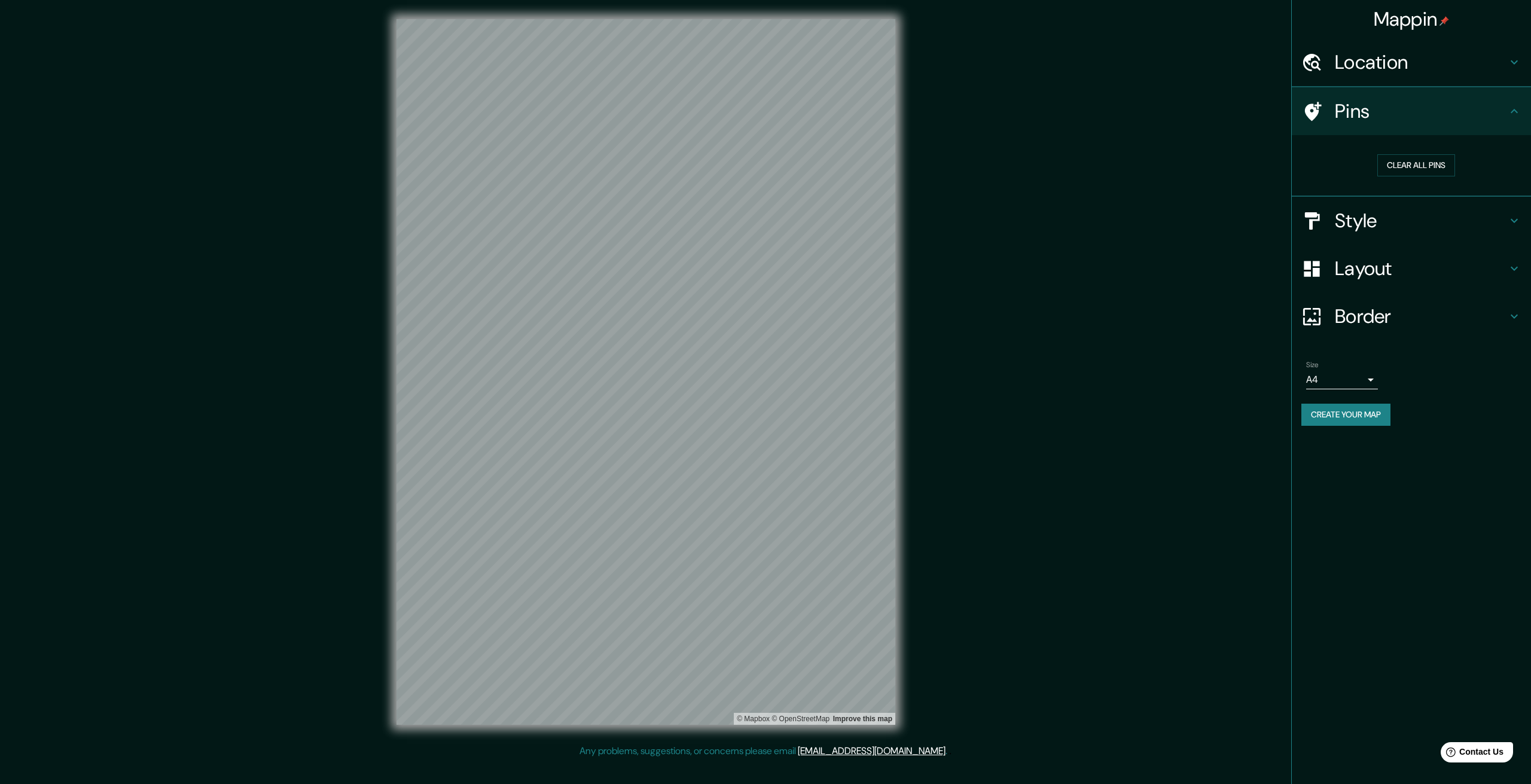
click at [1391, 190] on div "Clear all pins" at bounding box center [1411, 166] width 239 height 62
click at [1393, 126] on div "Pins" at bounding box center [1411, 111] width 239 height 48
click at [1387, 217] on h4 "Style" at bounding box center [1421, 220] width 172 height 24
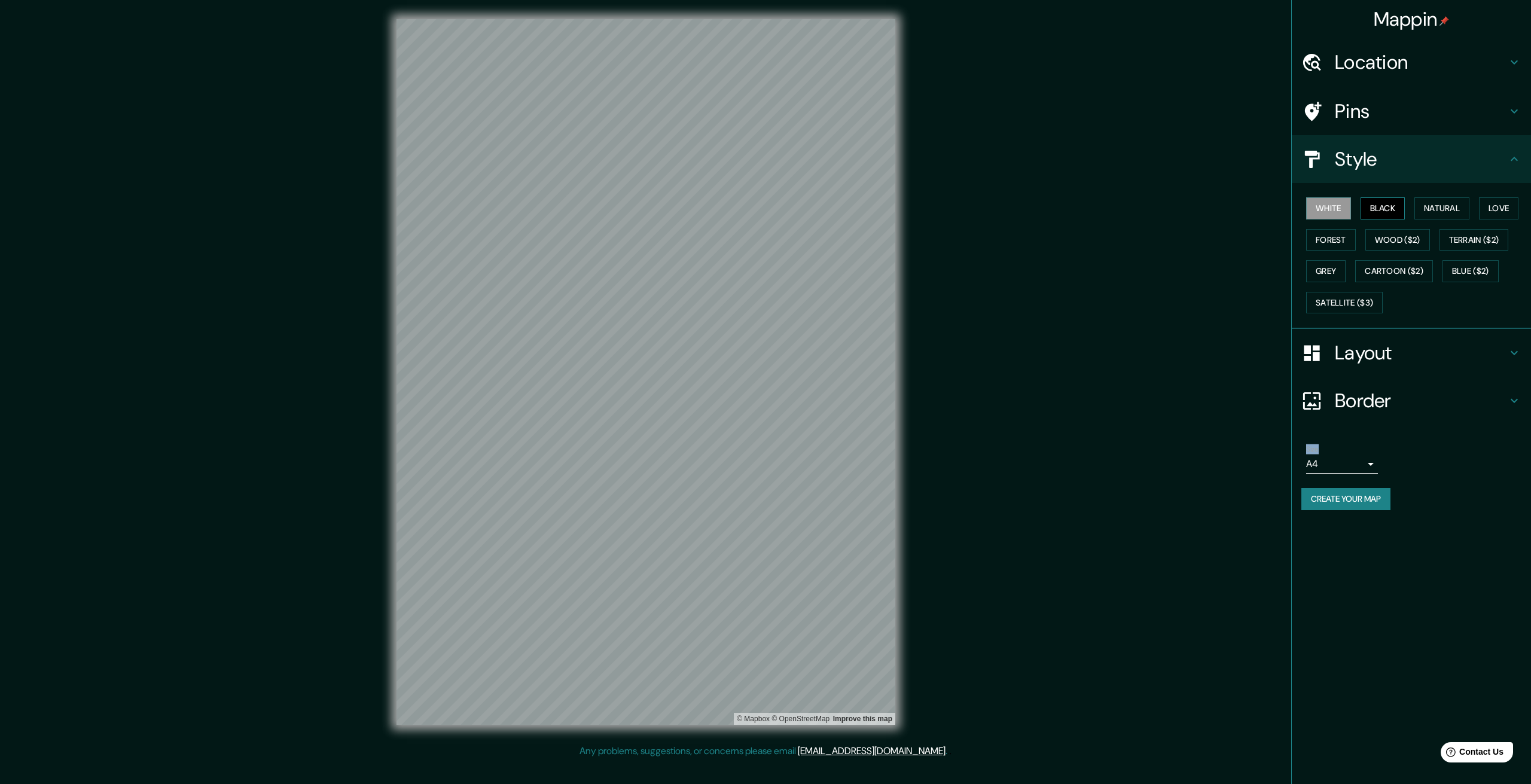
click at [1382, 203] on button "Black" at bounding box center [1383, 208] width 45 height 22
click at [796, 446] on div at bounding box center [793, 443] width 10 height 10
click at [1350, 357] on h4 "Layout" at bounding box center [1421, 352] width 172 height 24
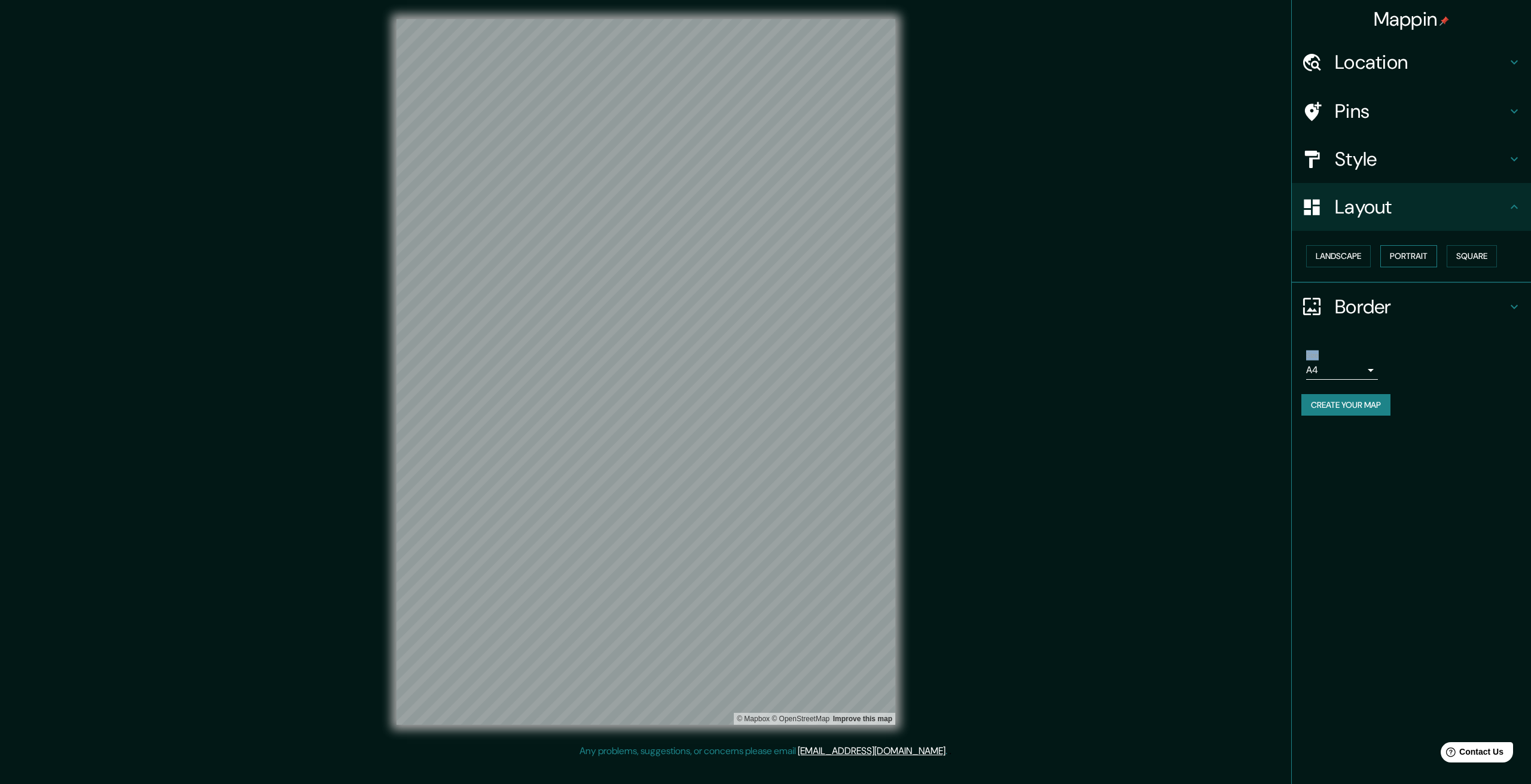
click at [1397, 259] on button "Portrait" at bounding box center [1409, 256] width 57 height 22
click at [1357, 257] on button "Landscape" at bounding box center [1339, 256] width 64 height 22
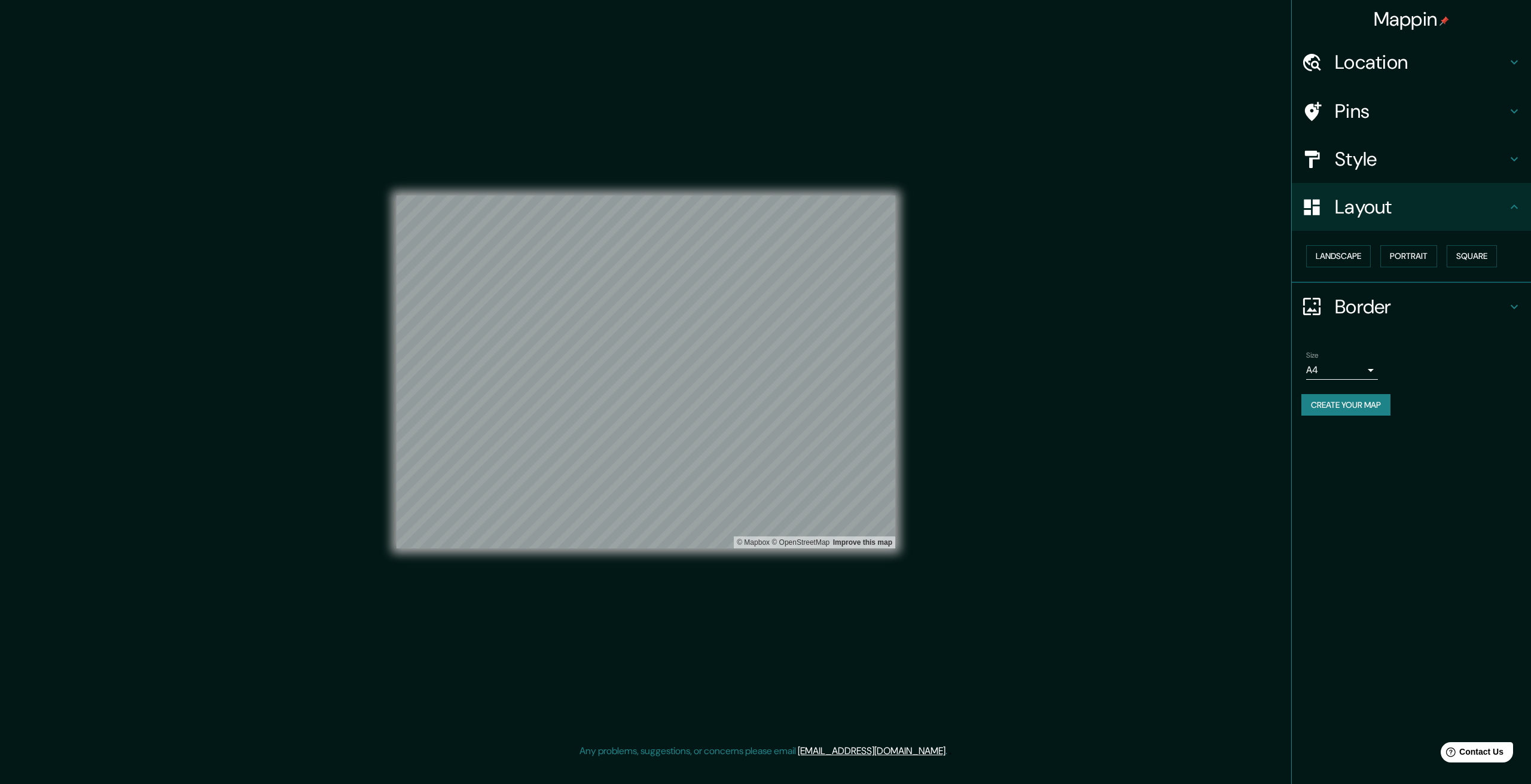
drag, startPoint x: 1333, startPoint y: 356, endPoint x: 1339, endPoint y: 378, distance: 22.8
click at [1333, 363] on div "Size A4 single" at bounding box center [1343, 365] width 72 height 29
click at [1339, 367] on body "Mappin Location Jirón Amazonas, Lima, Provincia de Lima, Perú Jirón Amazonas Li…" at bounding box center [766, 392] width 1531 height 784
click at [1338, 414] on li "A3" at bounding box center [1343, 416] width 72 height 21
click at [1359, 251] on button "Landscape" at bounding box center [1339, 256] width 64 height 22
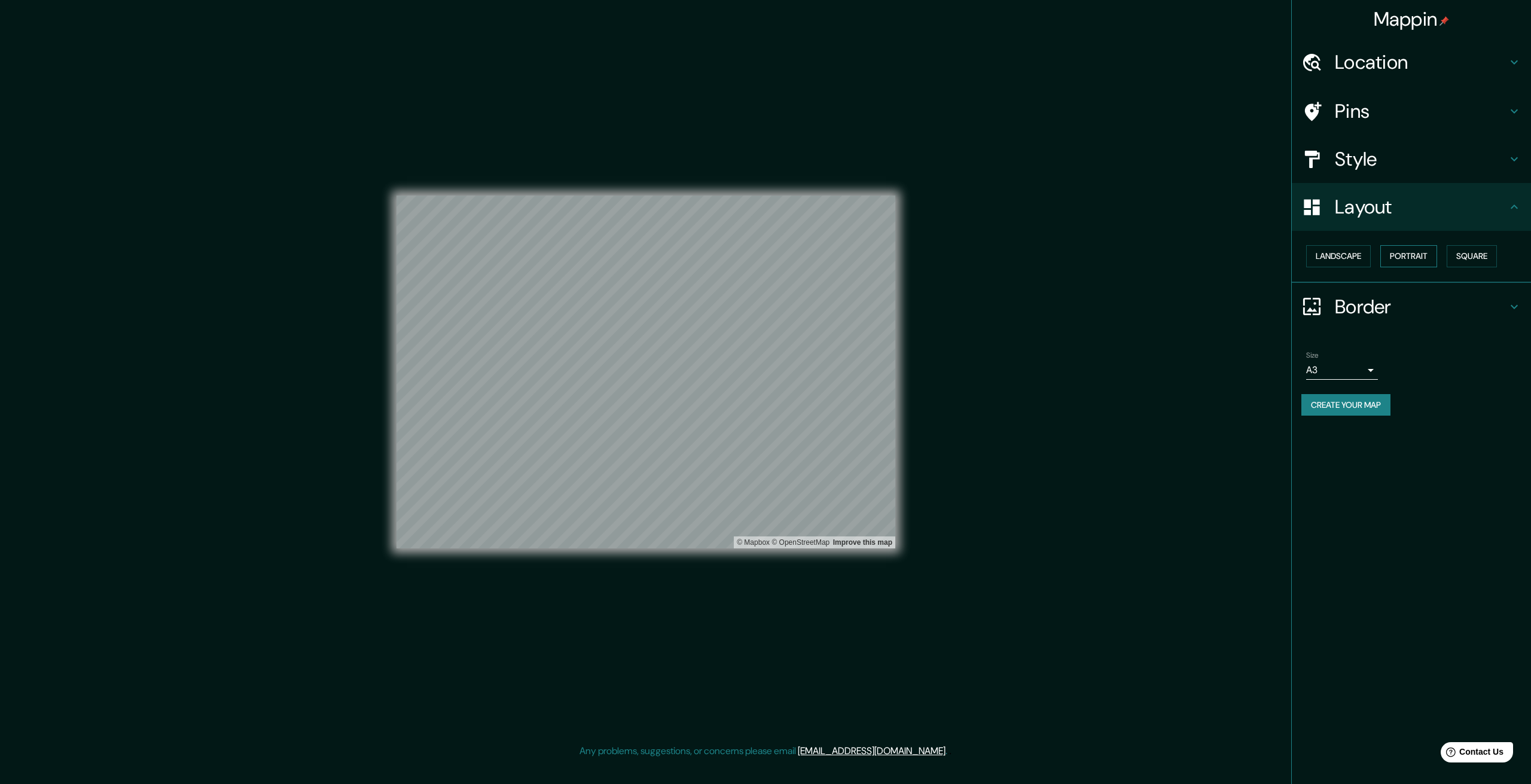
click at [1397, 251] on button "Portrait" at bounding box center [1409, 256] width 57 height 22
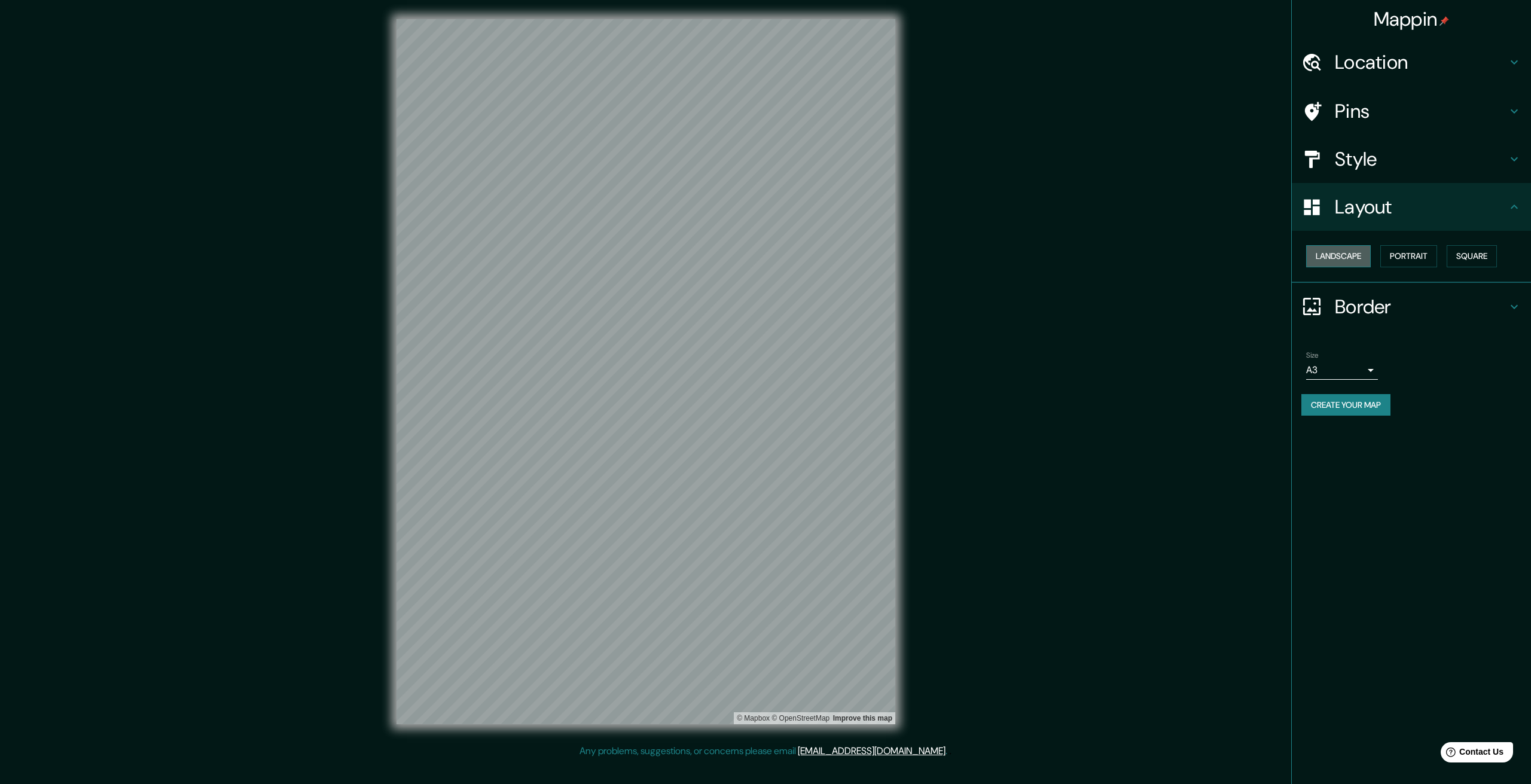
click at [1361, 256] on button "Landscape" at bounding box center [1339, 256] width 64 height 22
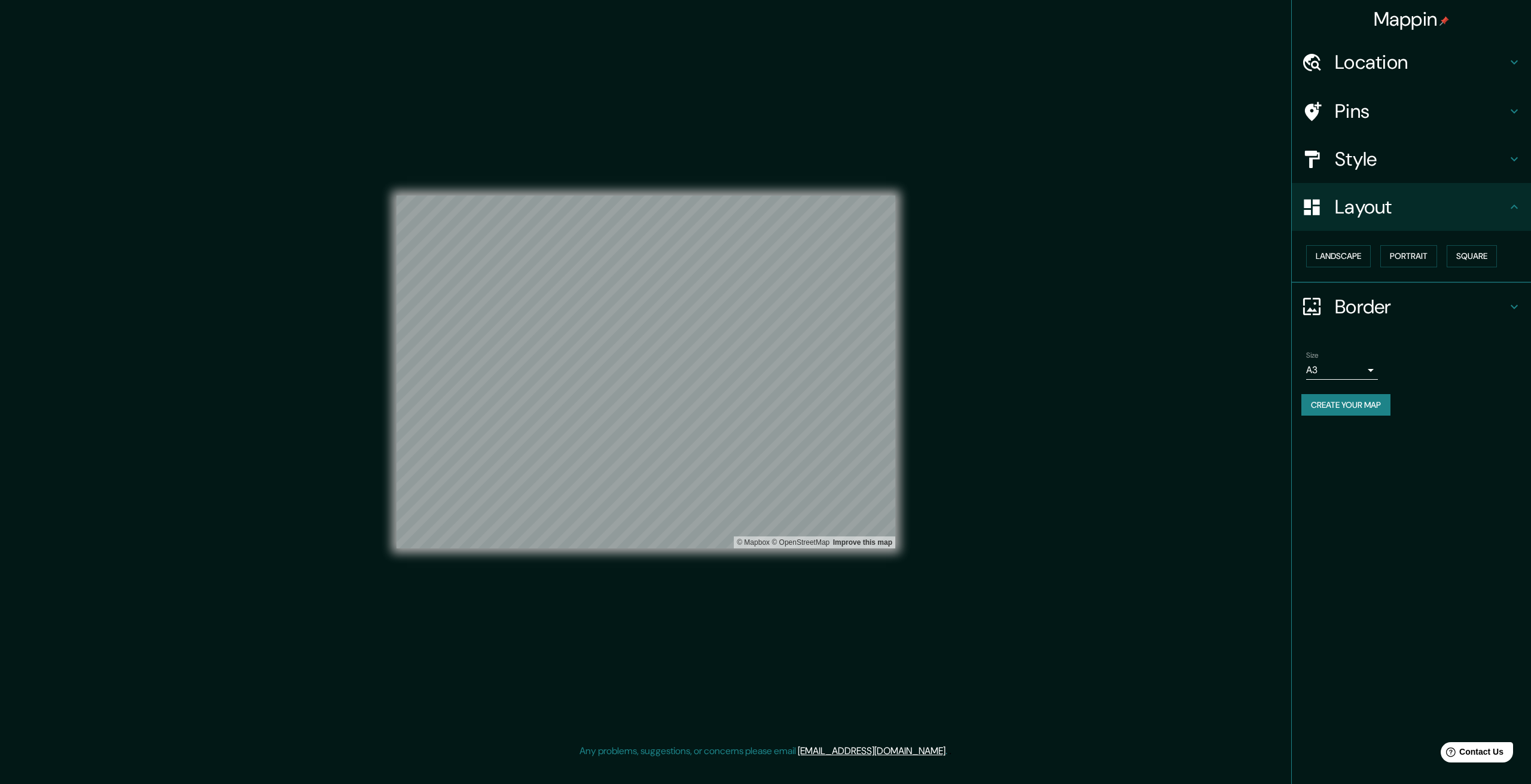
click at [1327, 406] on button "Create your map" at bounding box center [1346, 405] width 89 height 22
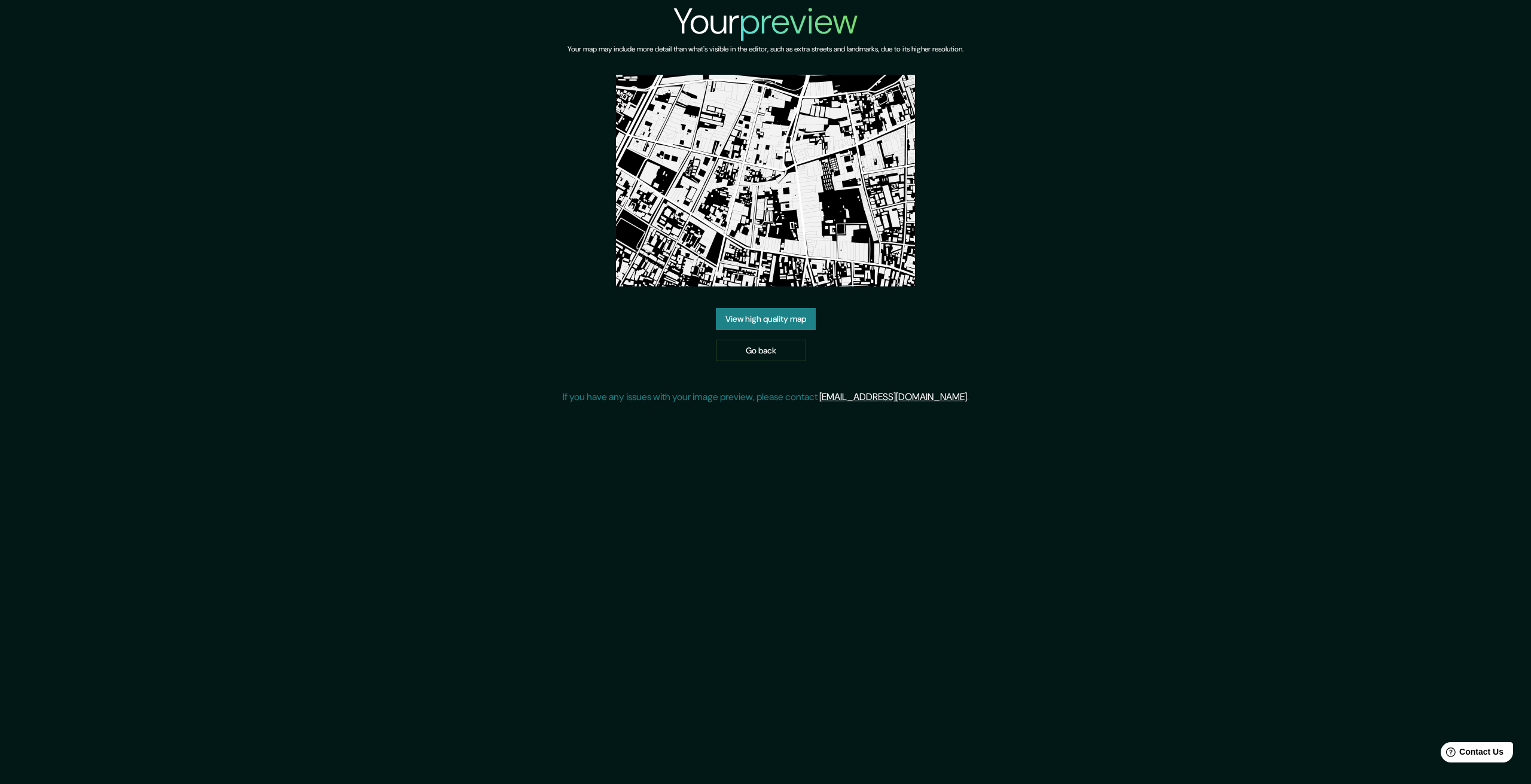
click at [1301, 128] on div "Your preview Your map may include more detail than what's visible in the editor…" at bounding box center [766, 206] width 1531 height 414
click at [726, 342] on link "Go back" at bounding box center [761, 351] width 90 height 22
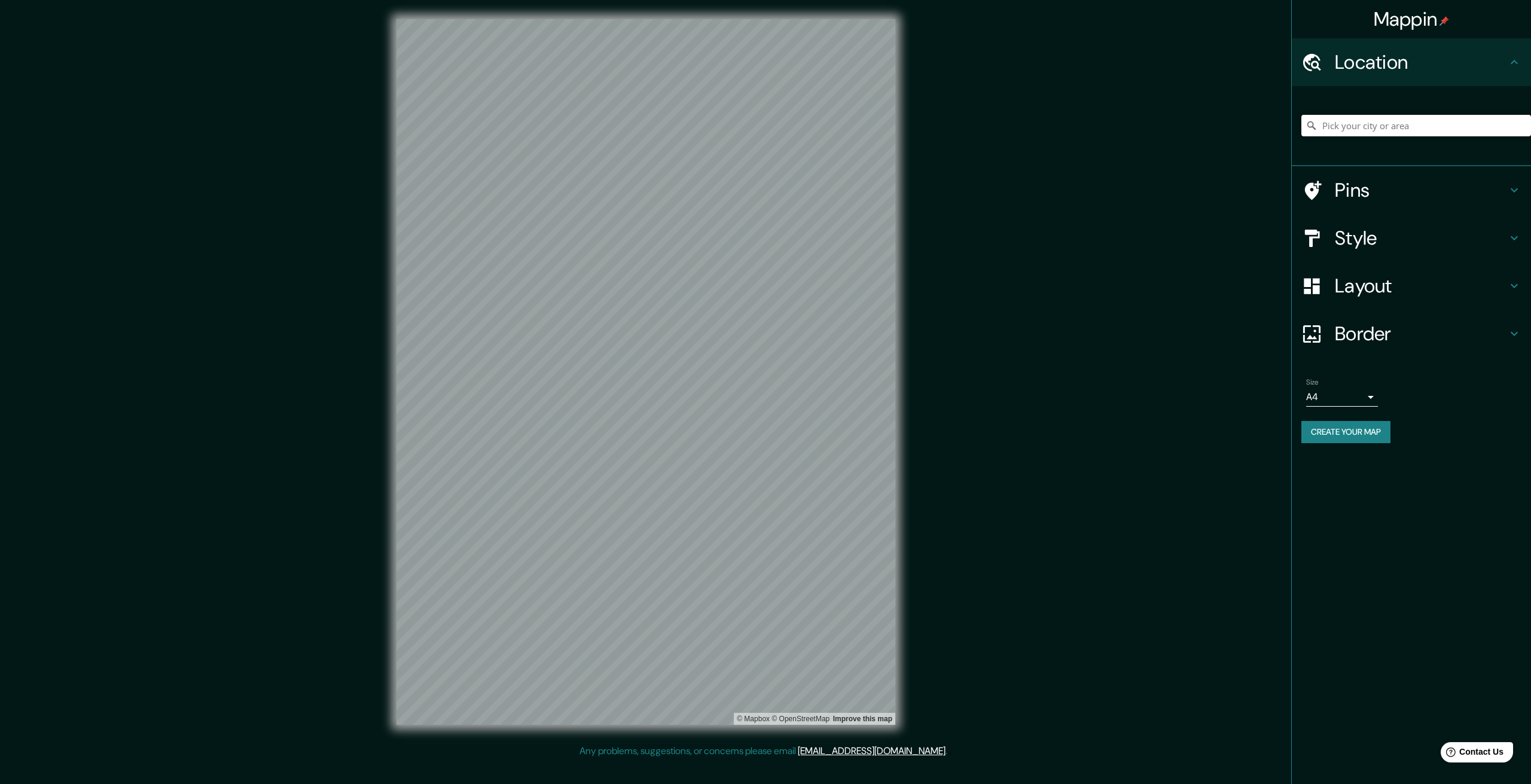
click at [1391, 128] on input "Pick your city or area" at bounding box center [1416, 125] width 230 height 21
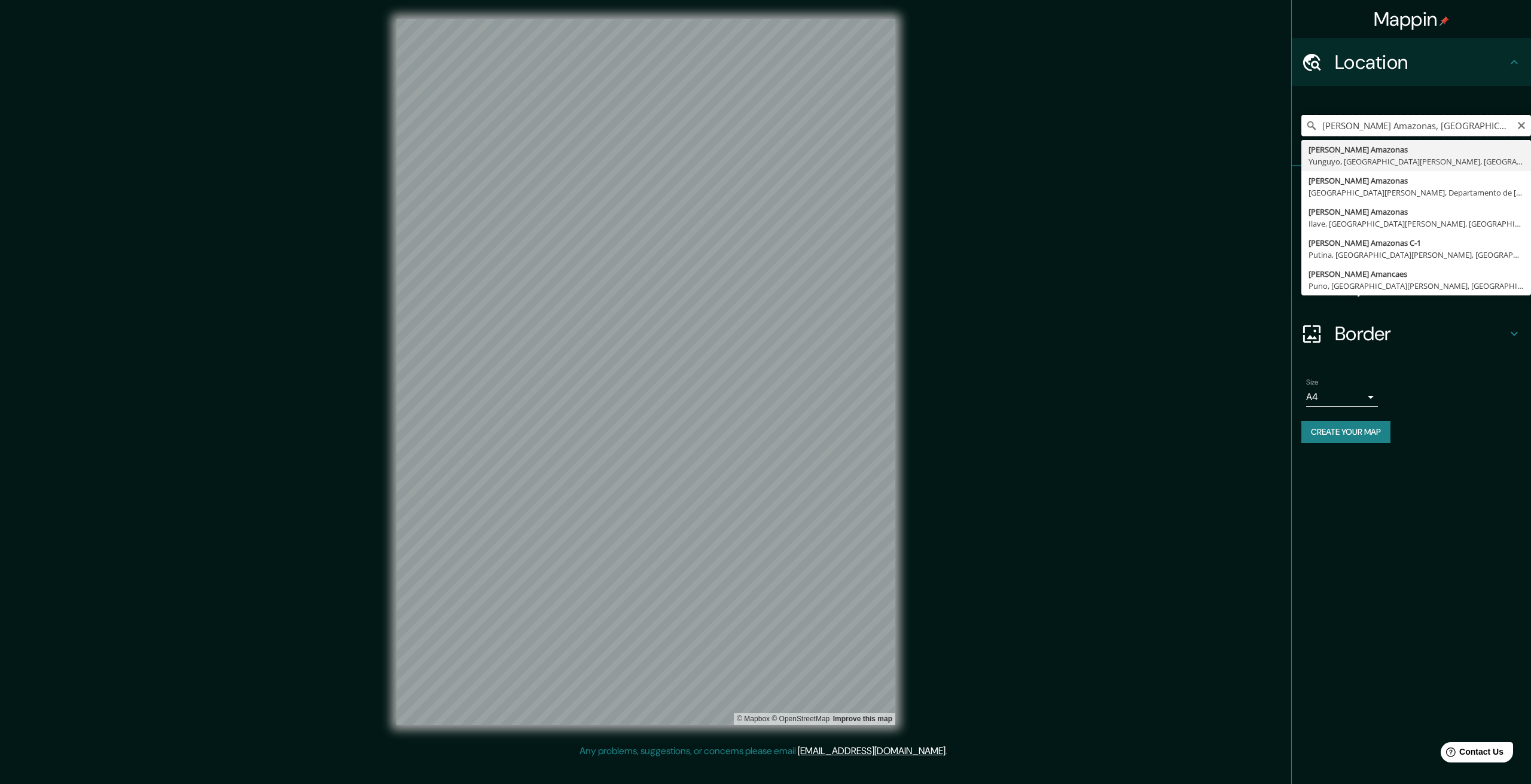
drag, startPoint x: 1427, startPoint y: 125, endPoint x: 1391, endPoint y: 127, distance: 36.1
click at [1391, 127] on input "Jirón Amazonas, Yunguyo, Departamento de Puno, Perú" at bounding box center [1416, 125] width 230 height 21
click at [1427, 127] on input "Jirón Amazonas, Yunguyo, Departamento de Puno, Perú" at bounding box center [1416, 125] width 230 height 21
click at [1427, 125] on input "Jirón Amazonas, Yunguyo, Departamento de Puno, Perú" at bounding box center [1416, 125] width 230 height 21
click at [1438, 128] on input "Jirón Amazonas, Yunguyo, Departamento de Puno, Perú" at bounding box center [1416, 125] width 230 height 21
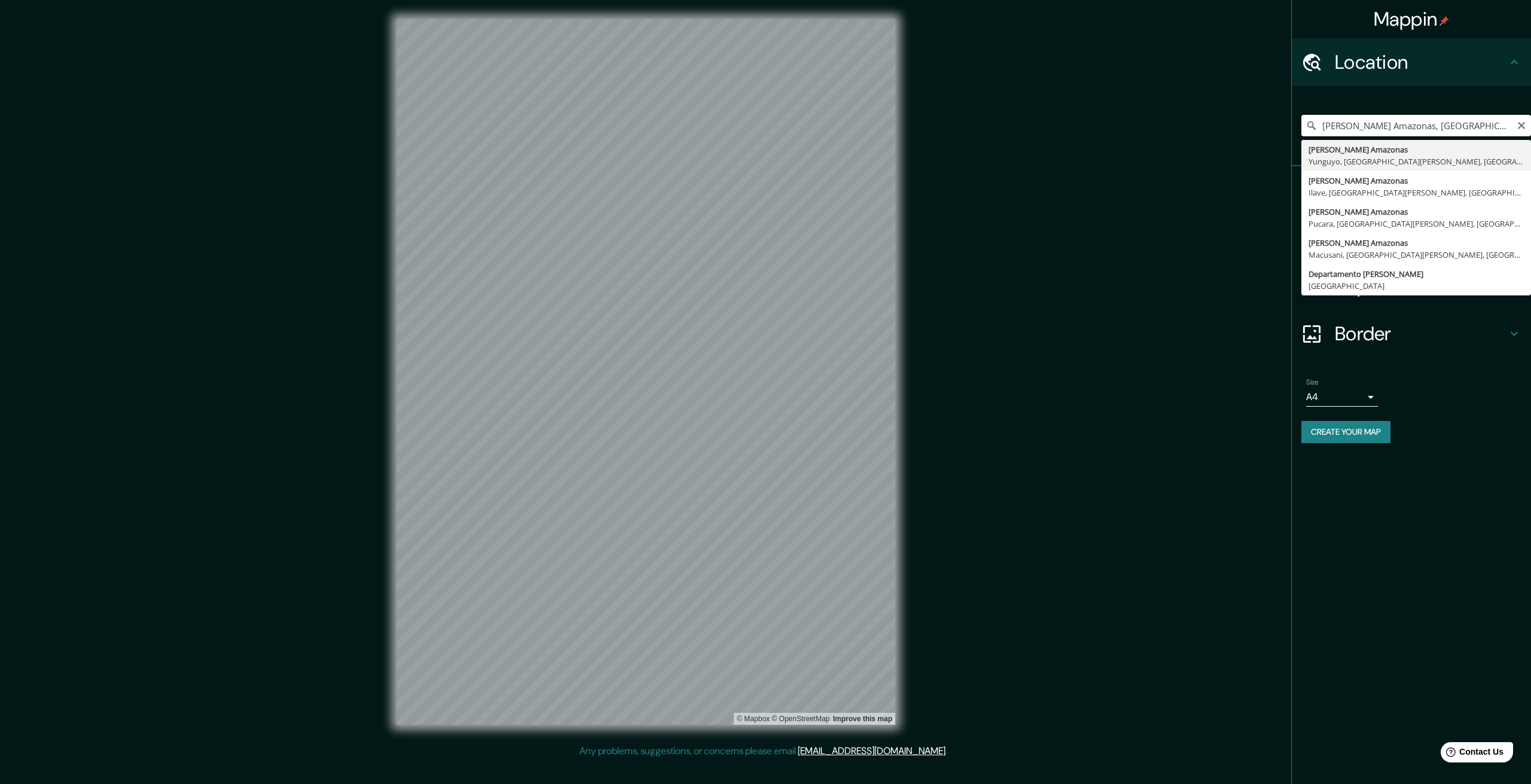
click at [1438, 128] on input "Jirón Amazonas, Yunguyo, Departamento de Puno, Perú" at bounding box center [1416, 125] width 230 height 21
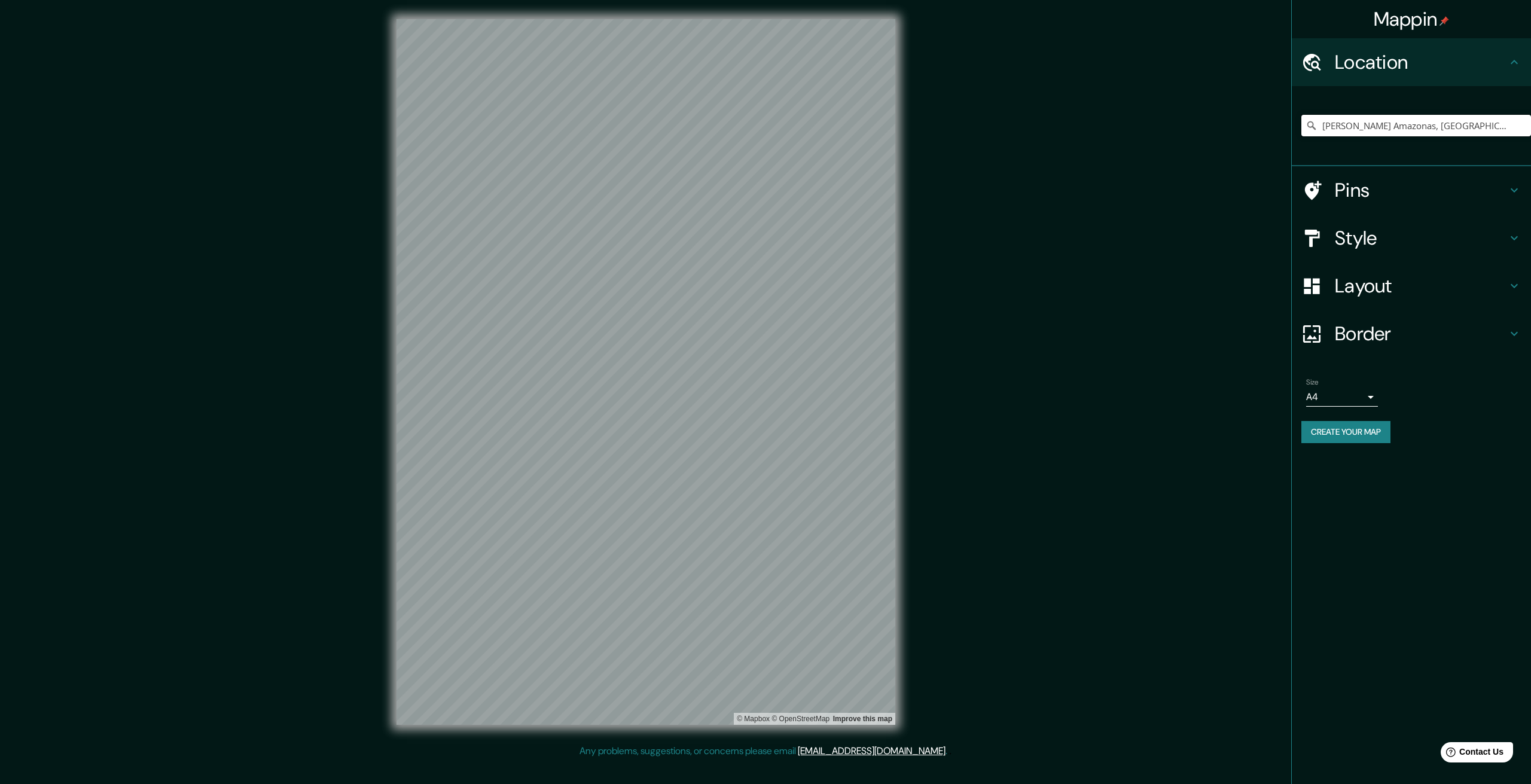
type input "[PERSON_NAME] Amazonas, [GEOGRAPHIC_DATA], [GEOGRAPHIC_DATA], [GEOGRAPHIC_DATA]"
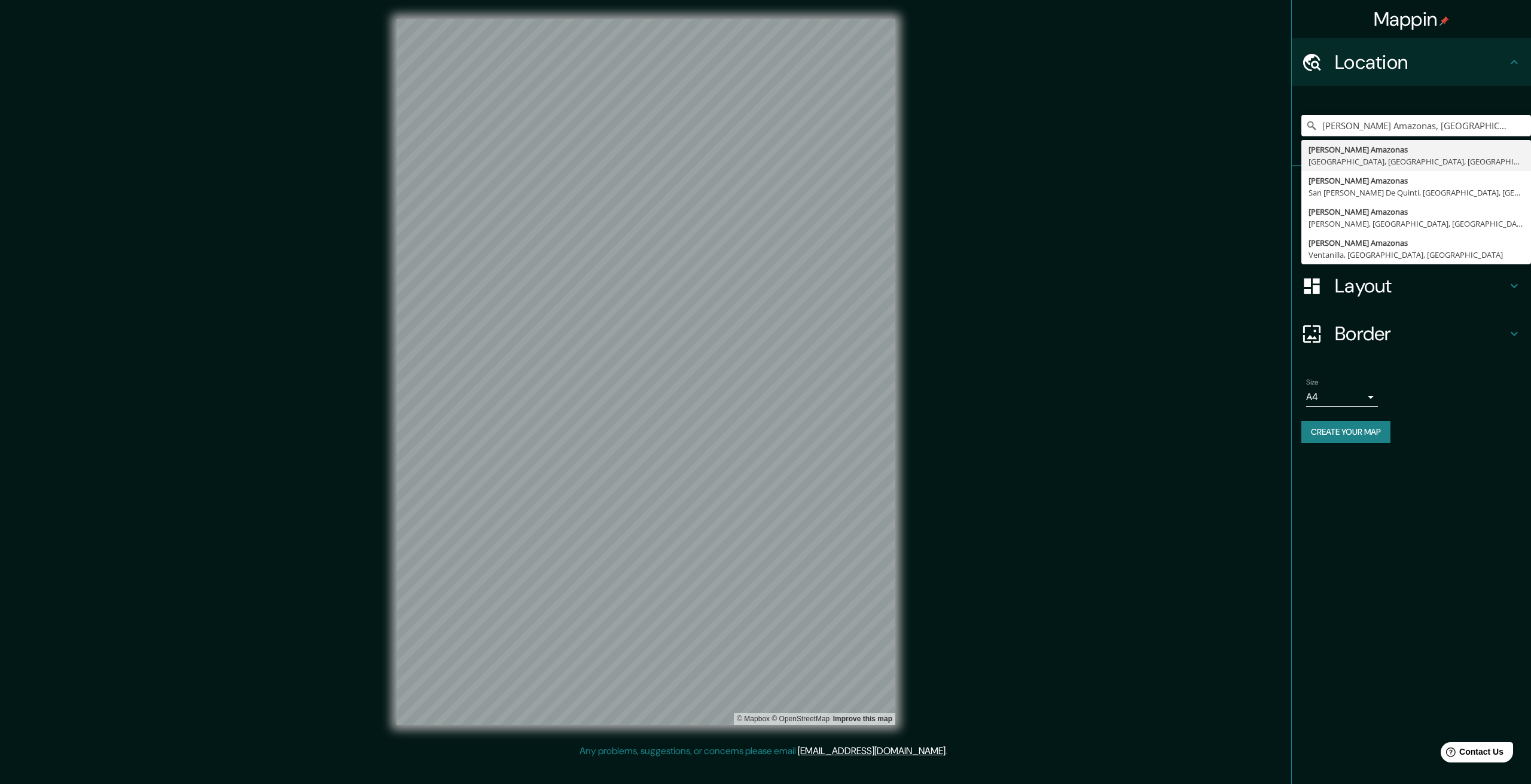
click at [1426, 99] on div "Jirón Amazonas, Lima, Provincia de Lima, Perú Jirón Amazonas Lima, Provincia de…" at bounding box center [1416, 125] width 230 height 60
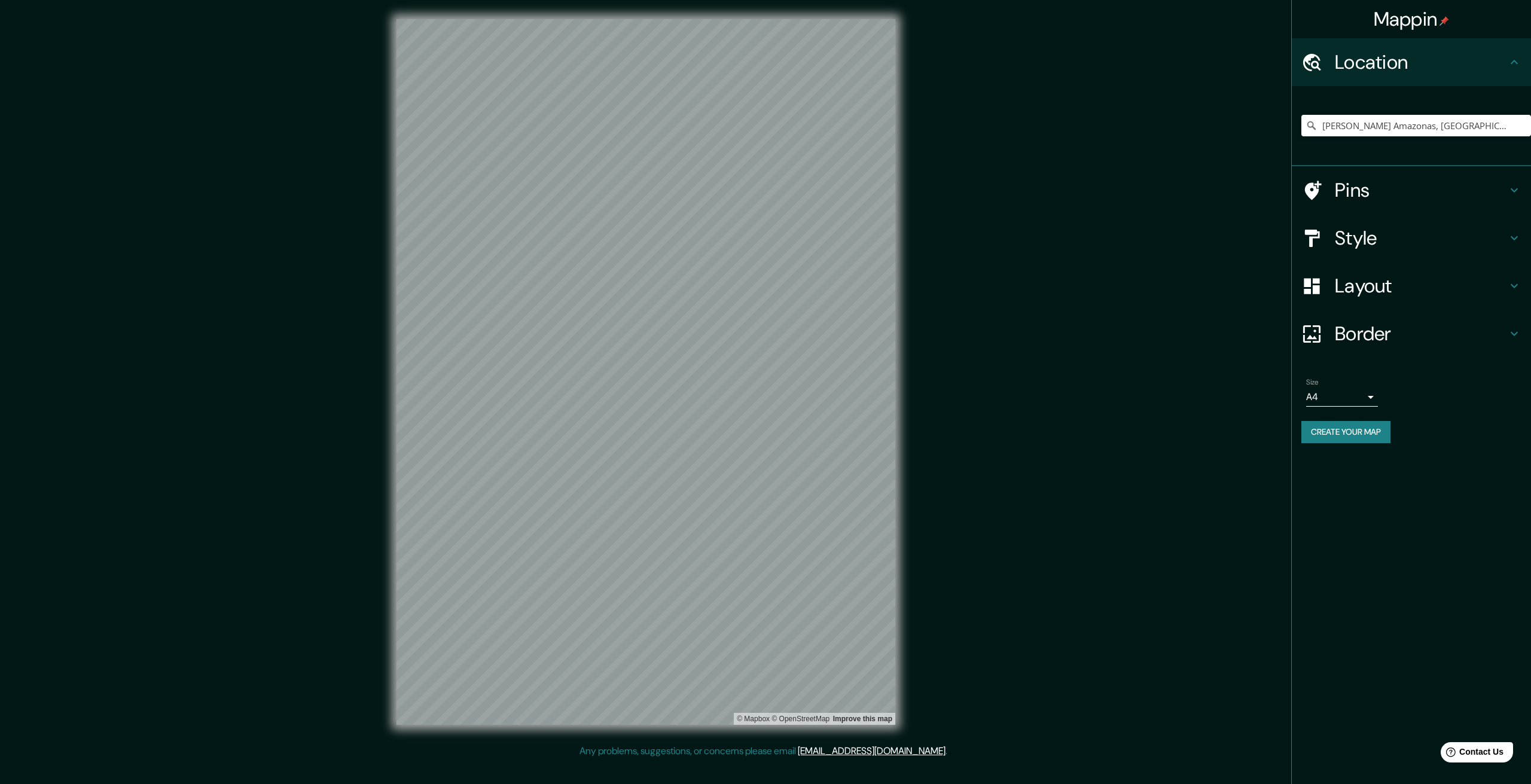
click at [1362, 243] on h4 "Style" at bounding box center [1421, 237] width 172 height 24
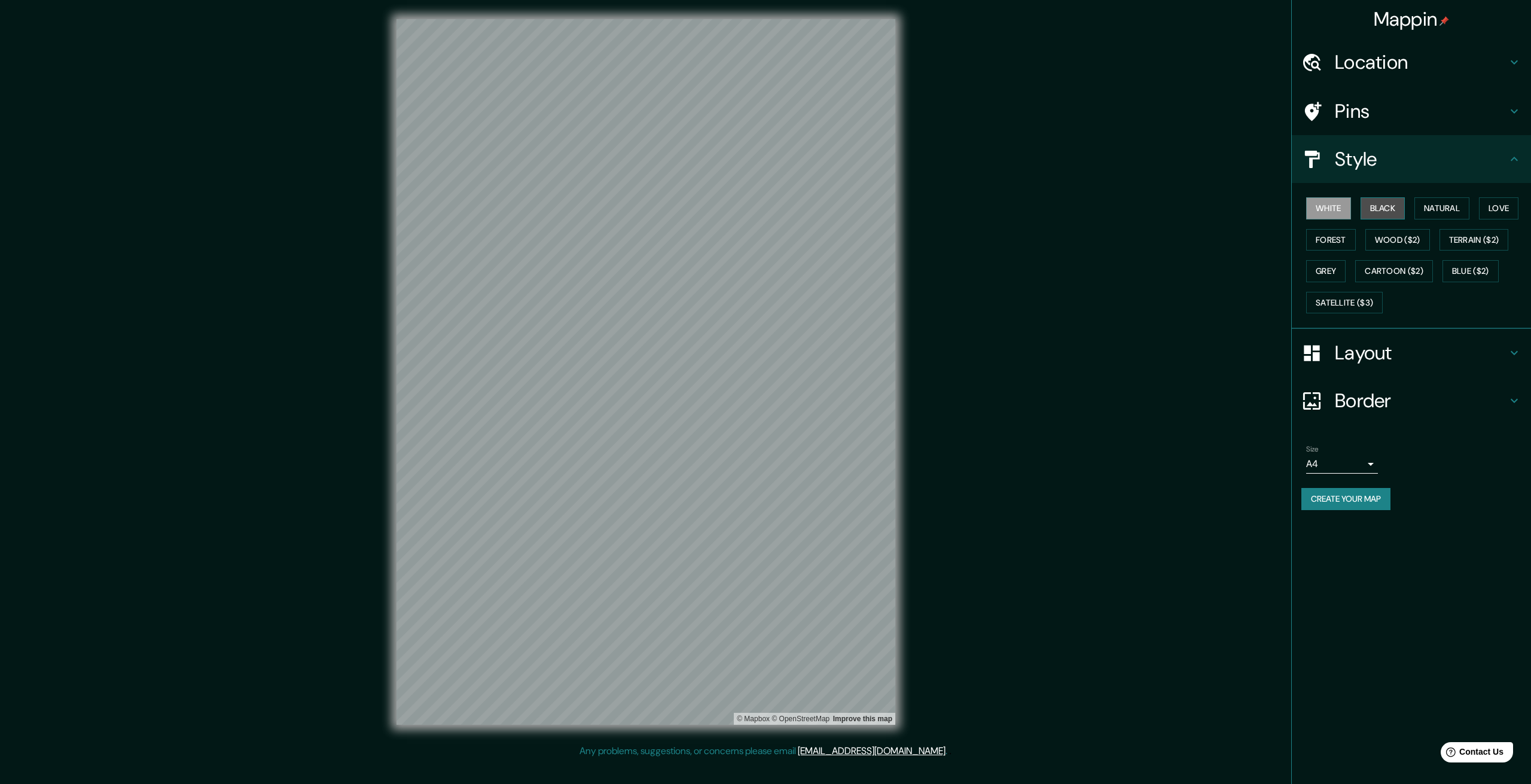
click at [1395, 200] on button "Black" at bounding box center [1383, 208] width 45 height 22
click at [1346, 455] on body "Mappin Location Jirón Amazonas, Lima, Provincia de Lima, Perú Jirón Amazonas Li…" at bounding box center [766, 392] width 1531 height 784
click at [1337, 505] on li "A3" at bounding box center [1343, 510] width 72 height 21
type input "a4"
click at [1354, 346] on h4 "Layout" at bounding box center [1421, 352] width 172 height 24
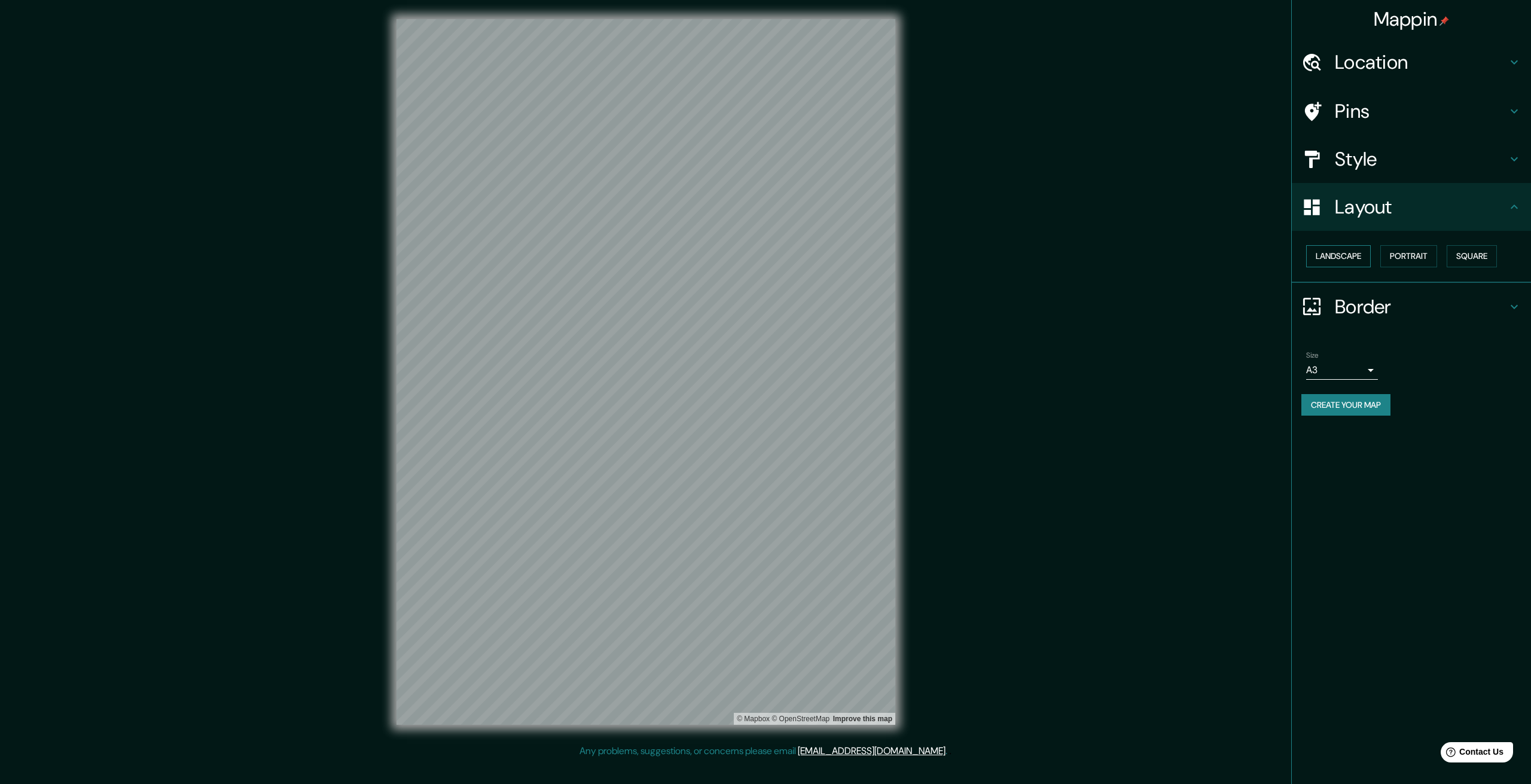
click at [1335, 256] on button "Landscape" at bounding box center [1339, 256] width 64 height 22
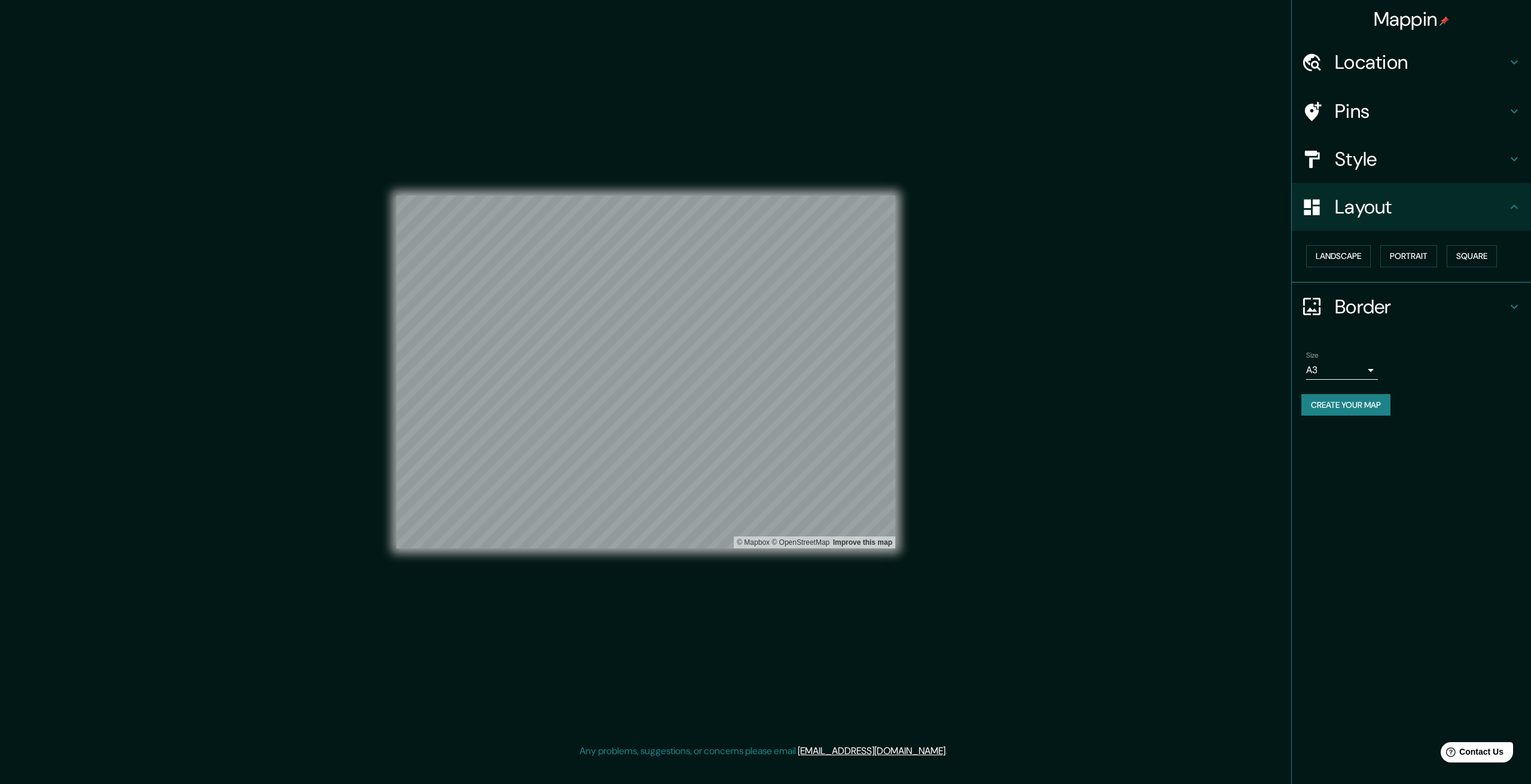
click at [913, 579] on div "© Mapbox © OpenStreetMap Improve this map" at bounding box center [646, 372] width 537 height 744
click at [217, 152] on div "Mappin Location Jirón Amazonas, Lima, Provincia de Lima, Perú Jirón Amazonas Li…" at bounding box center [766, 381] width 1531 height 763
